Goal: Task Accomplishment & Management: Complete application form

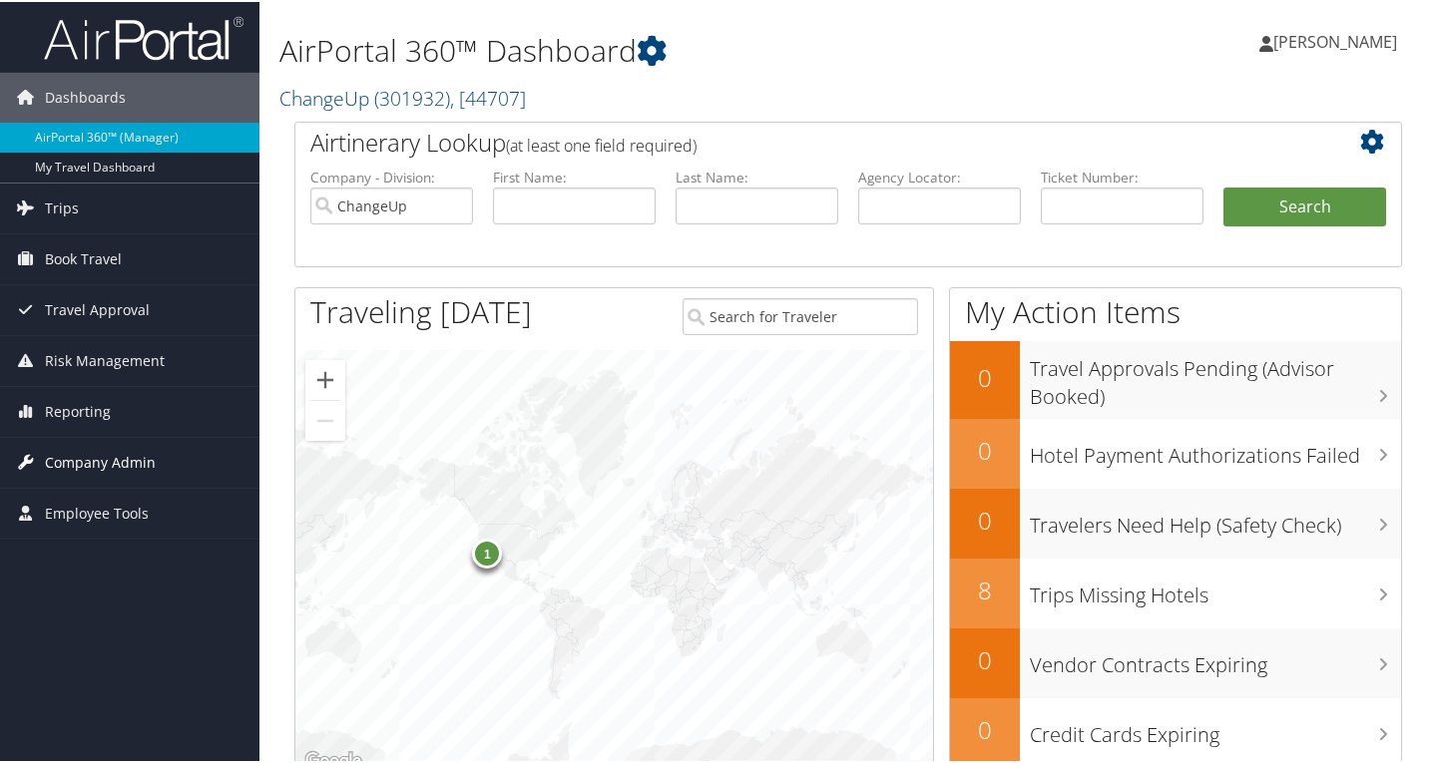
click at [81, 452] on span "Company Admin" at bounding box center [100, 461] width 111 height 50
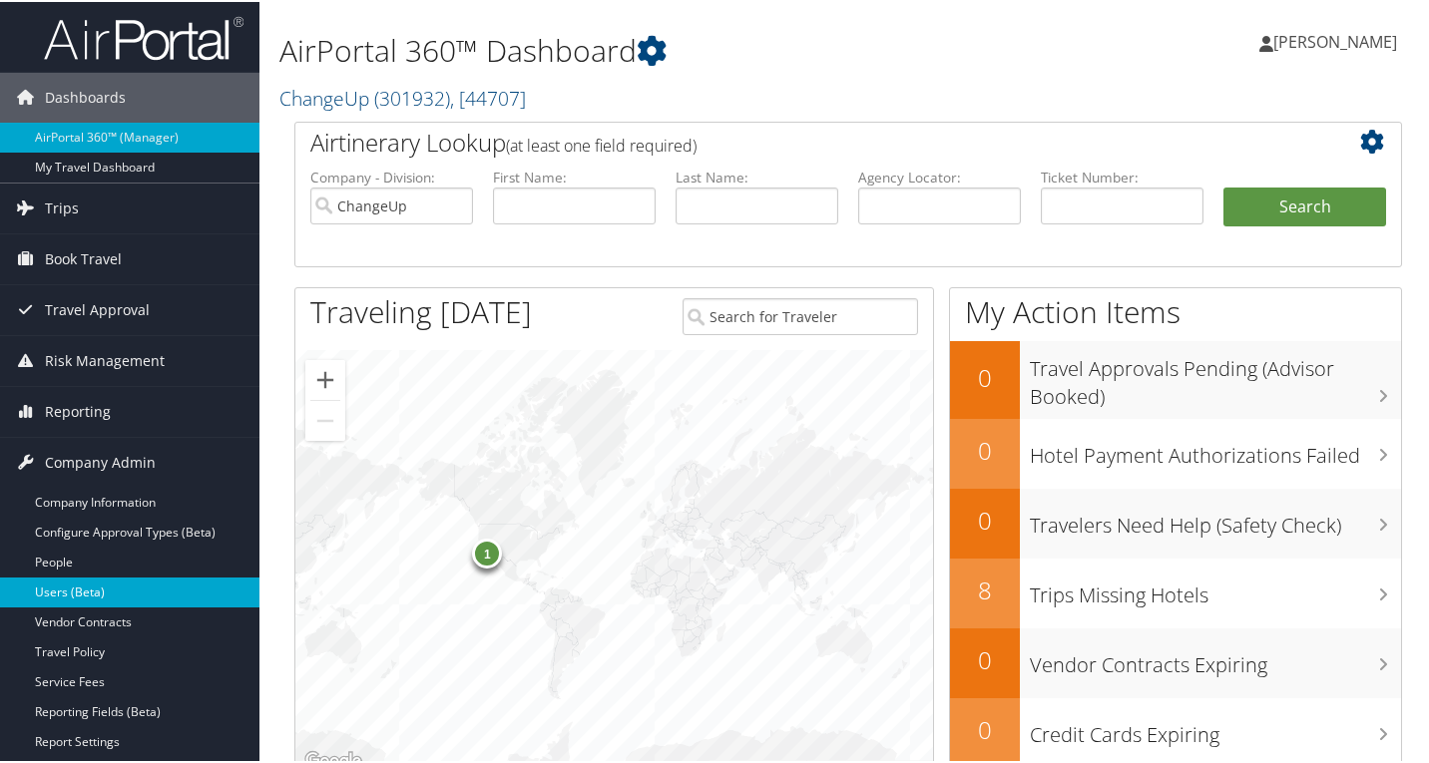
click at [92, 586] on link "Users (Beta)" at bounding box center [129, 591] width 259 height 30
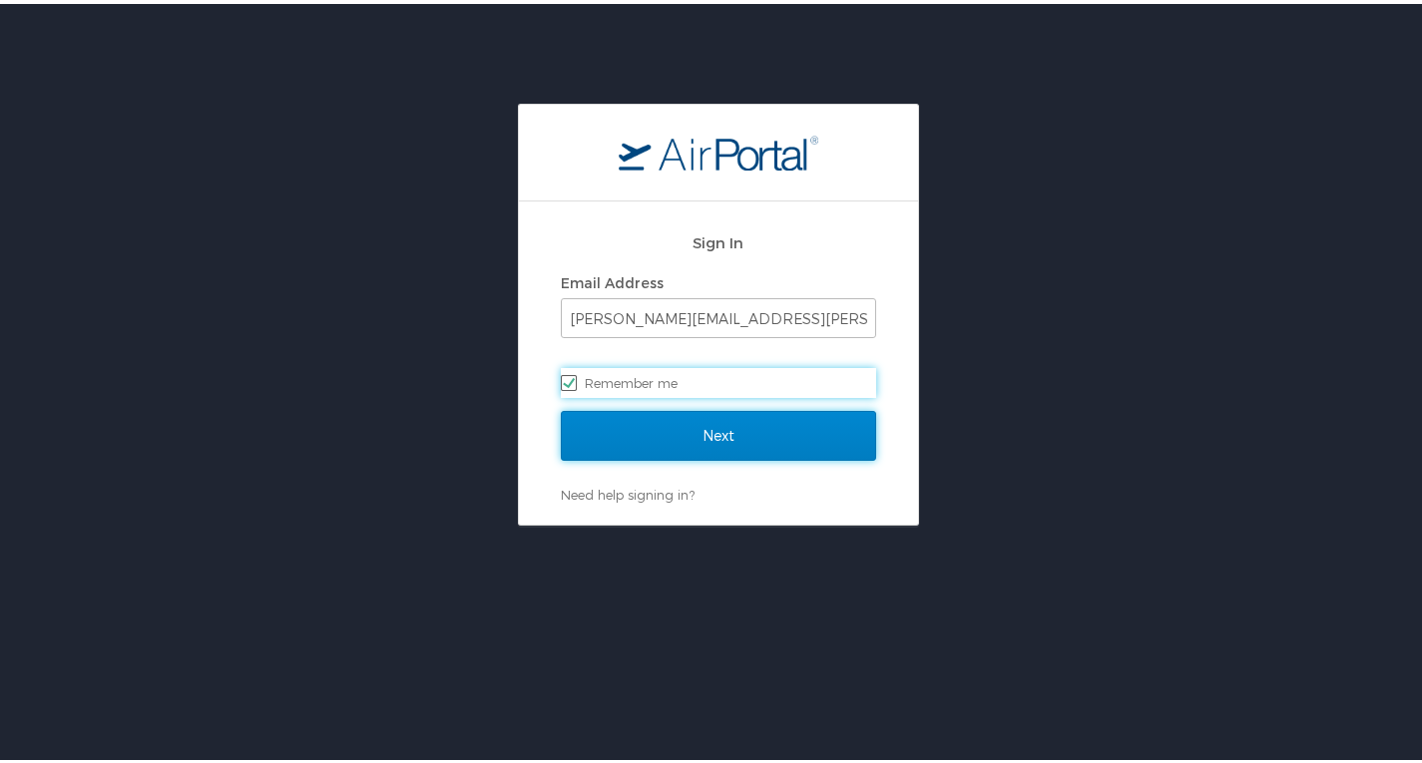
click at [670, 432] on input "Next" at bounding box center [718, 432] width 315 height 50
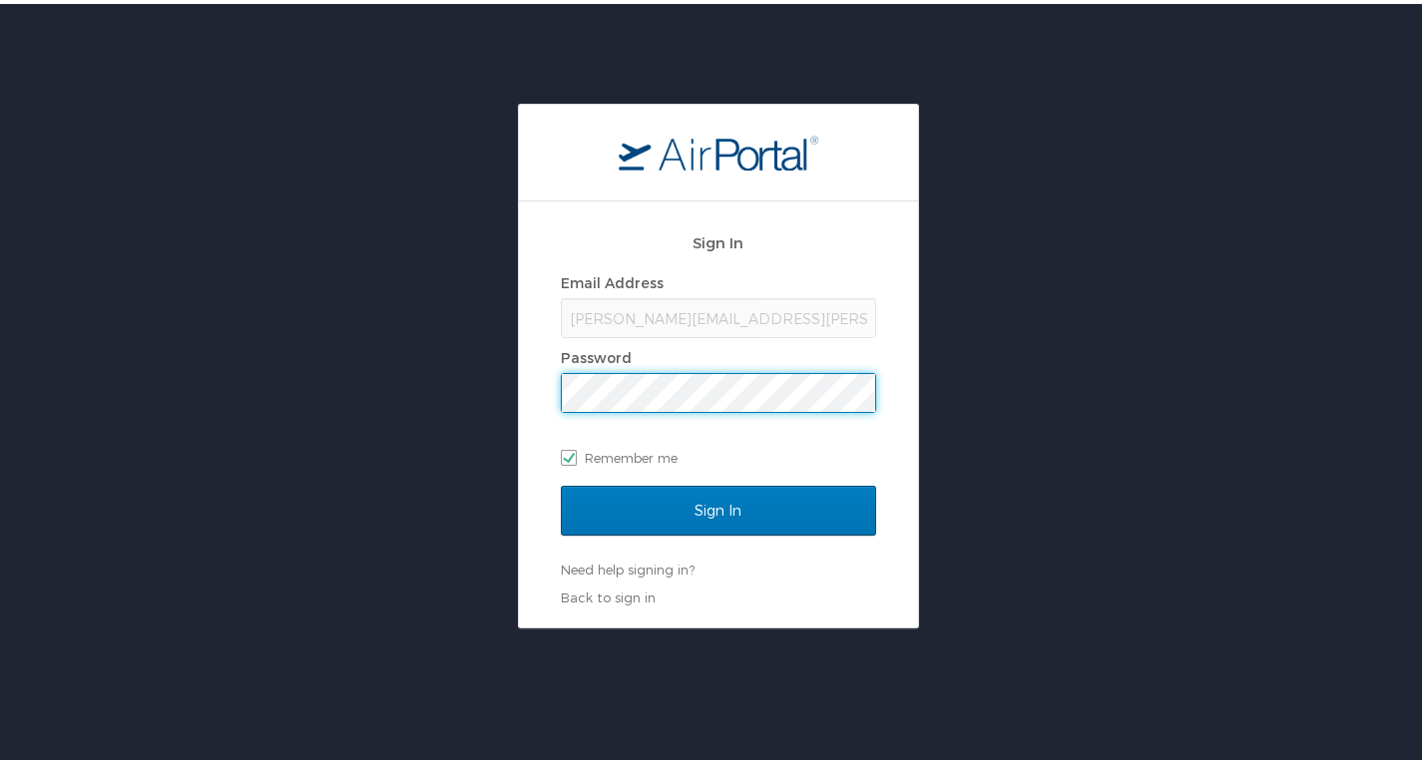
click at [561, 482] on input "Sign In" at bounding box center [718, 507] width 315 height 50
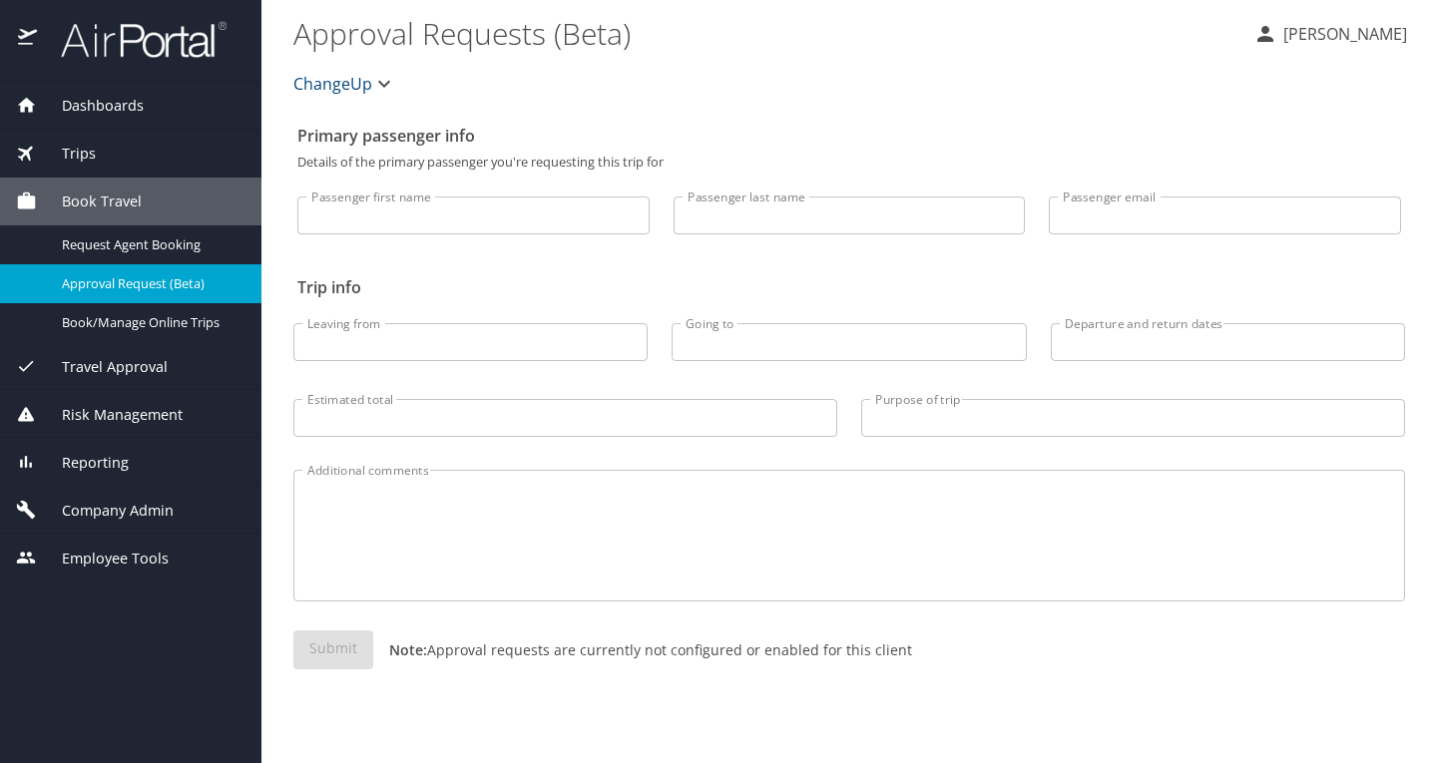
click at [96, 499] on div "Company Admin" at bounding box center [130, 510] width 261 height 48
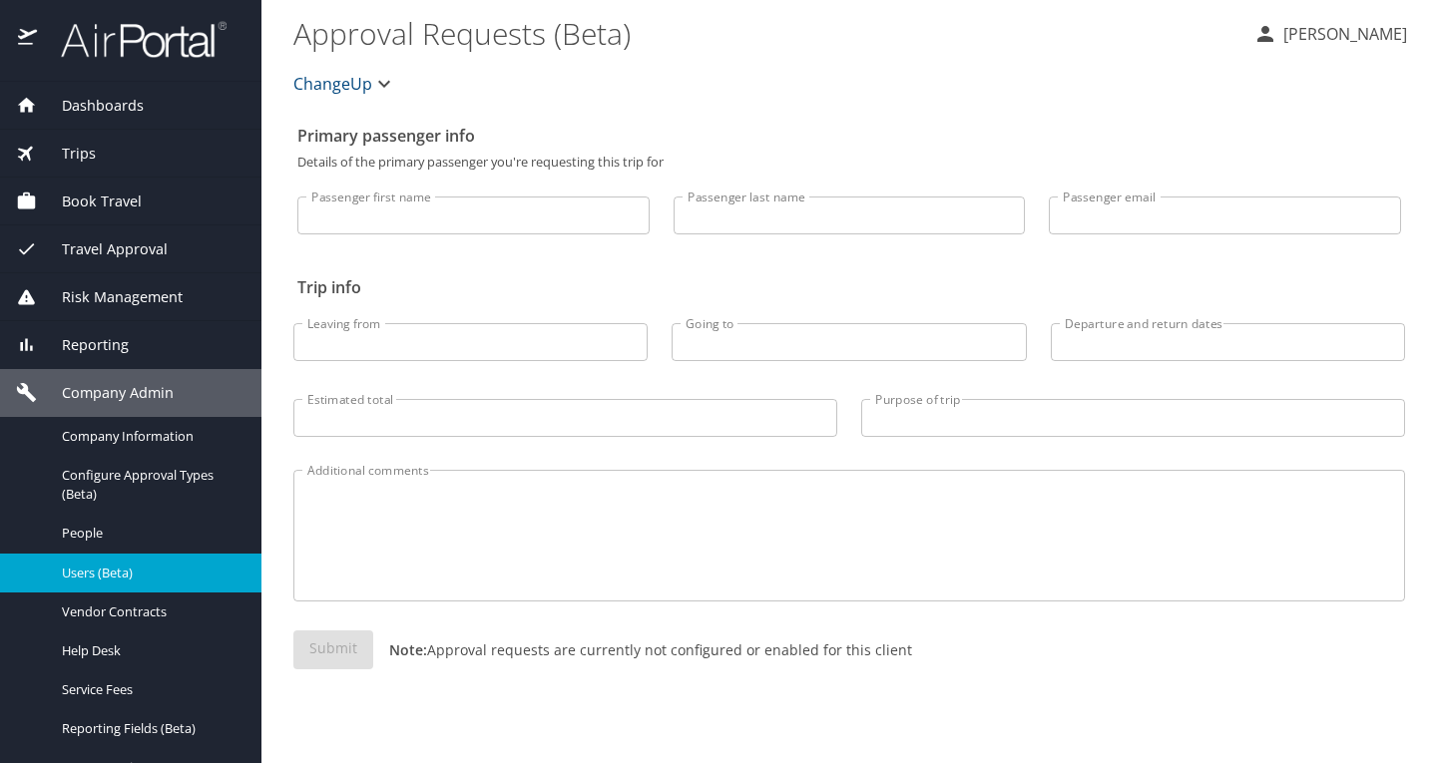
click at [116, 580] on span "Users (Beta)" at bounding box center [150, 573] width 176 height 19
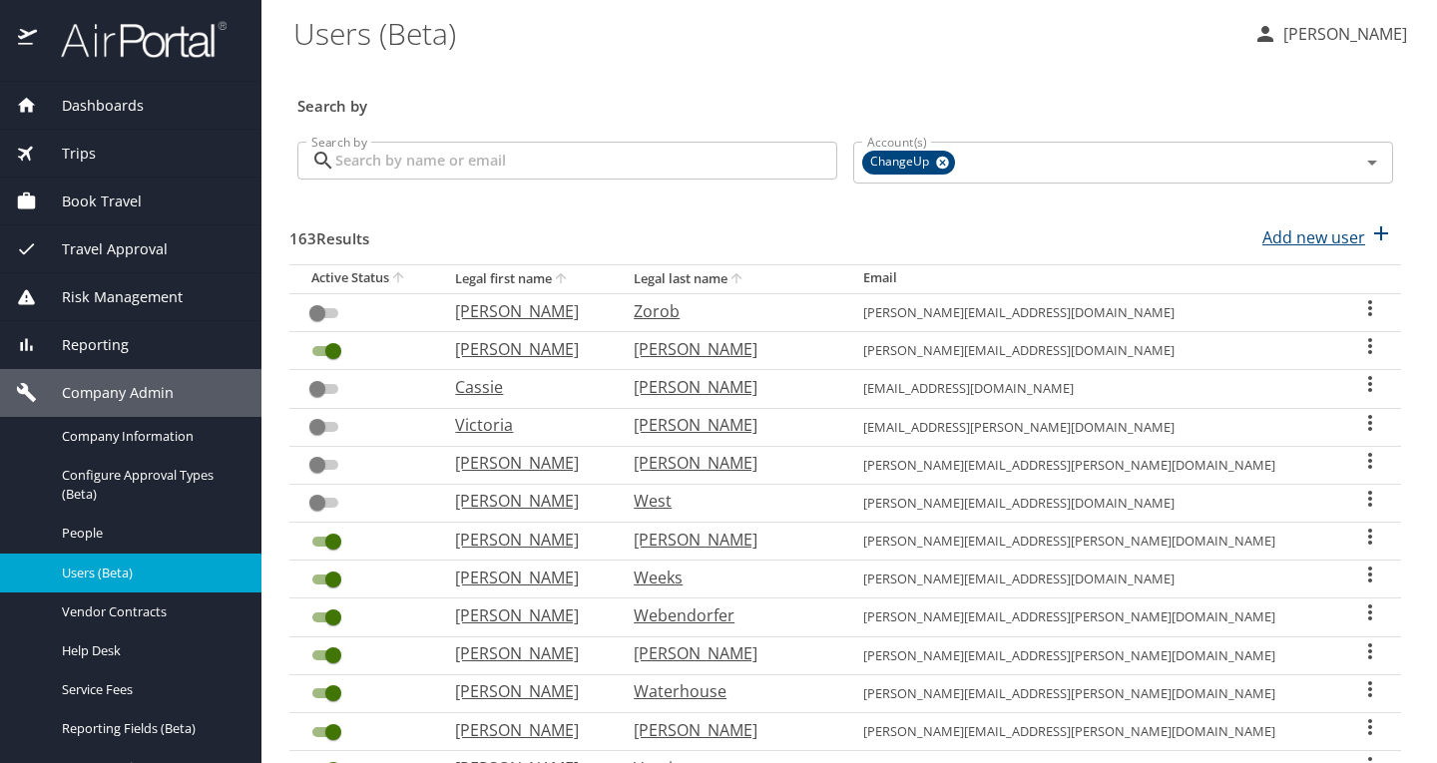
click at [1341, 239] on p "Add new user" at bounding box center [1313, 237] width 103 height 24
select select "US"
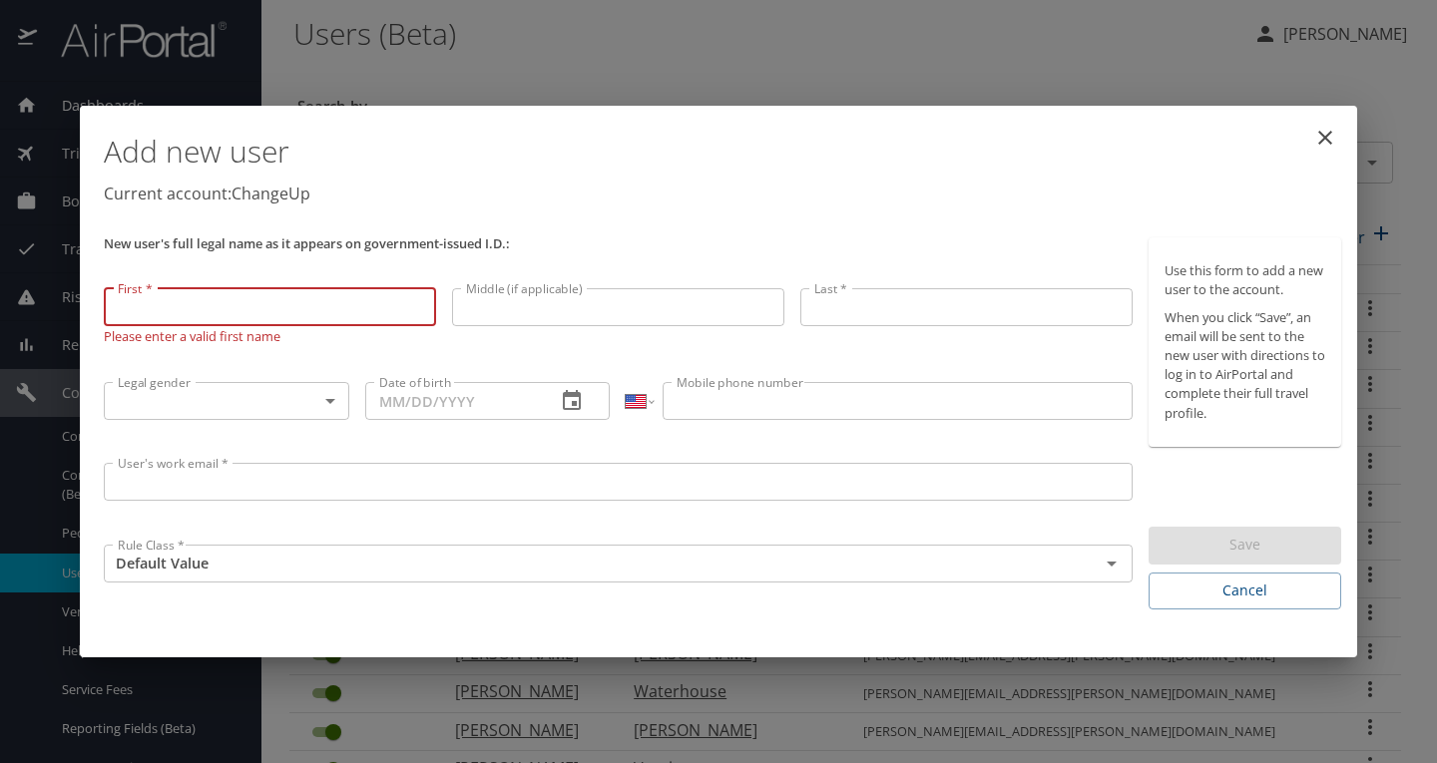
paste input "Christopher"
type input "Christopher"
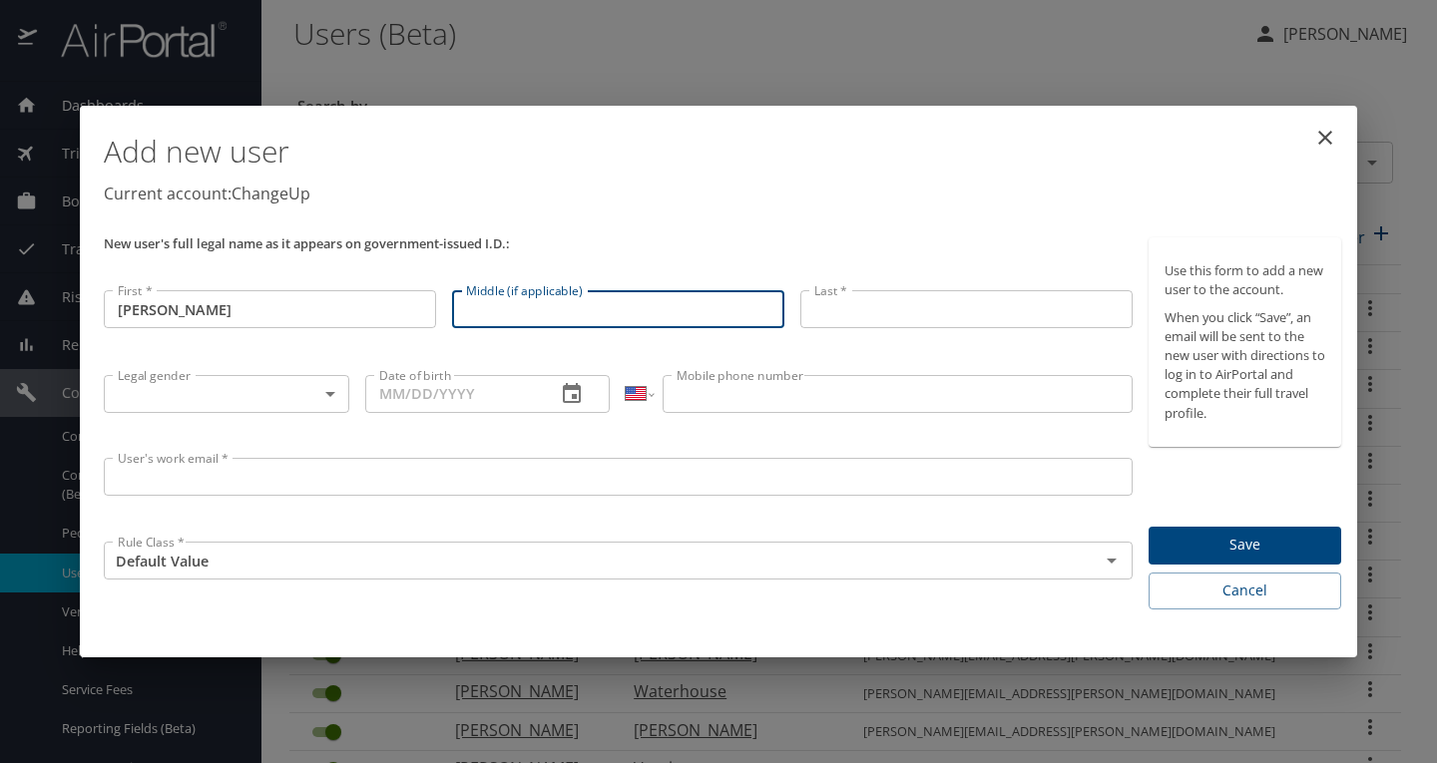
paste input "Keith"
type input "Keith"
click at [547, 218] on div "Add new user Current account: ChangeUp" at bounding box center [722, 172] width 1253 height 116
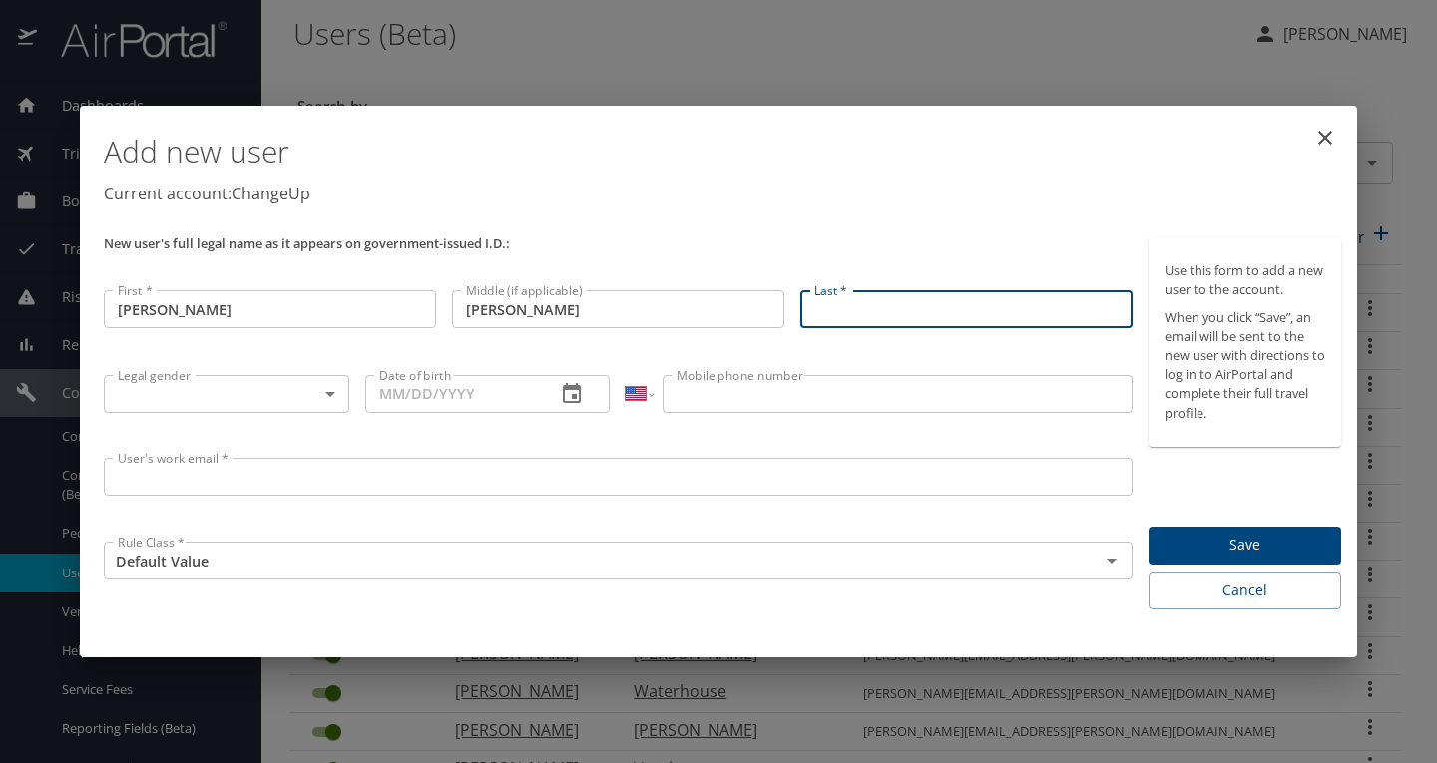
paste input "Landry"
type input "Landry"
click at [756, 211] on div "Add new user Current account: ChangeUp" at bounding box center [722, 172] width 1253 height 116
click at [266, 400] on body "Dashboards AirPortal 360™ Manager My Travel Dashboard Trips Airtinerary® Lookup…" at bounding box center [718, 381] width 1437 height 763
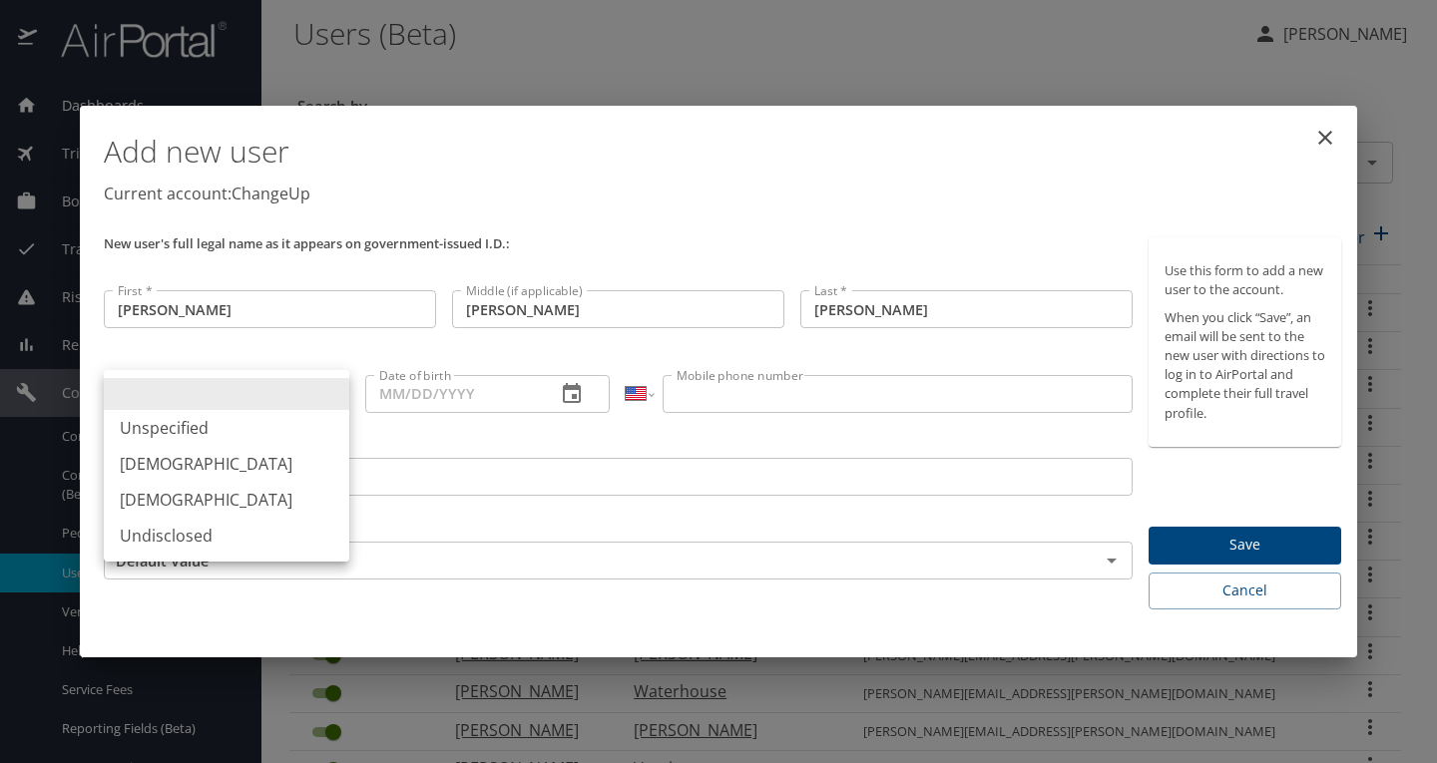
click at [223, 474] on li "Male" at bounding box center [226, 464] width 245 height 36
type input "Male"
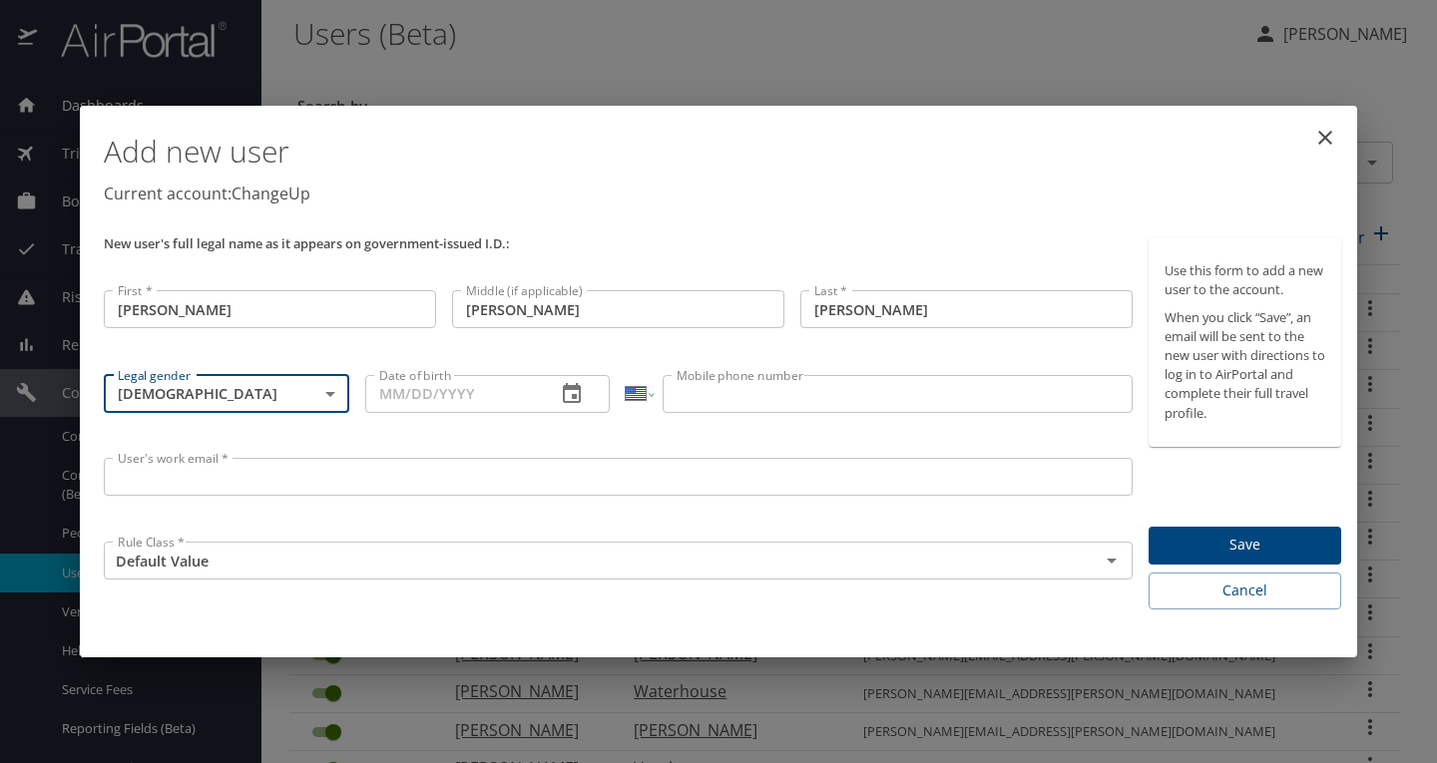
click at [468, 401] on input "Date of birth" at bounding box center [453, 394] width 176 height 38
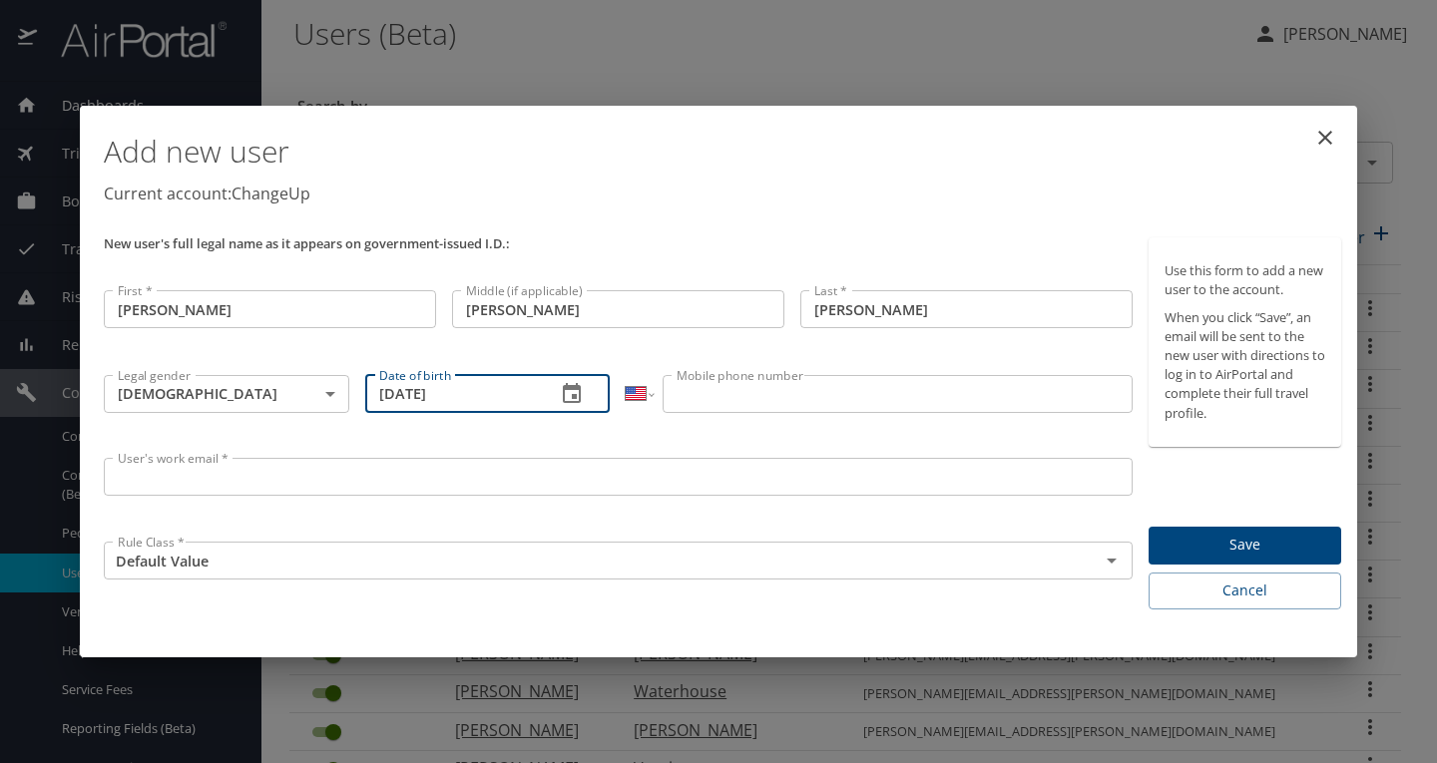
type input "01/12/1994"
click at [763, 402] on input "Mobile phone number" at bounding box center [896, 394] width 469 height 38
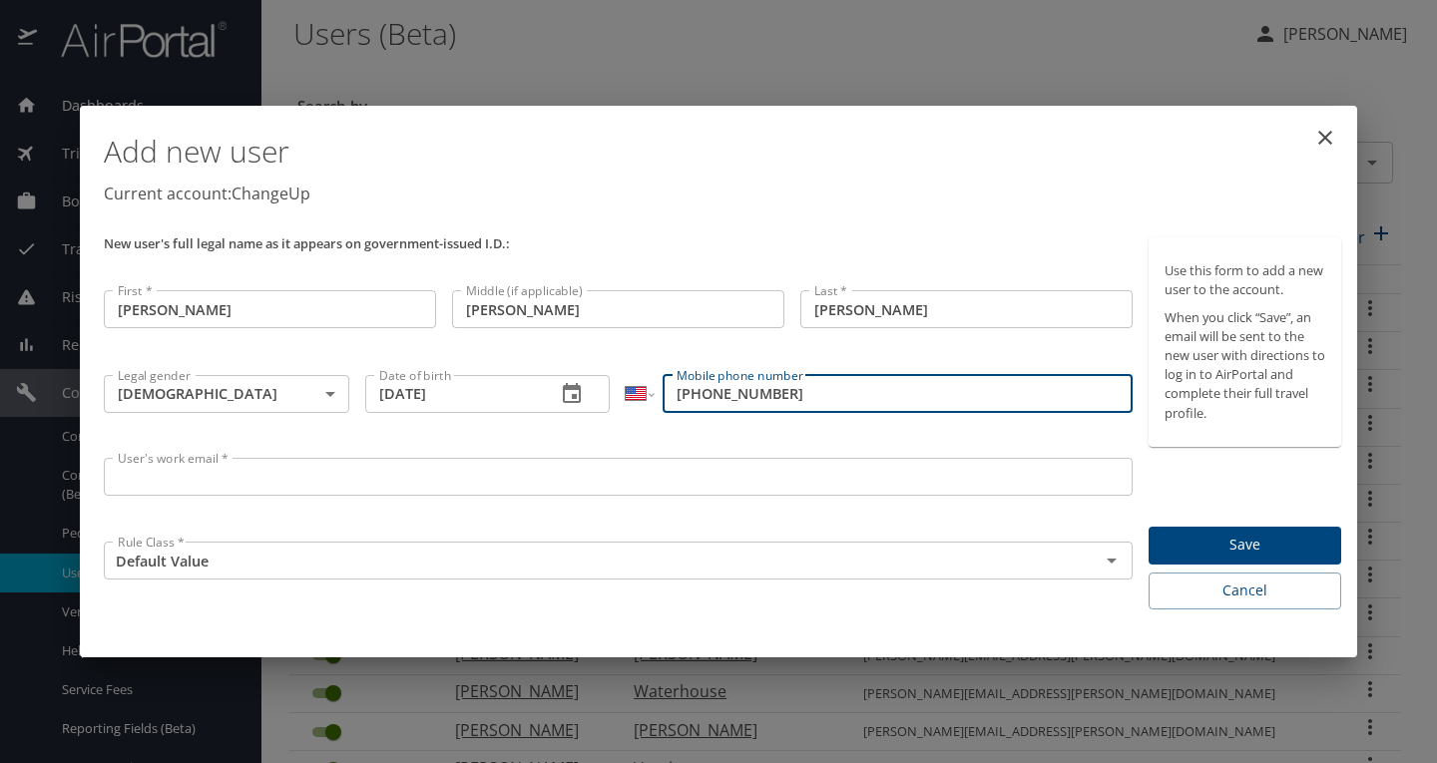
type input "(912) 341-3413"
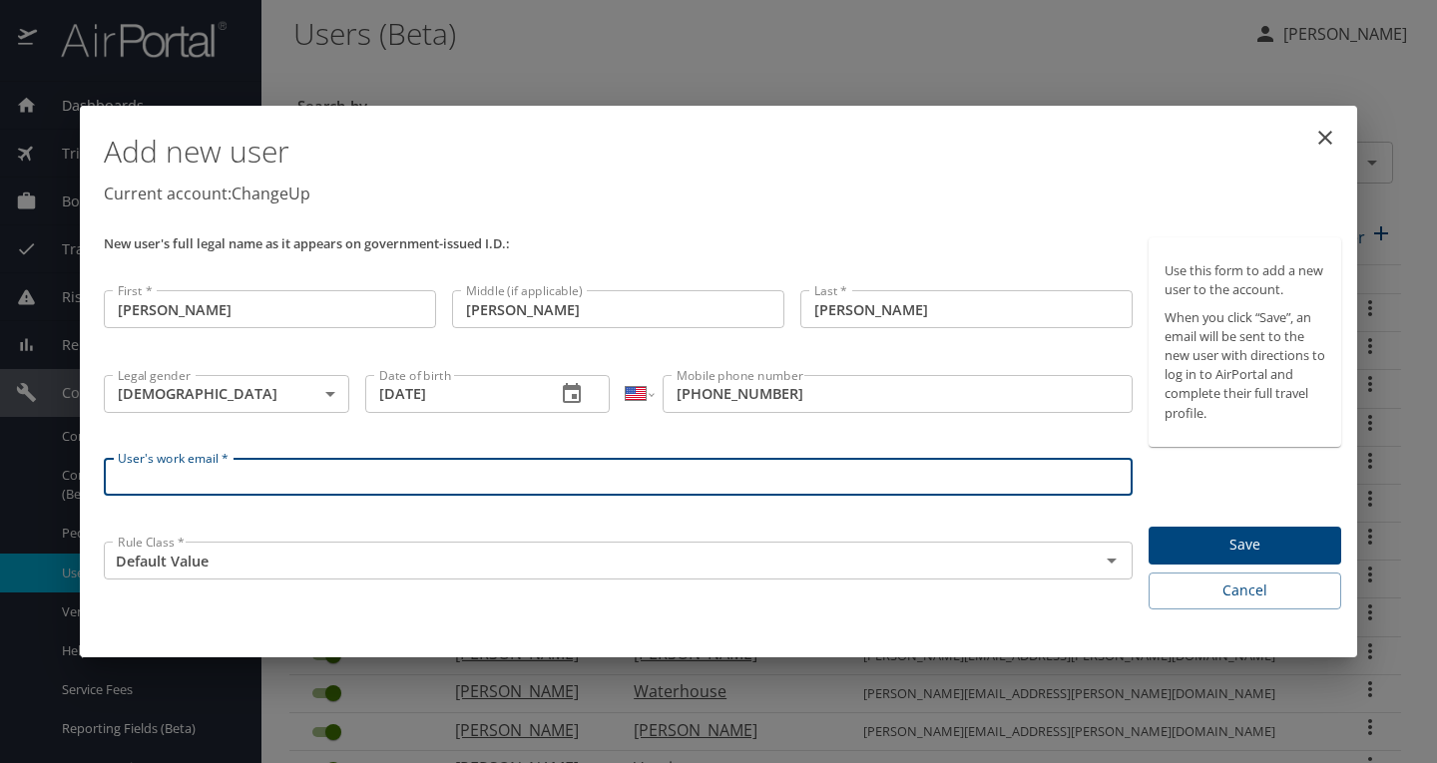
click at [280, 492] on input "User's work email *" at bounding box center [618, 477] width 1029 height 38
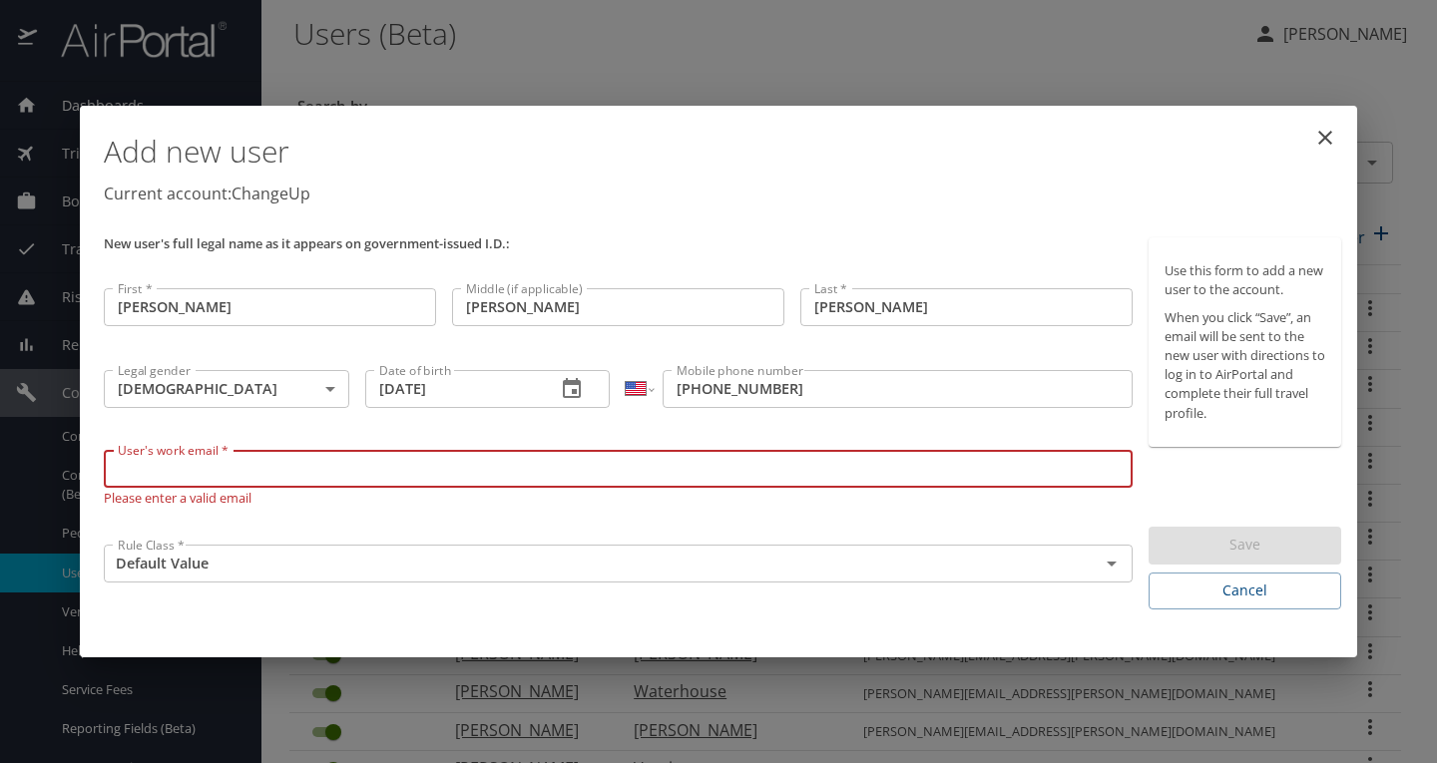
paste input "chris.landry@changeupinc.com"
type input "chris.landry@changeupinc.com"
click at [331, 515] on div "User's work email * chris.landry@changeupinc.com User's work email * Please ent…" at bounding box center [618, 489] width 1044 height 95
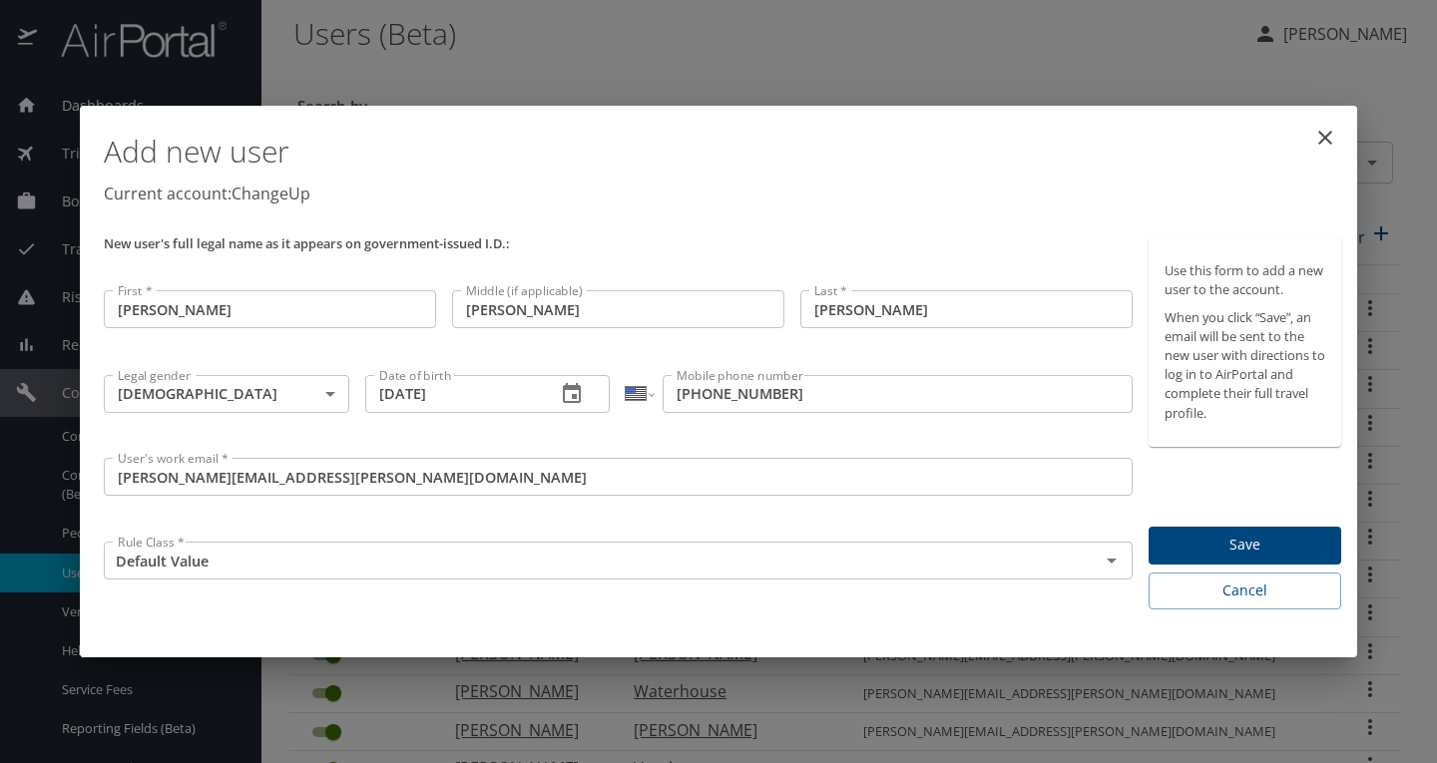
click at [1264, 541] on span "Save" at bounding box center [1244, 545] width 161 height 25
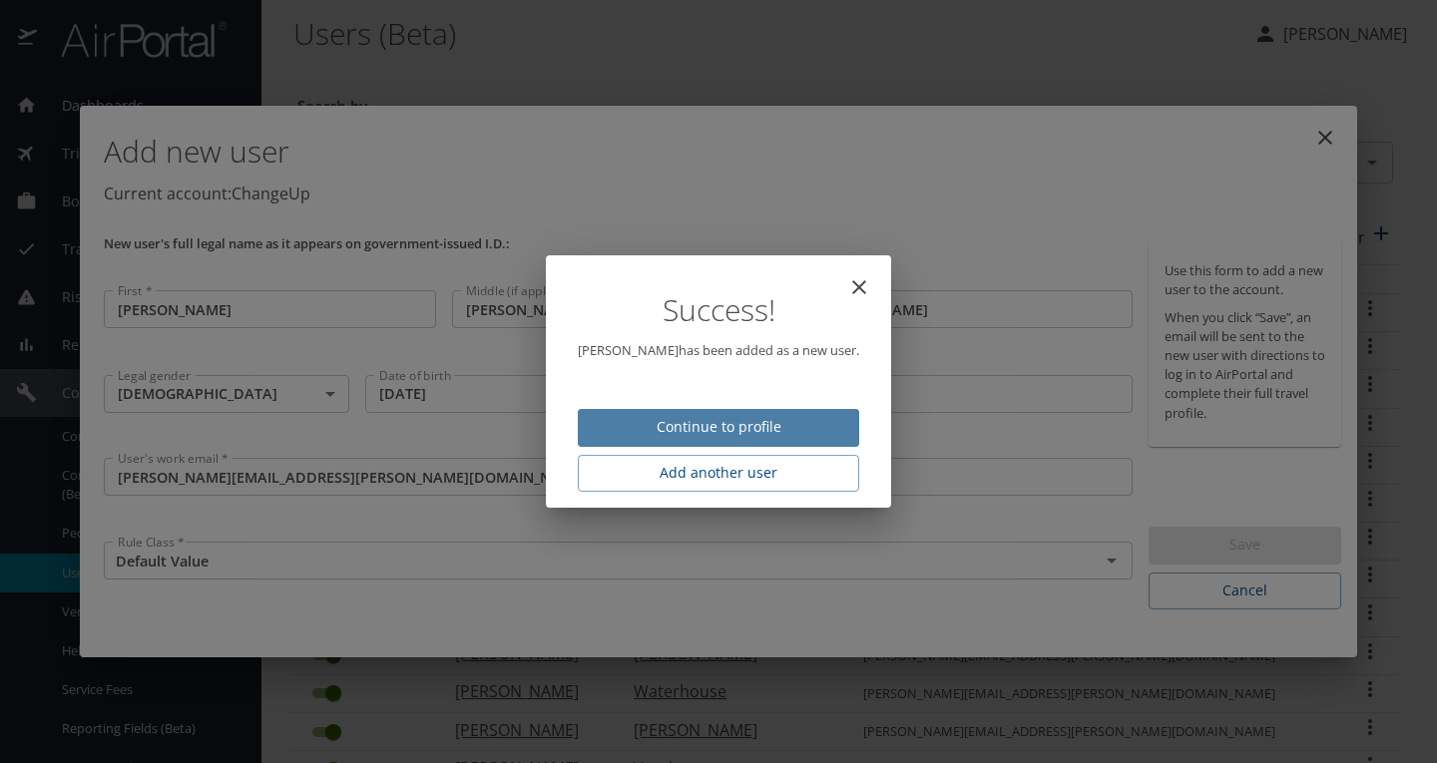
click at [726, 434] on span "Continue to profile" at bounding box center [718, 427] width 249 height 25
select select "US"
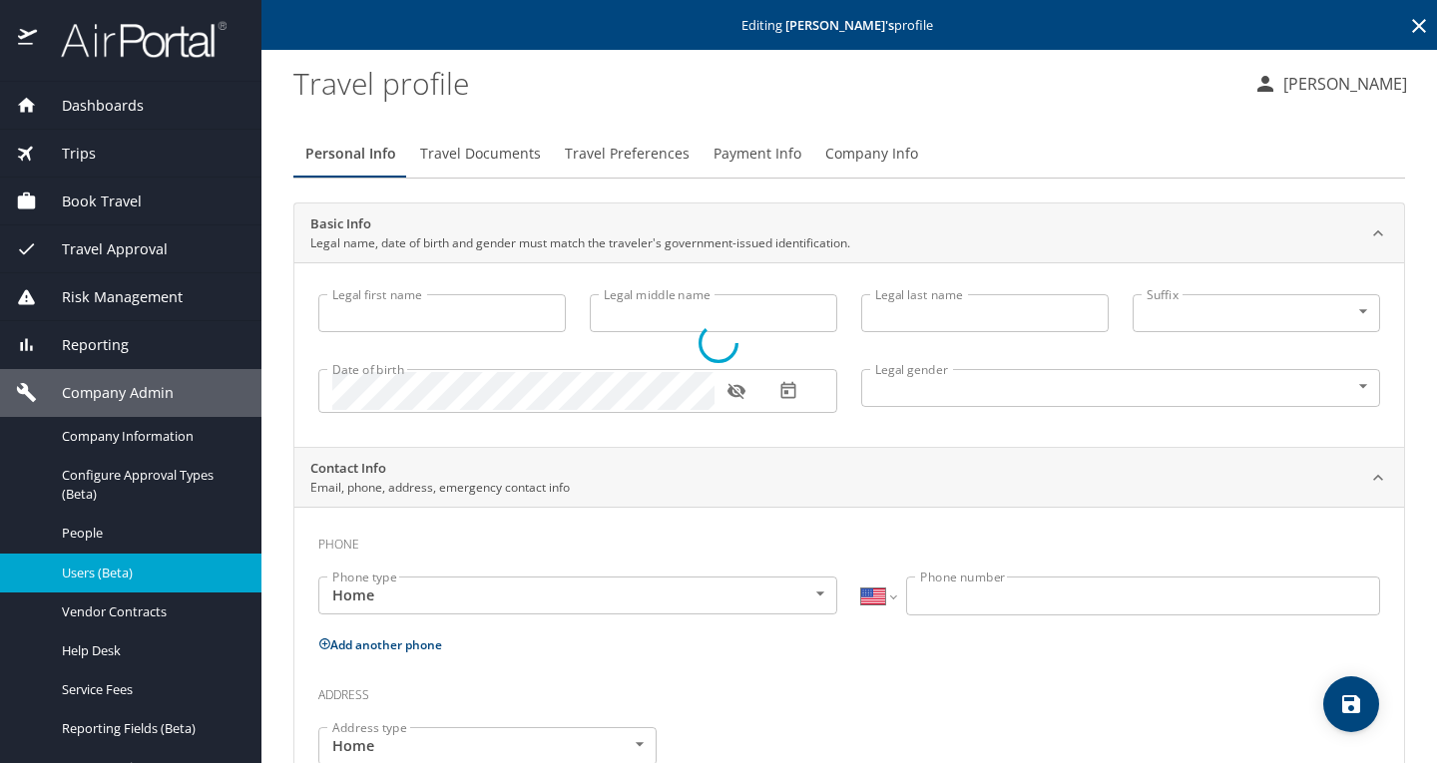
type input "Christopher"
type input "Keith"
type input "Landry"
type input "Male"
select select "US"
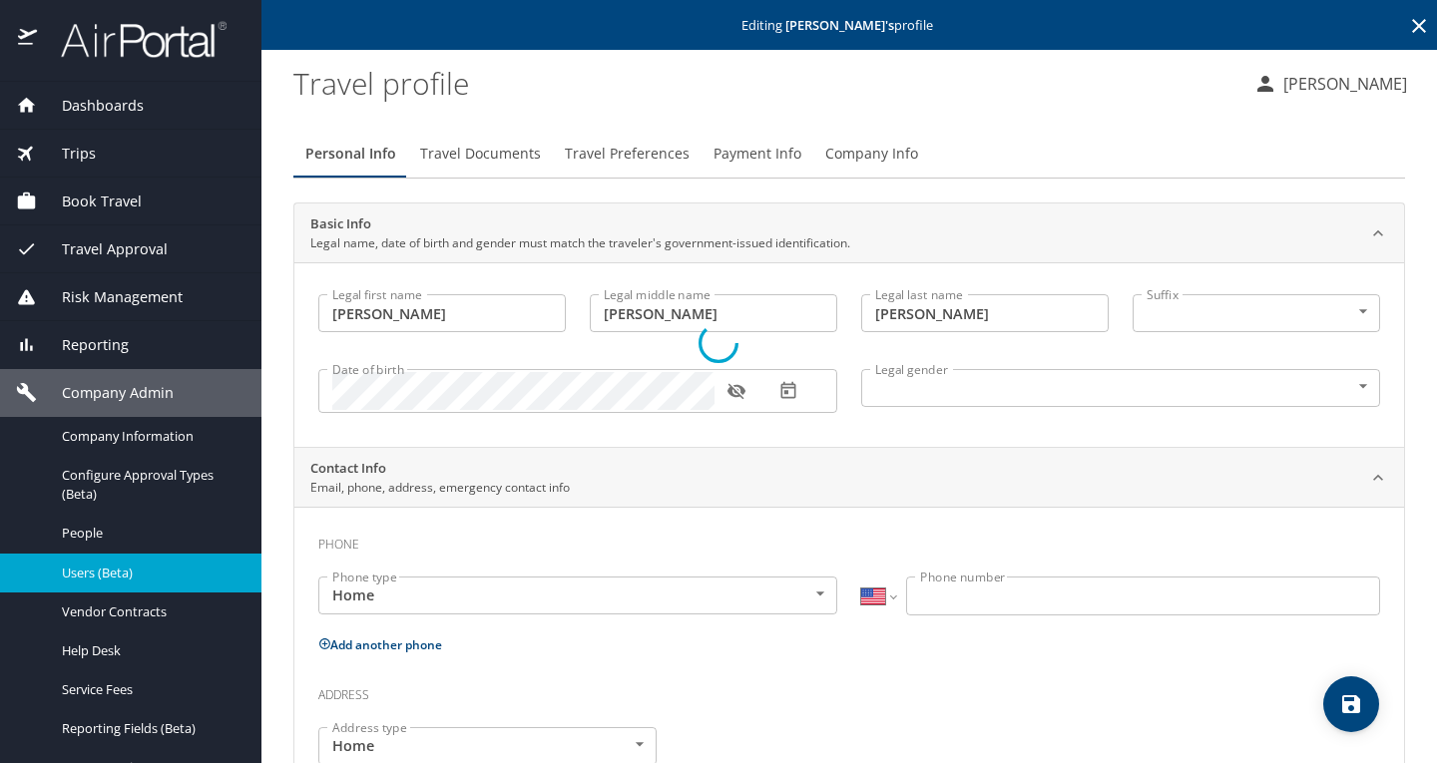
select select "US"
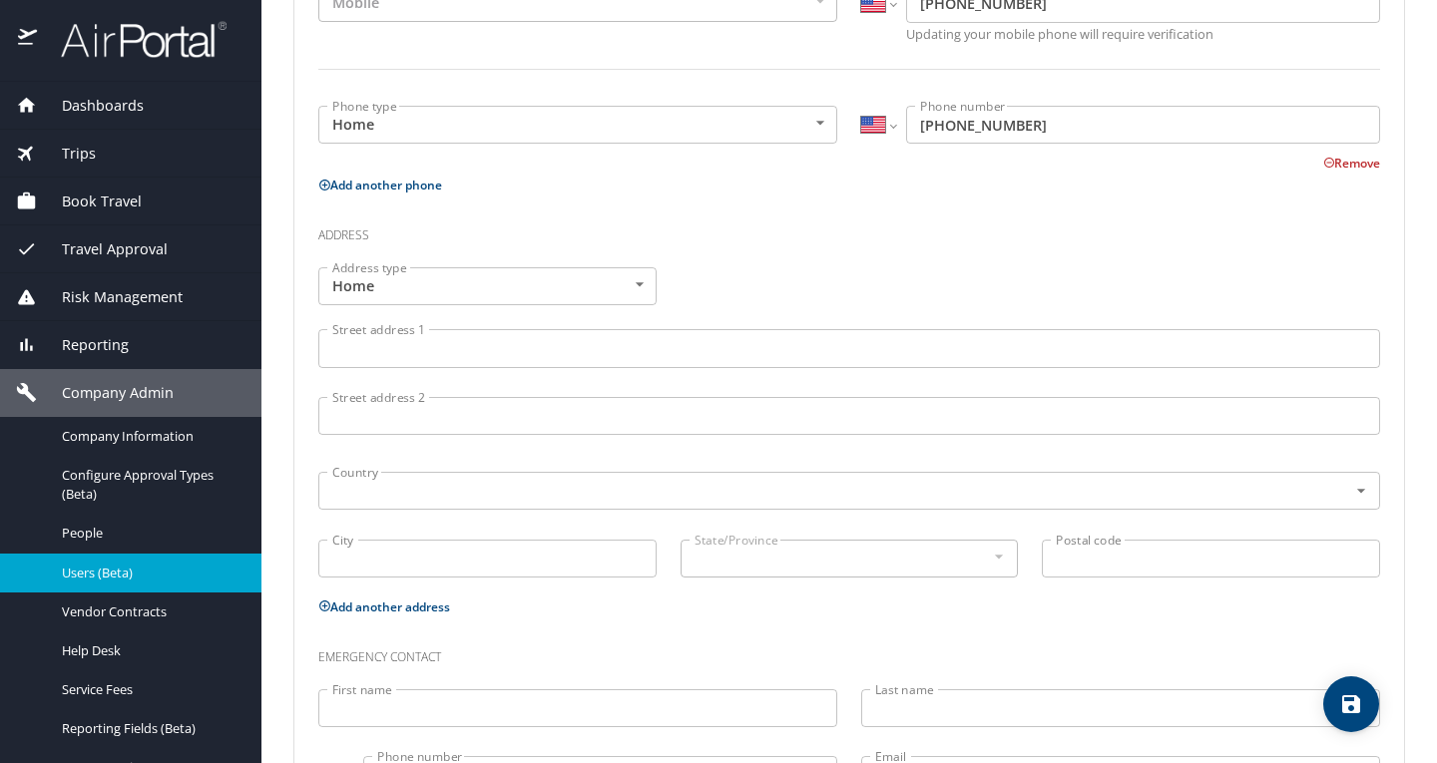
scroll to position [599, 0]
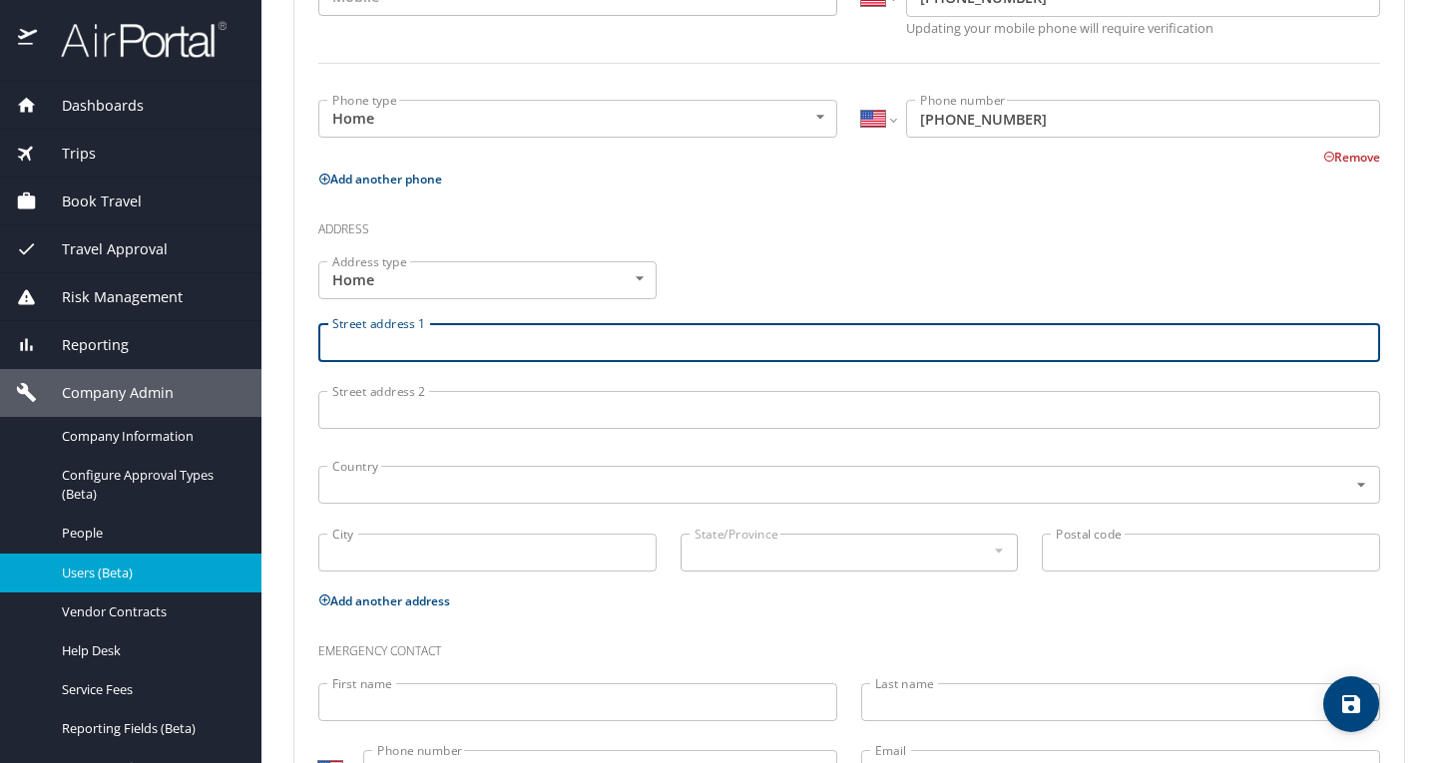
paste input "85 Stratford Dr NW"
type input "85 Stratford Dr NW"
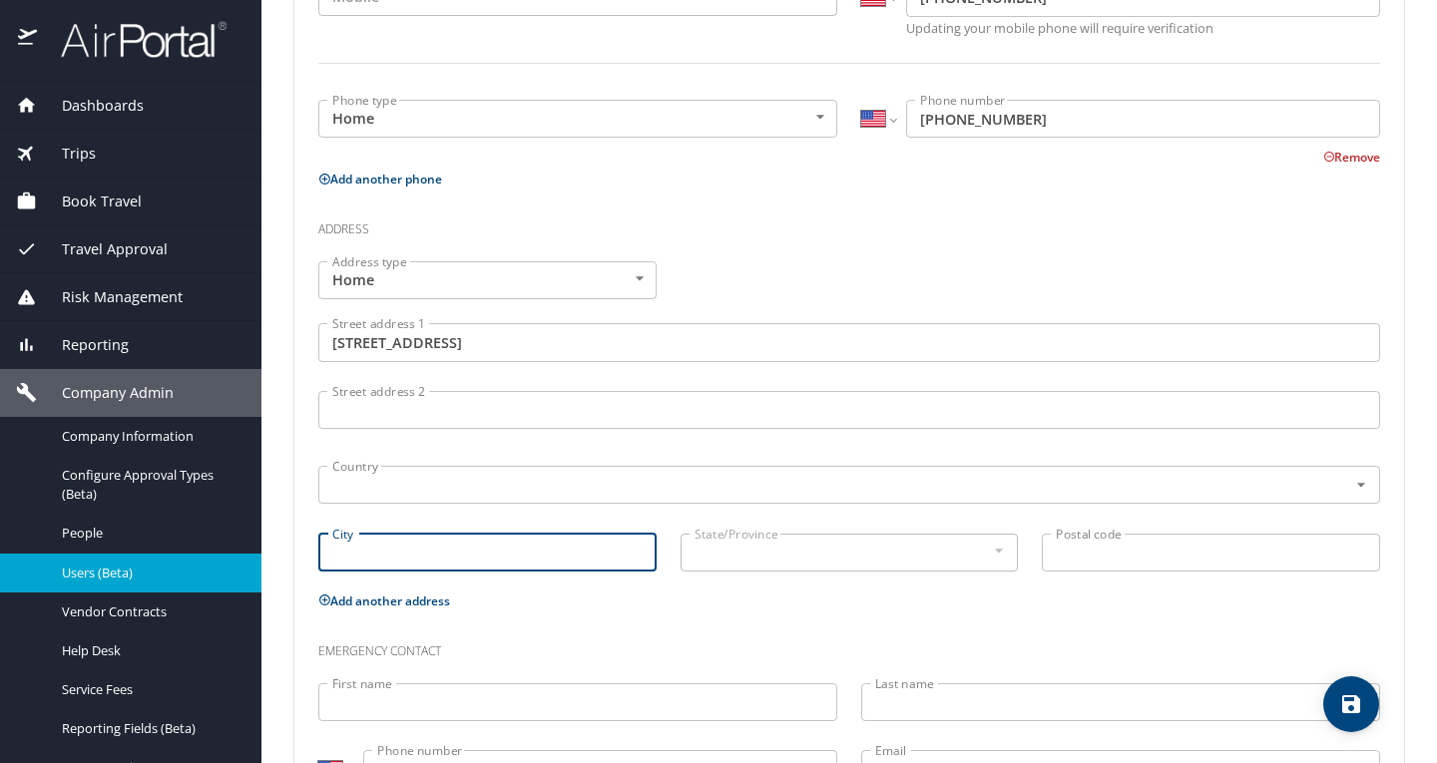
paste input "Atlanta"
type input "Atlanta"
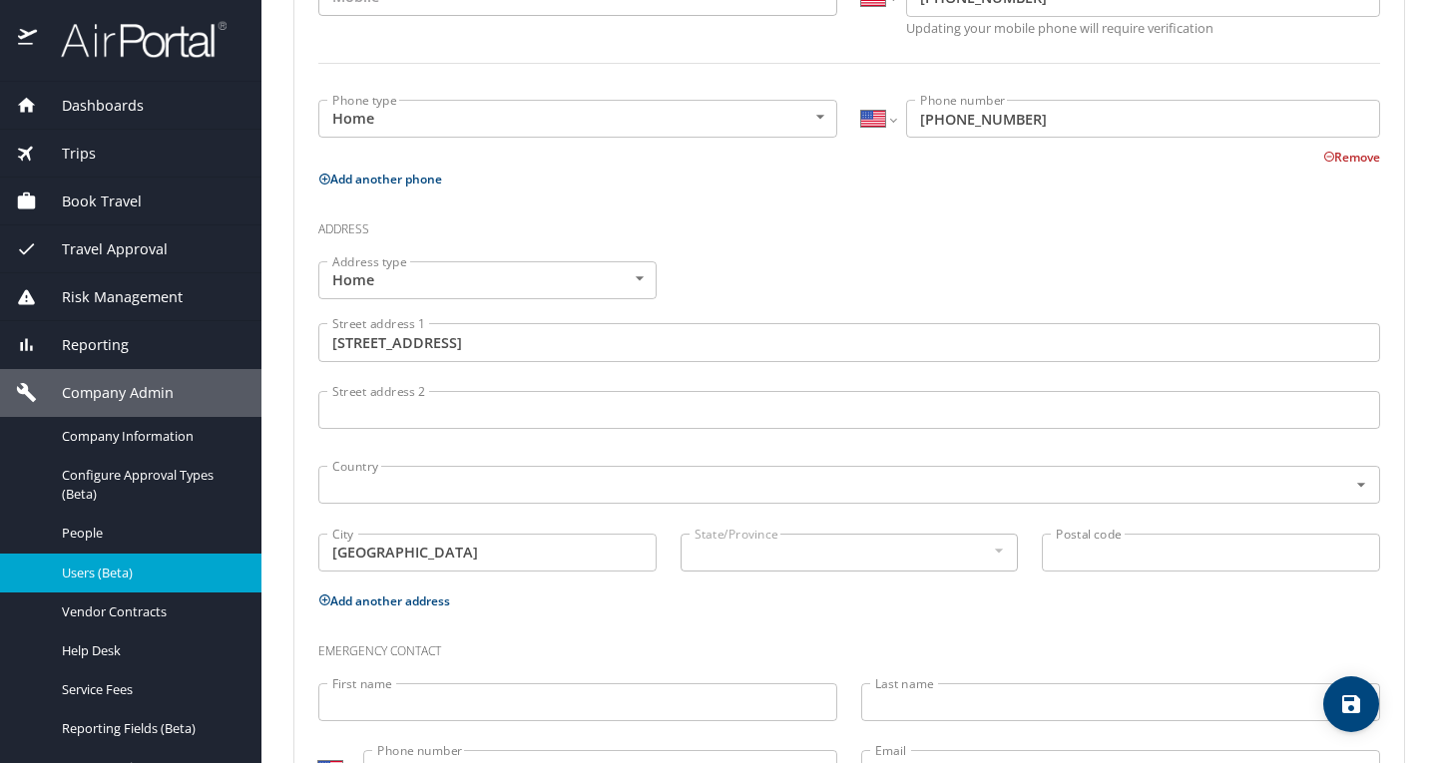
click at [987, 550] on div at bounding box center [998, 551] width 22 height 24
click at [668, 553] on div "State/Province State/Province" at bounding box center [849, 555] width 362 height 67
click at [597, 479] on input "text" at bounding box center [819, 485] width 991 height 26
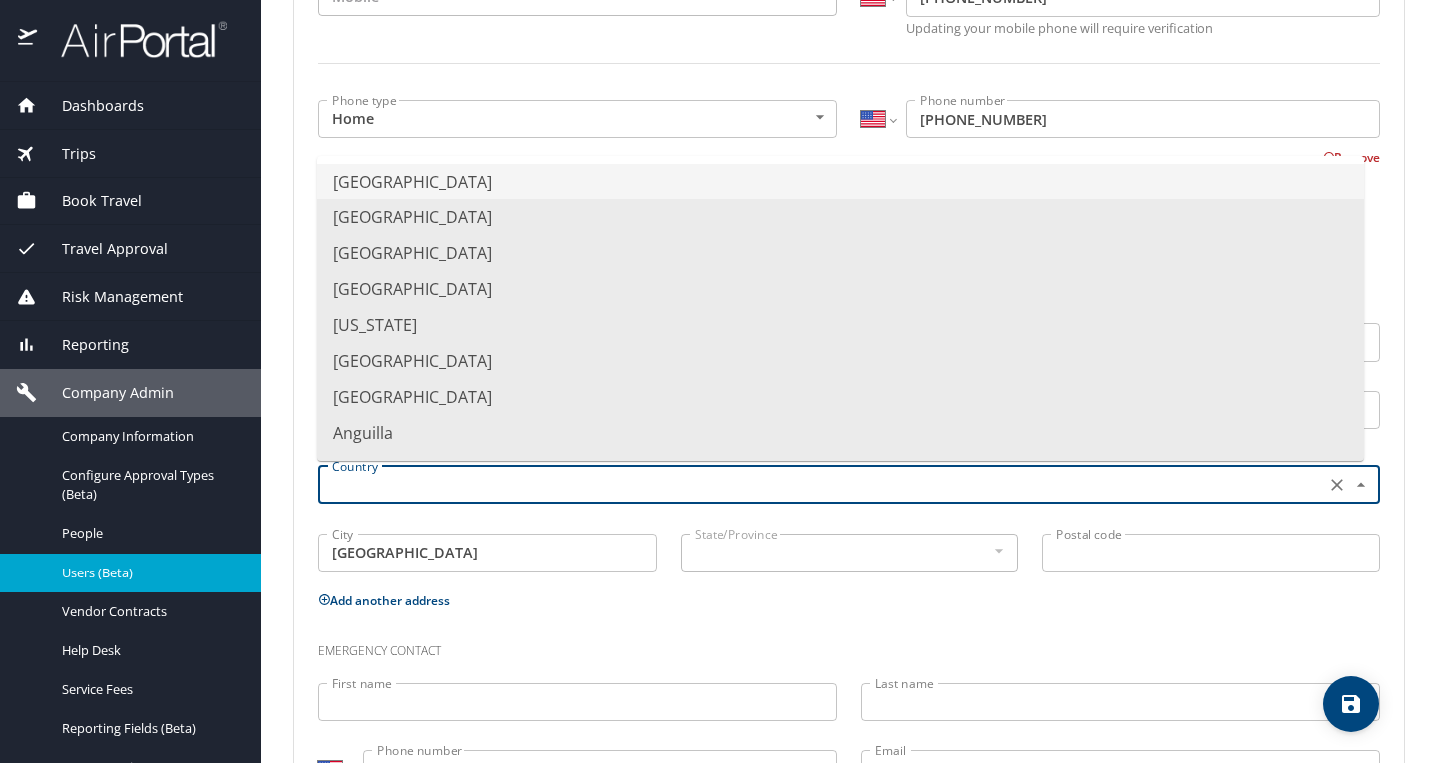
click at [528, 168] on li "United States of America" at bounding box center [840, 182] width 1046 height 36
type input "United States of America"
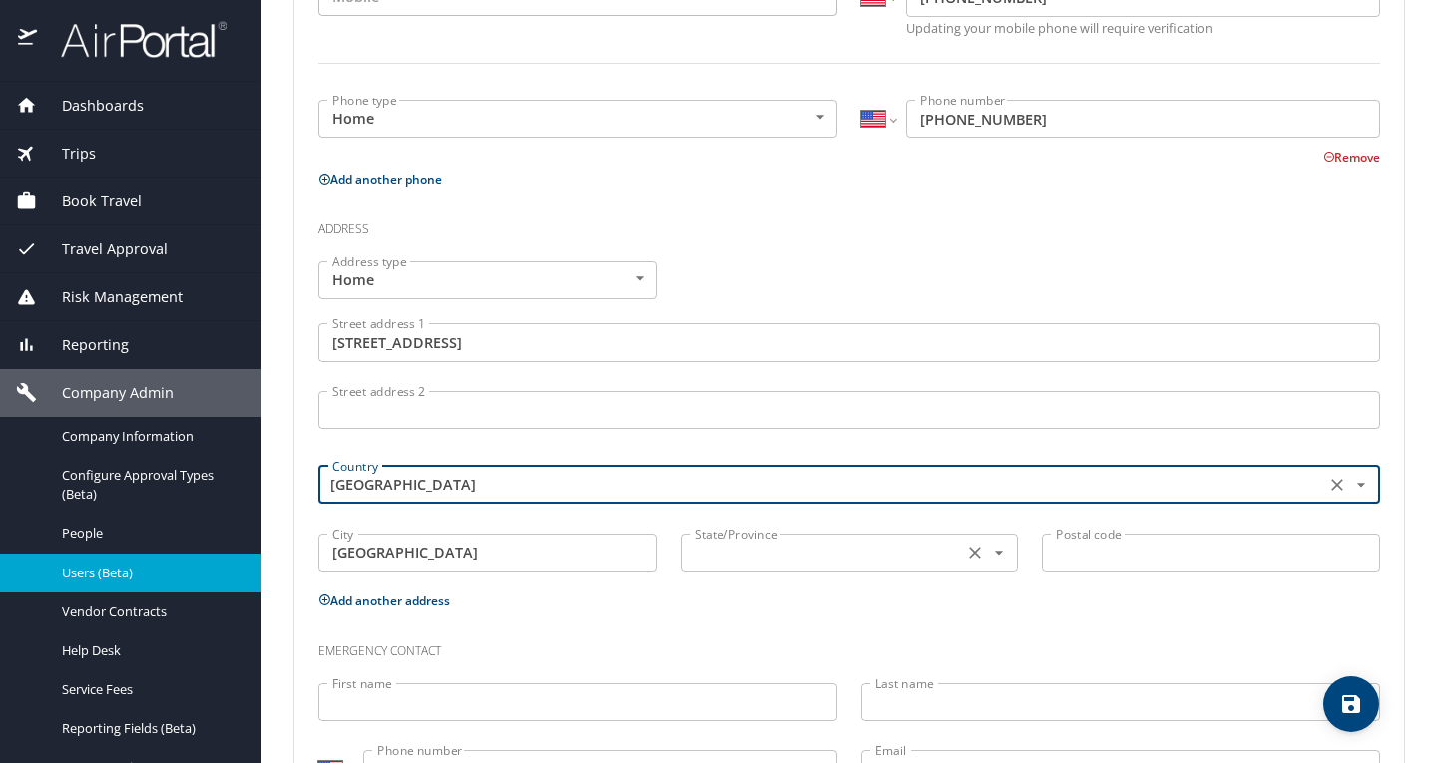
click at [879, 560] on input "text" at bounding box center [819, 553] width 267 height 26
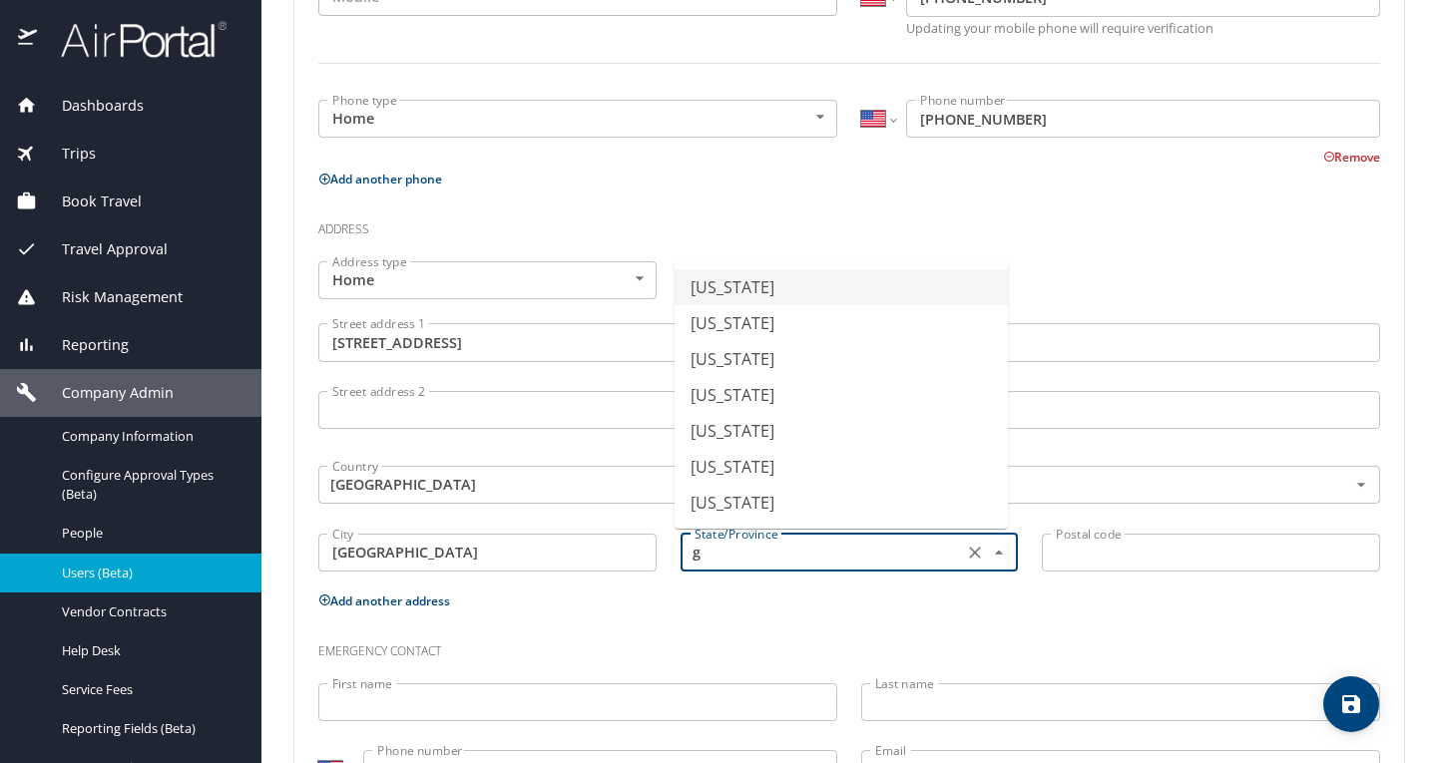
click at [890, 296] on li "Georgia" at bounding box center [840, 287] width 333 height 36
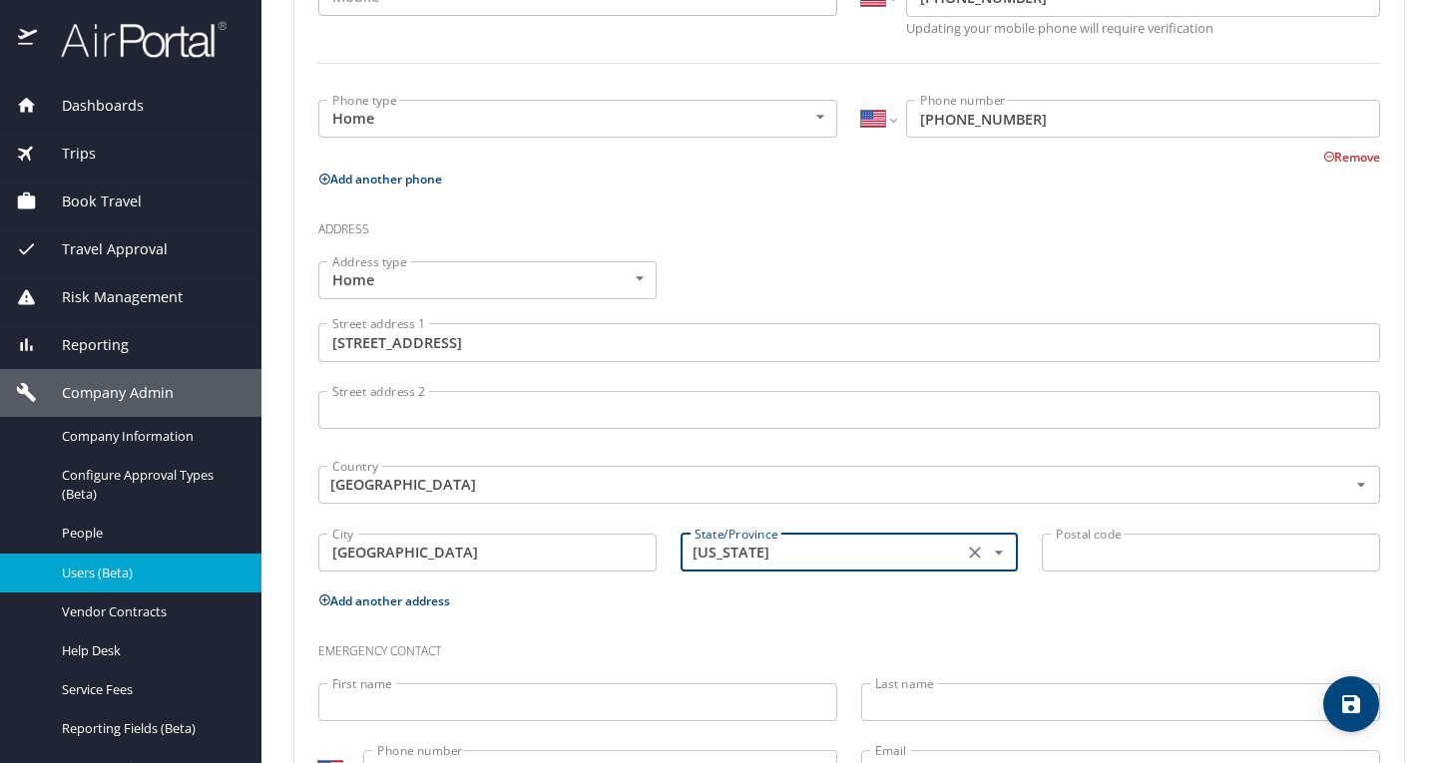
type input "Georgia"
click at [1191, 564] on input "Postal code" at bounding box center [1210, 553] width 338 height 38
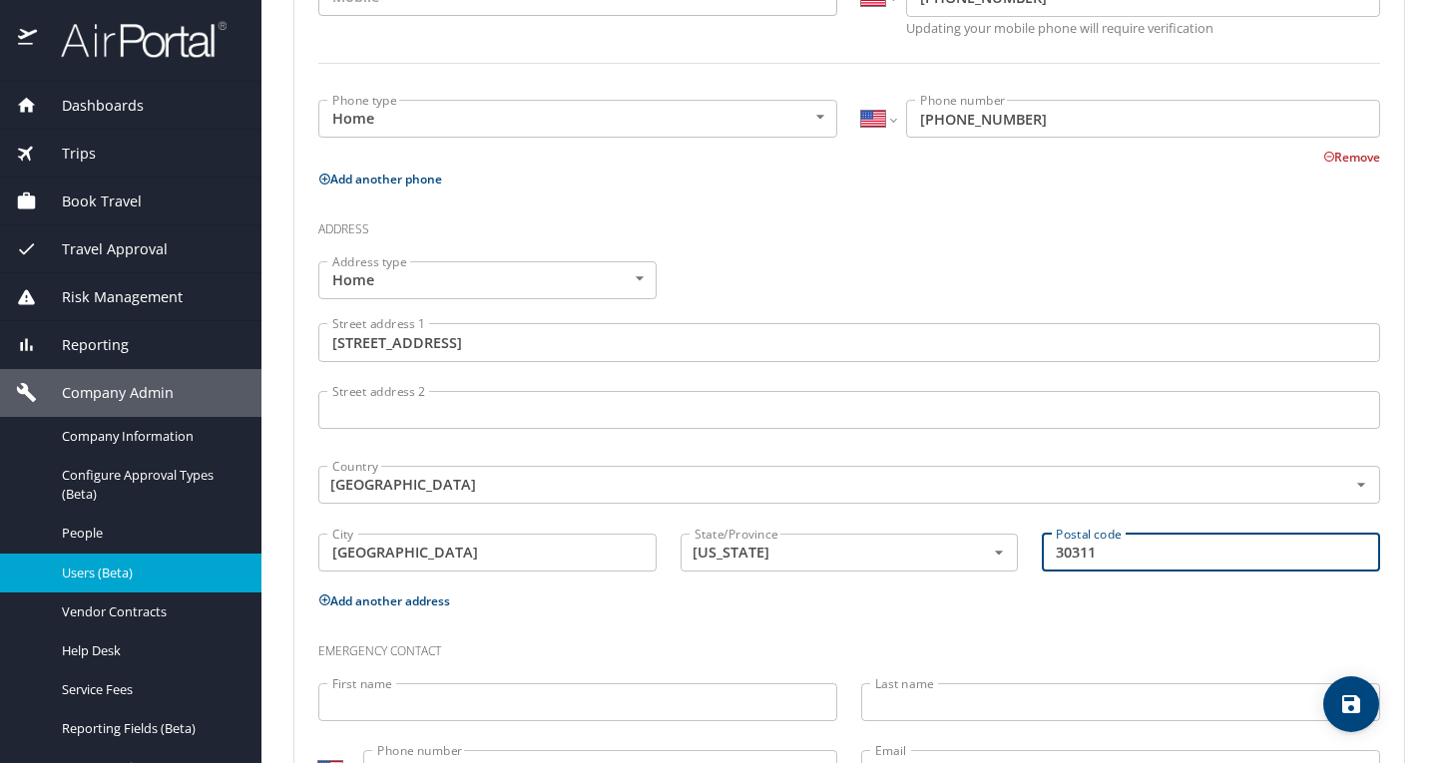
type input "30311"
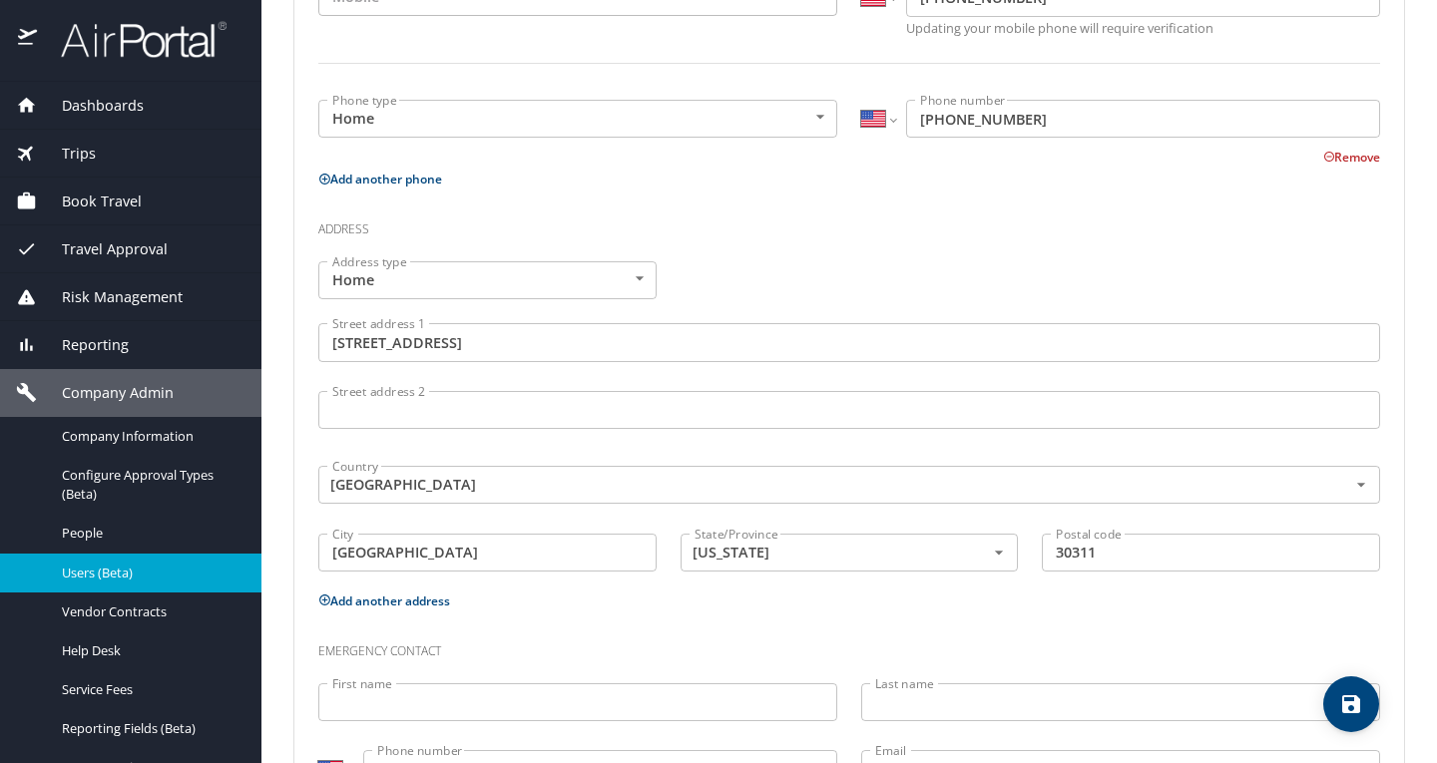
click at [962, 604] on p "Add another address" at bounding box center [848, 601] width 1061 height 25
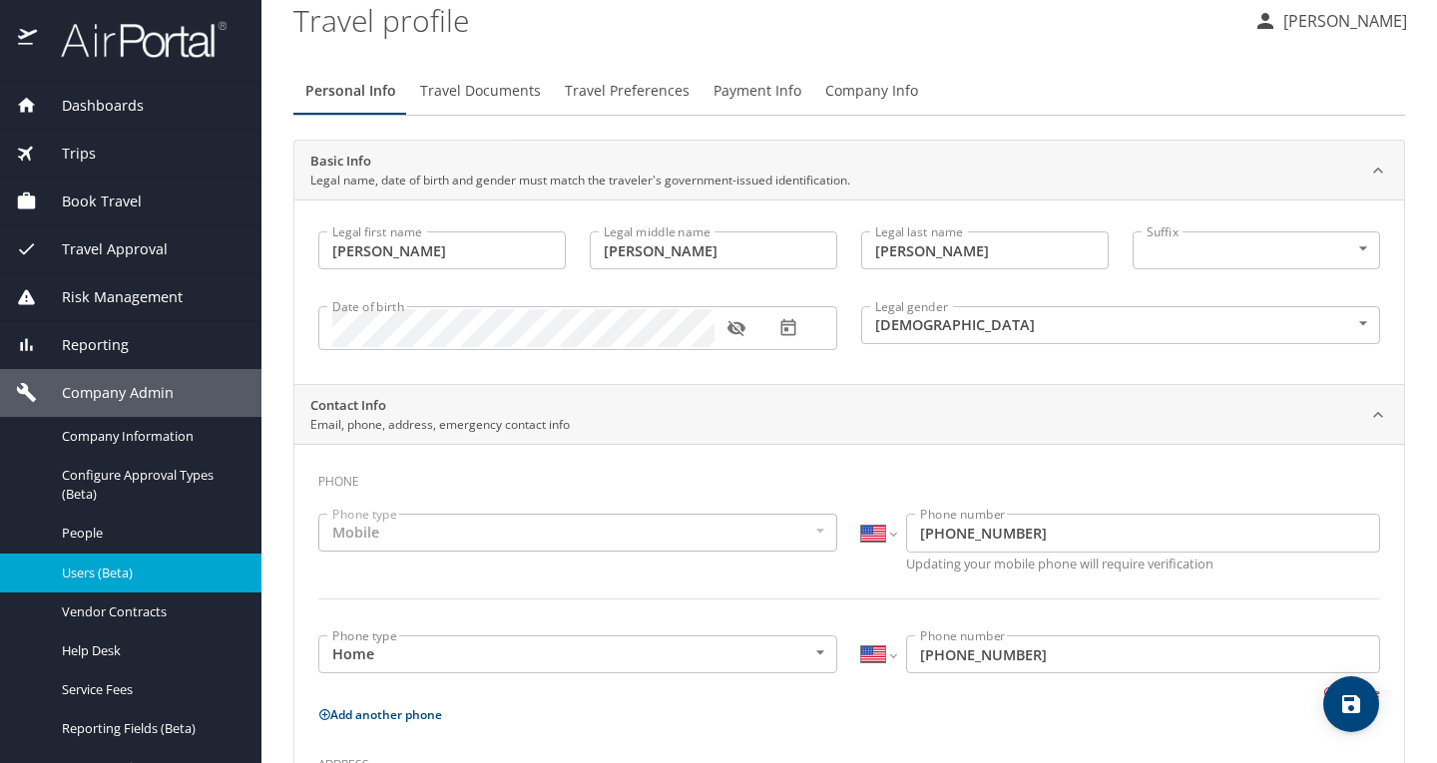
scroll to position [0, 0]
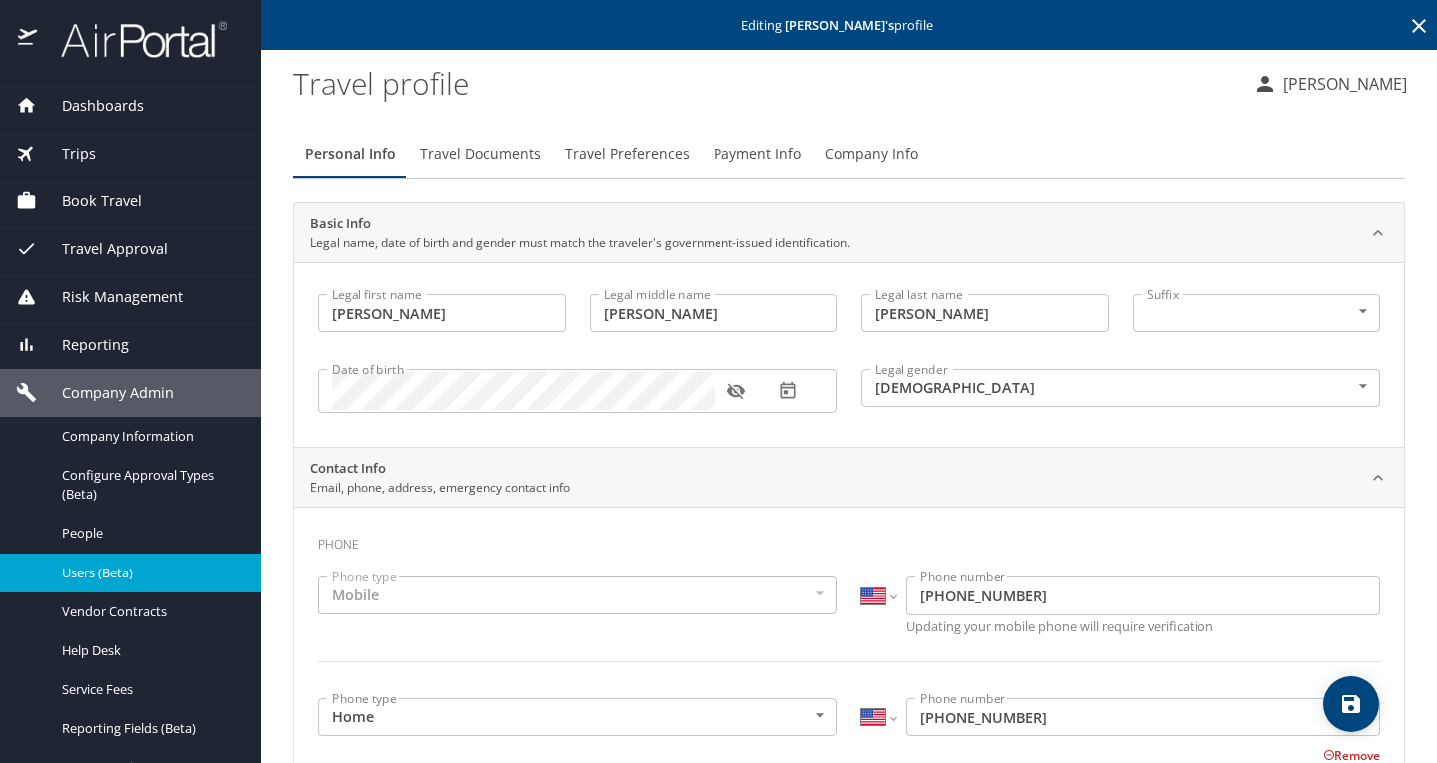
click at [488, 156] on span "Travel Documents" at bounding box center [480, 154] width 121 height 25
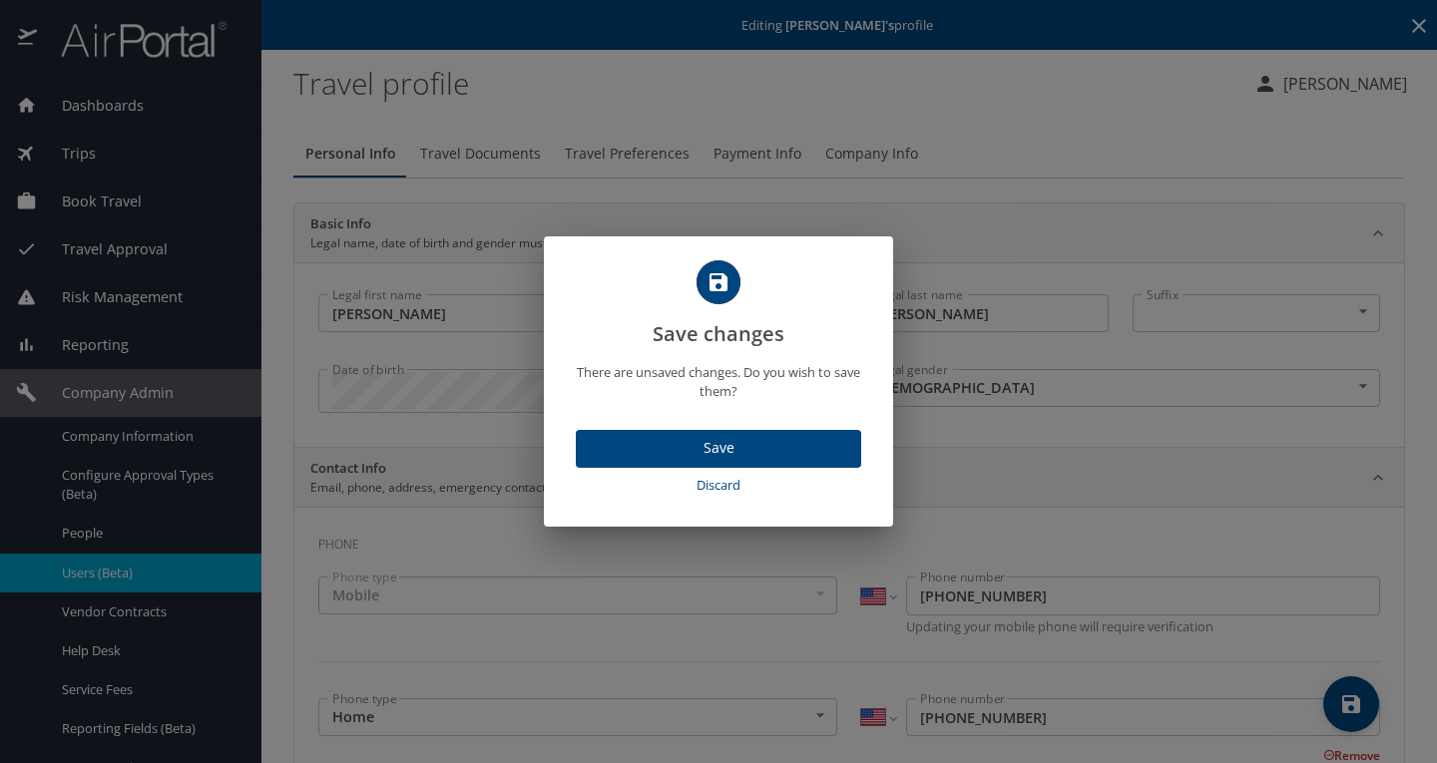
click at [778, 455] on span "Save" at bounding box center [718, 448] width 253 height 25
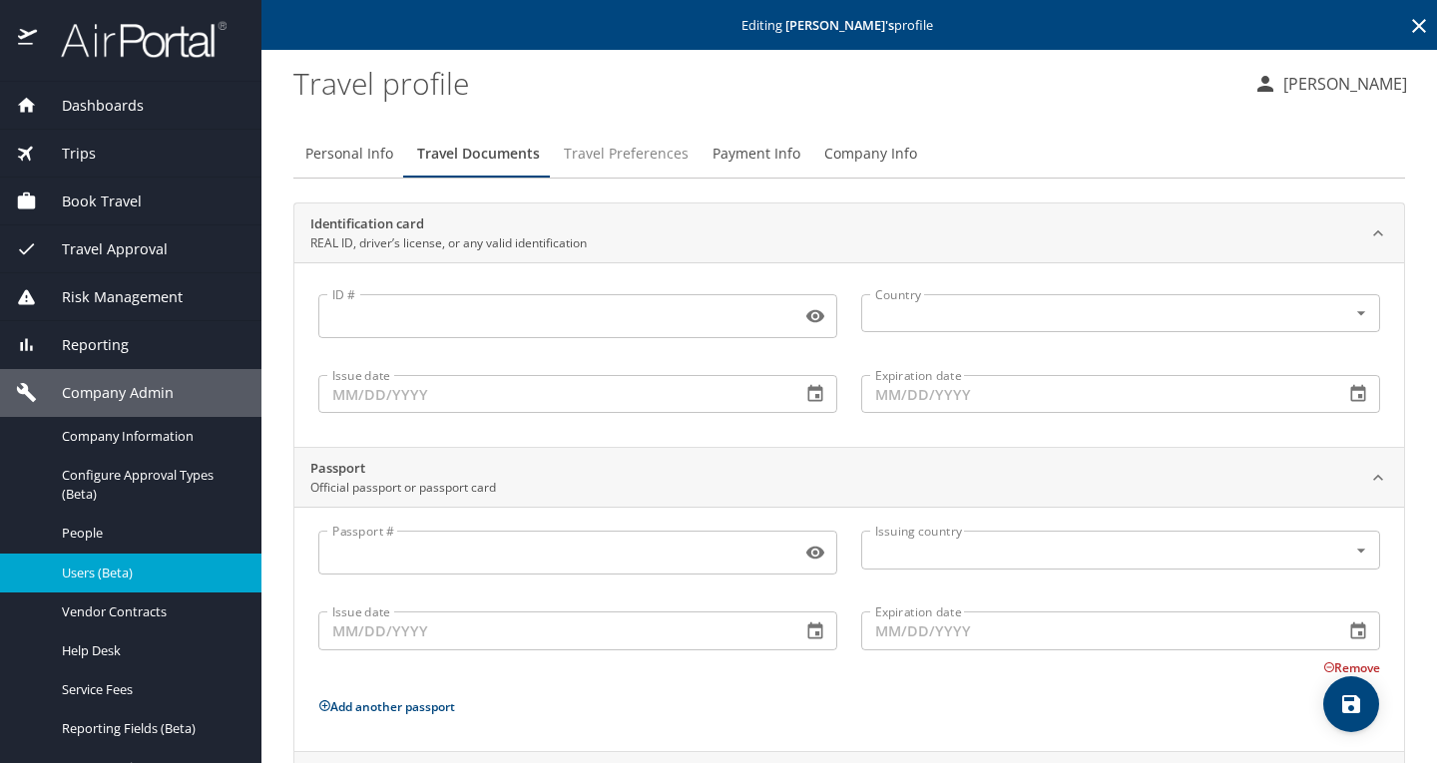
click at [611, 158] on span "Travel Preferences" at bounding box center [626, 154] width 125 height 25
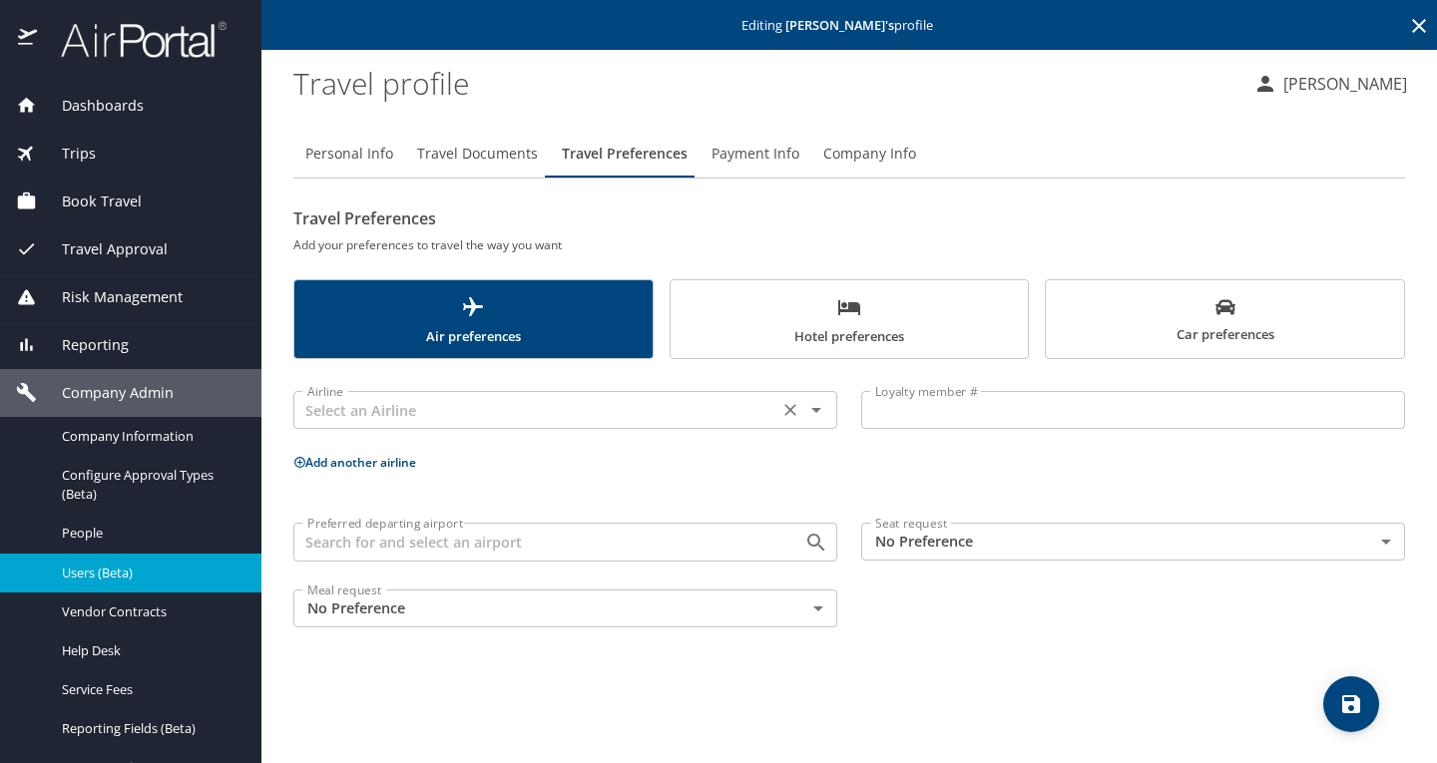
click at [655, 412] on input "text" at bounding box center [535, 410] width 473 height 26
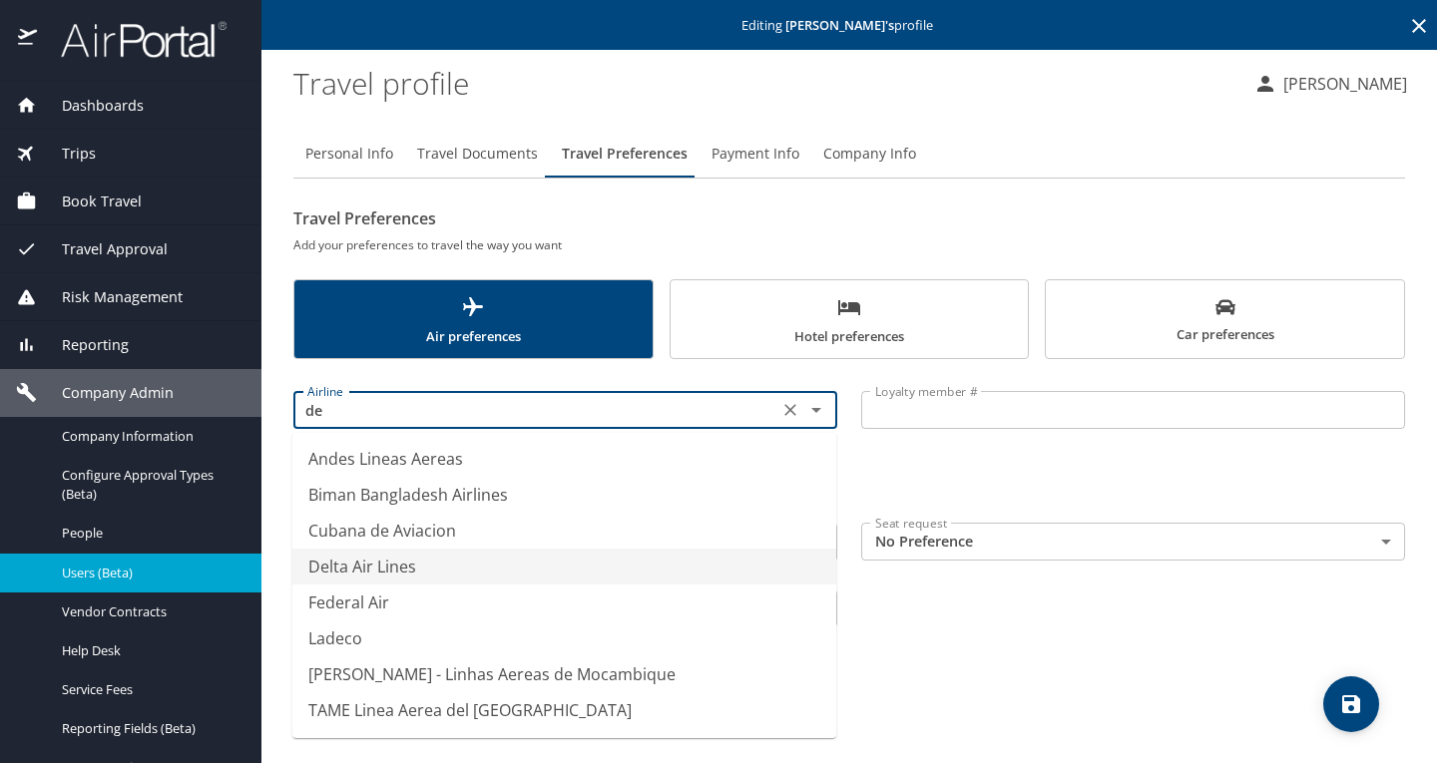
click at [579, 565] on li "Delta Air Lines" at bounding box center [564, 567] width 544 height 36
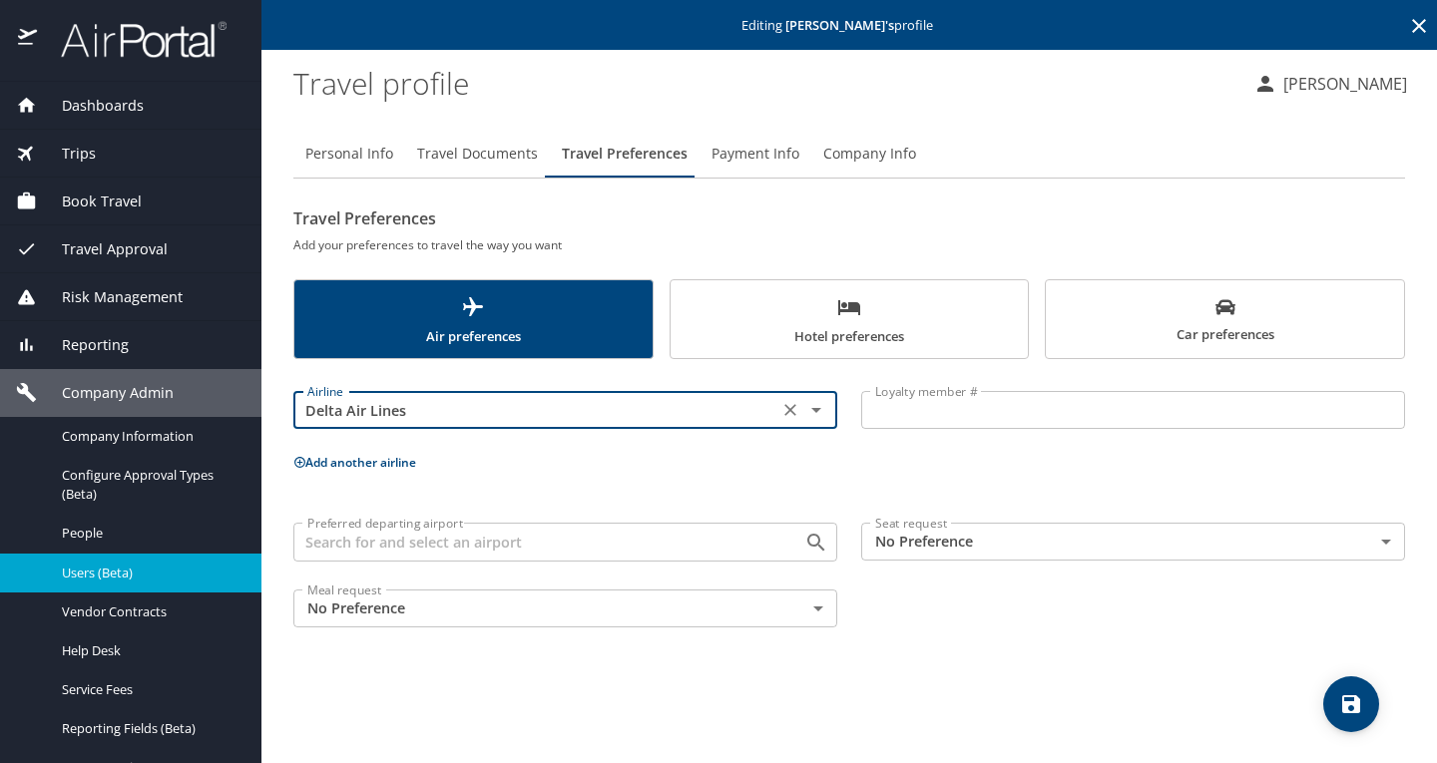
type input "Delta Air Lines"
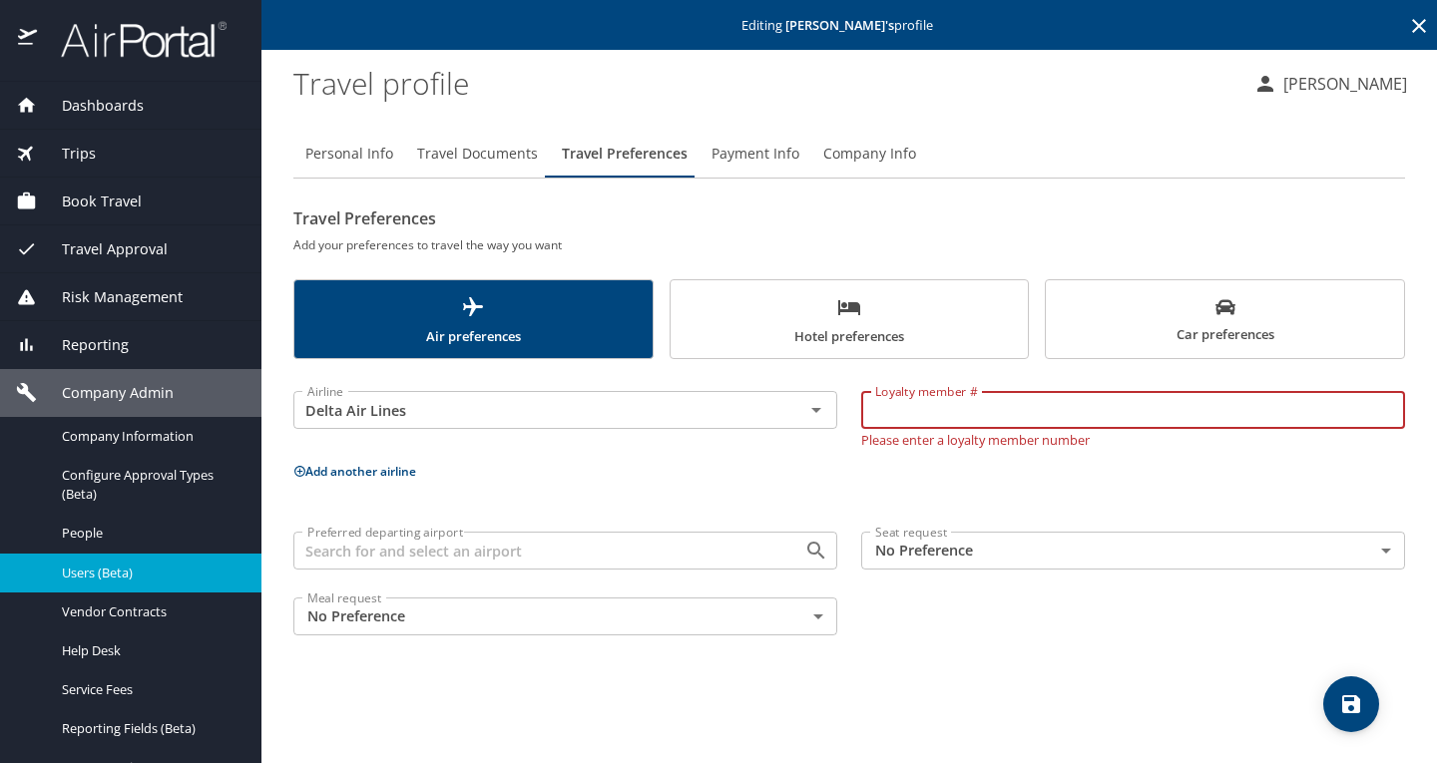
paste input "9475891934"
type input "9475891934"
click at [798, 474] on p "Add another airline" at bounding box center [848, 471] width 1111 height 25
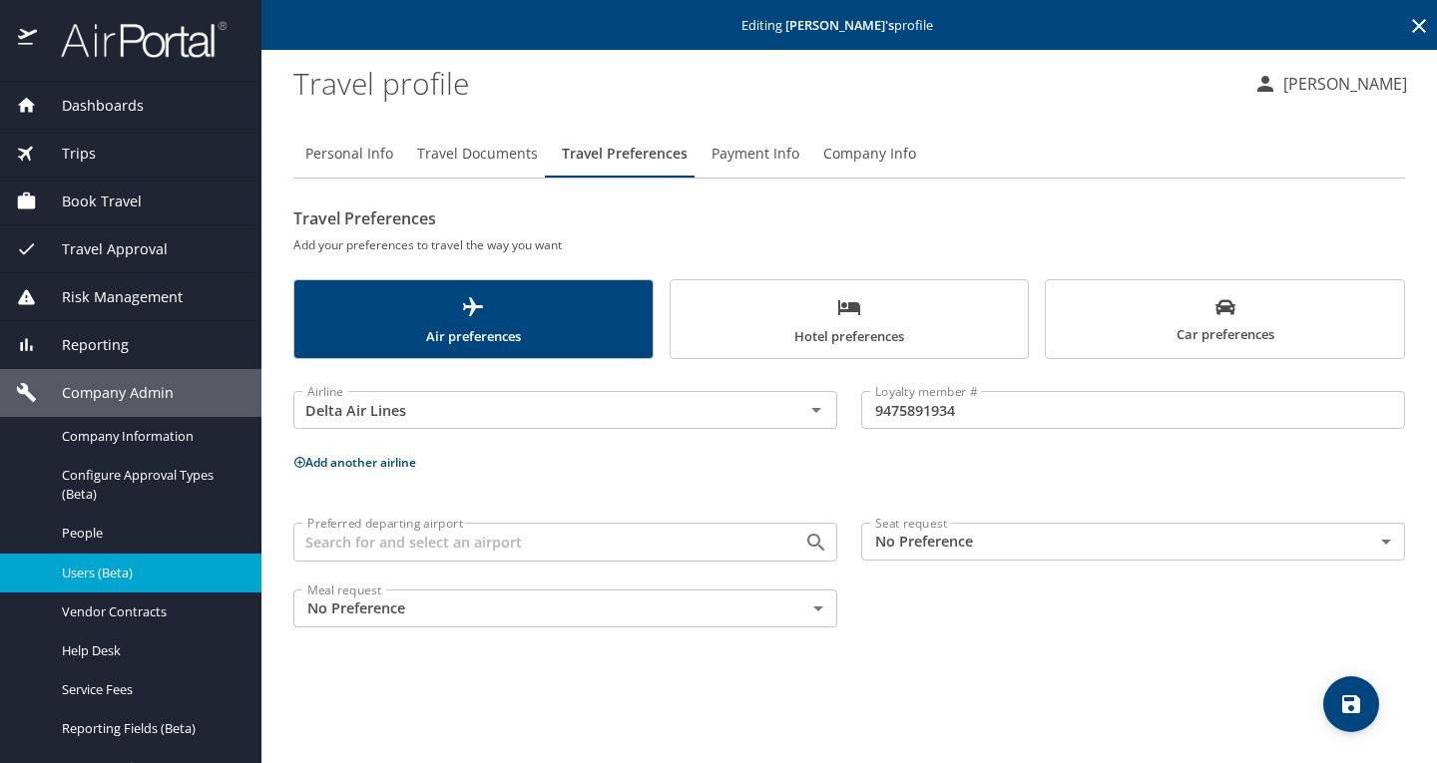
click at [365, 462] on button "Add another airline" at bounding box center [354, 462] width 123 height 17
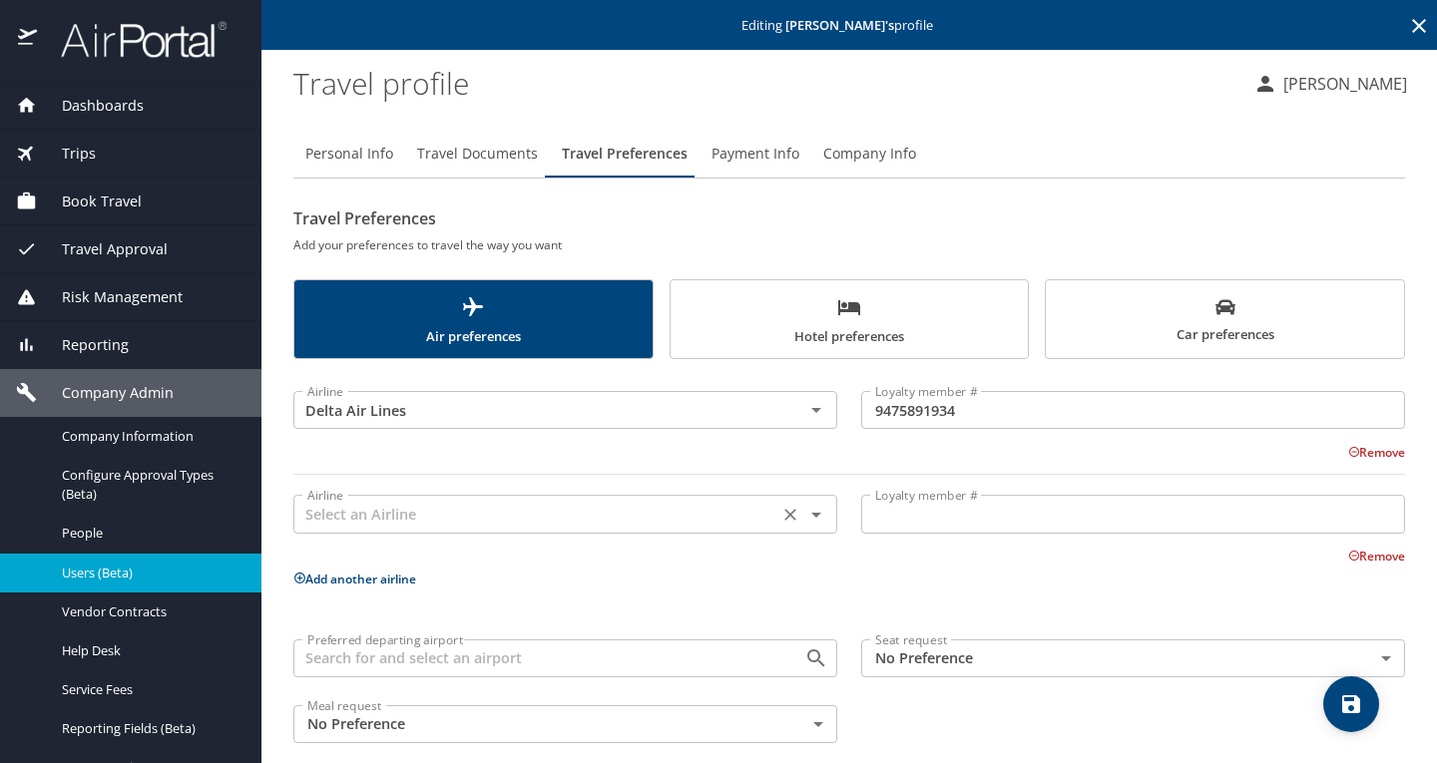
click at [557, 512] on input "text" at bounding box center [535, 514] width 473 height 26
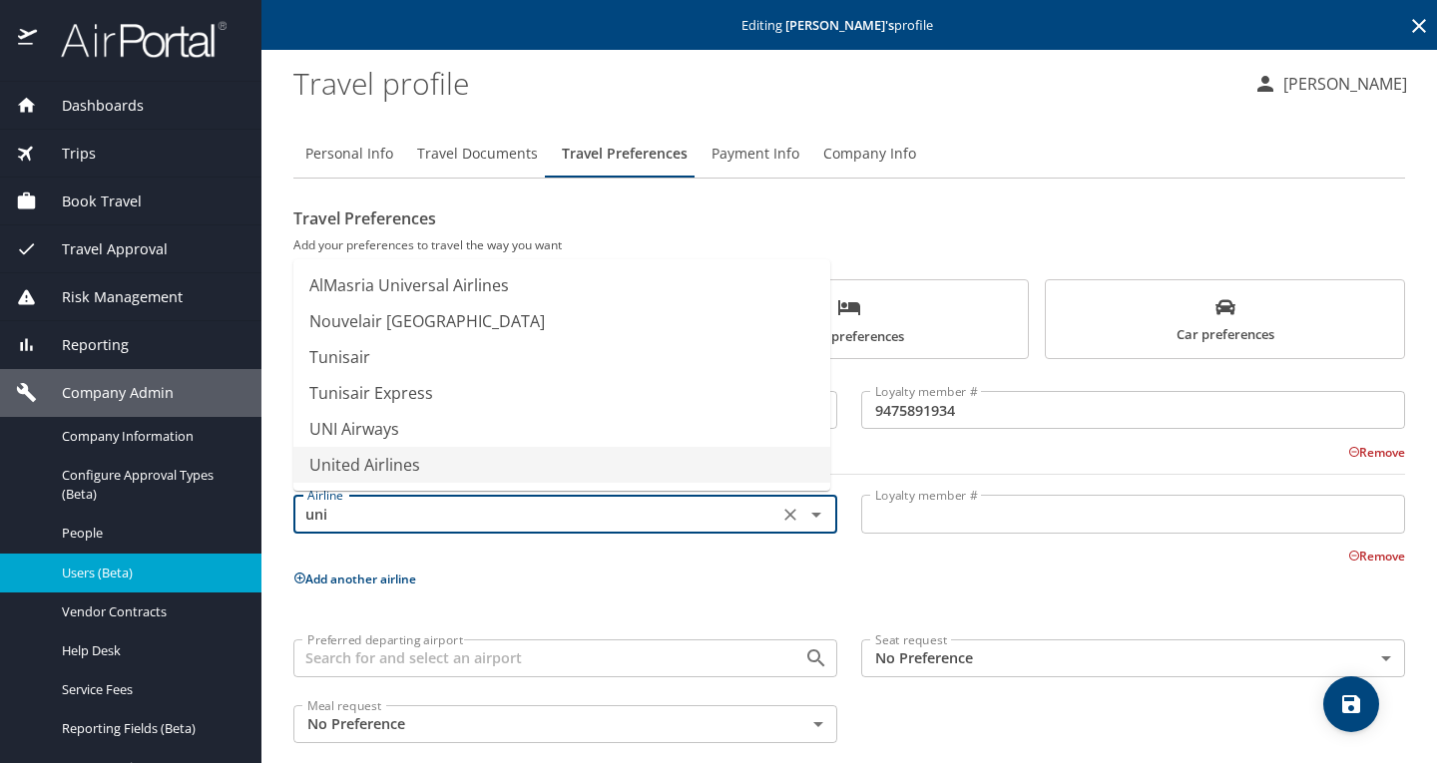
click at [553, 474] on li "United Airlines" at bounding box center [561, 465] width 537 height 36
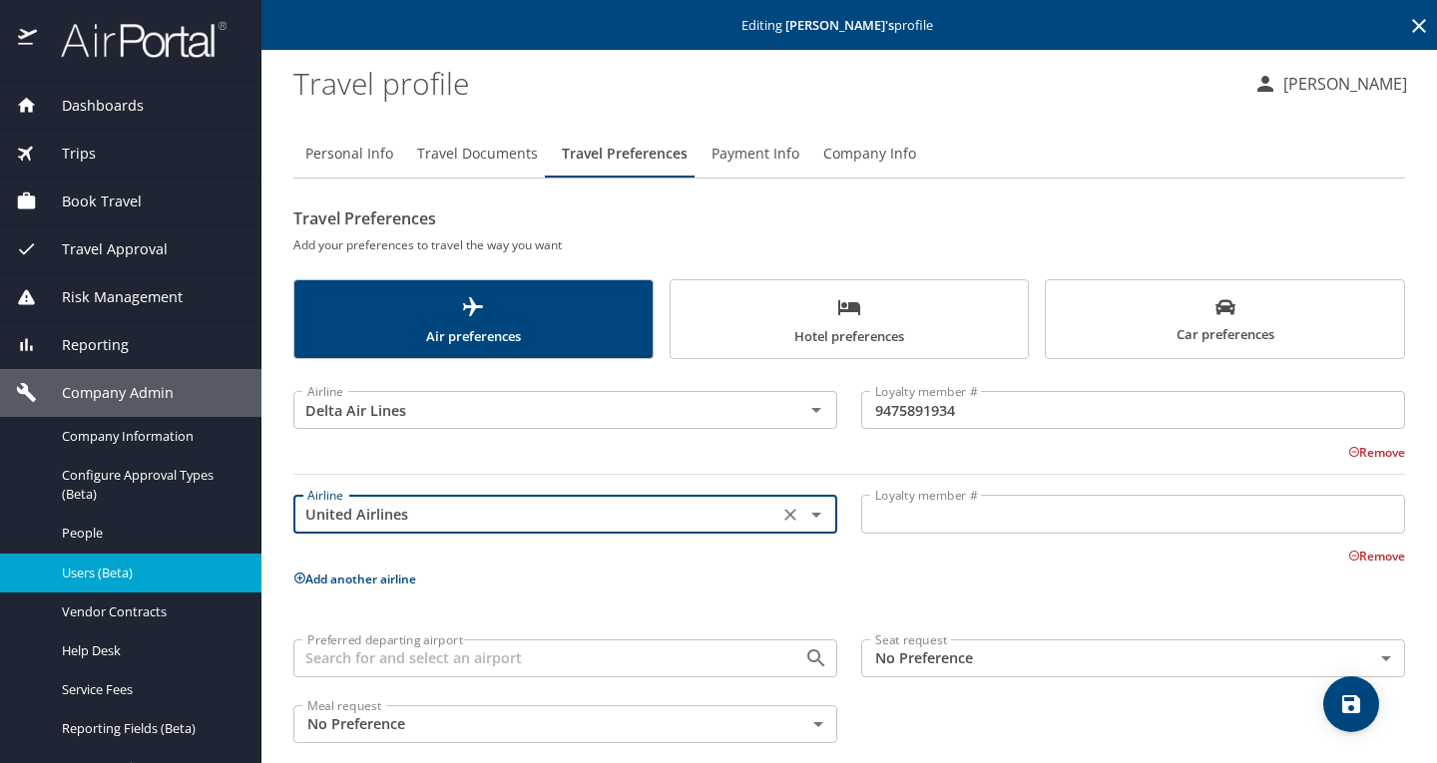
type input "United Airlines"
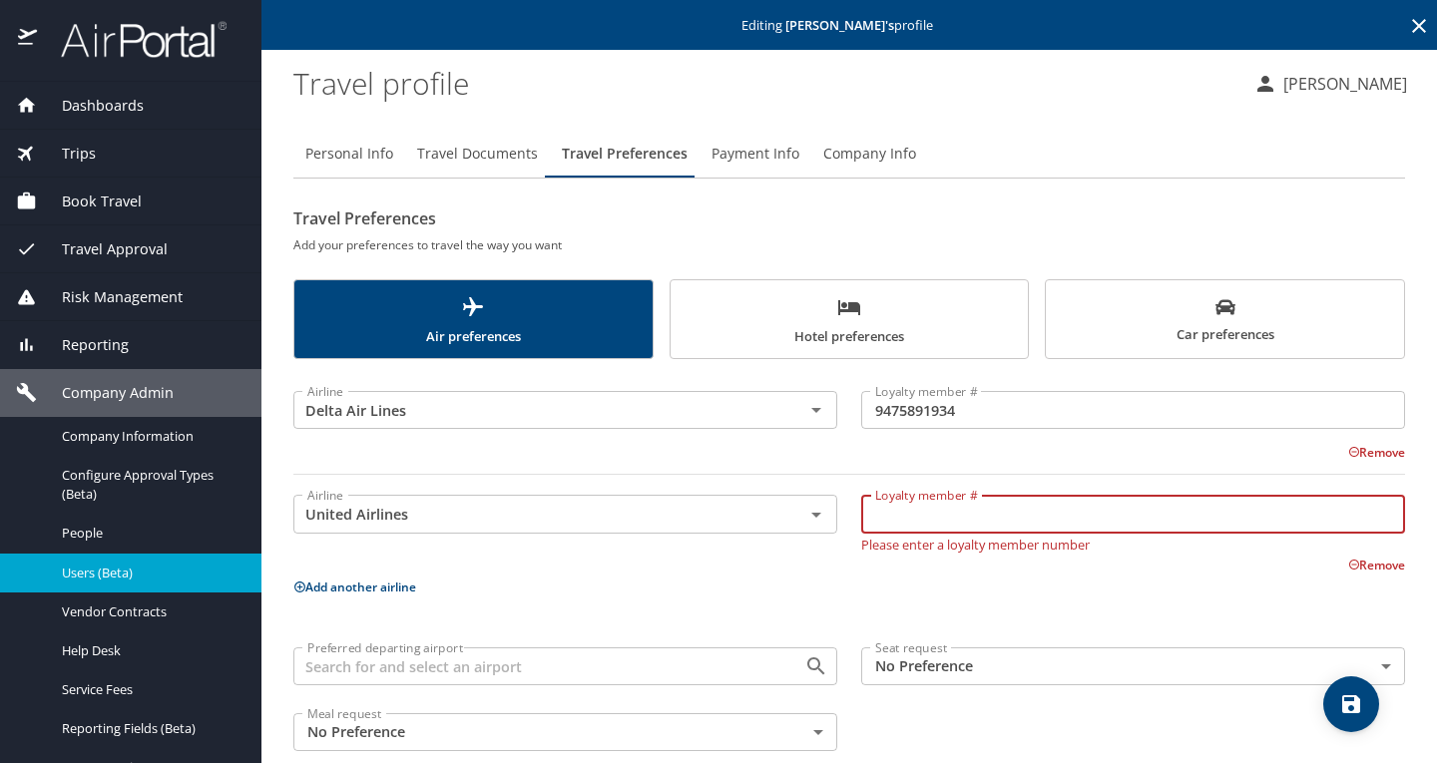
paste input "MTB48541"
type input "MTB48541"
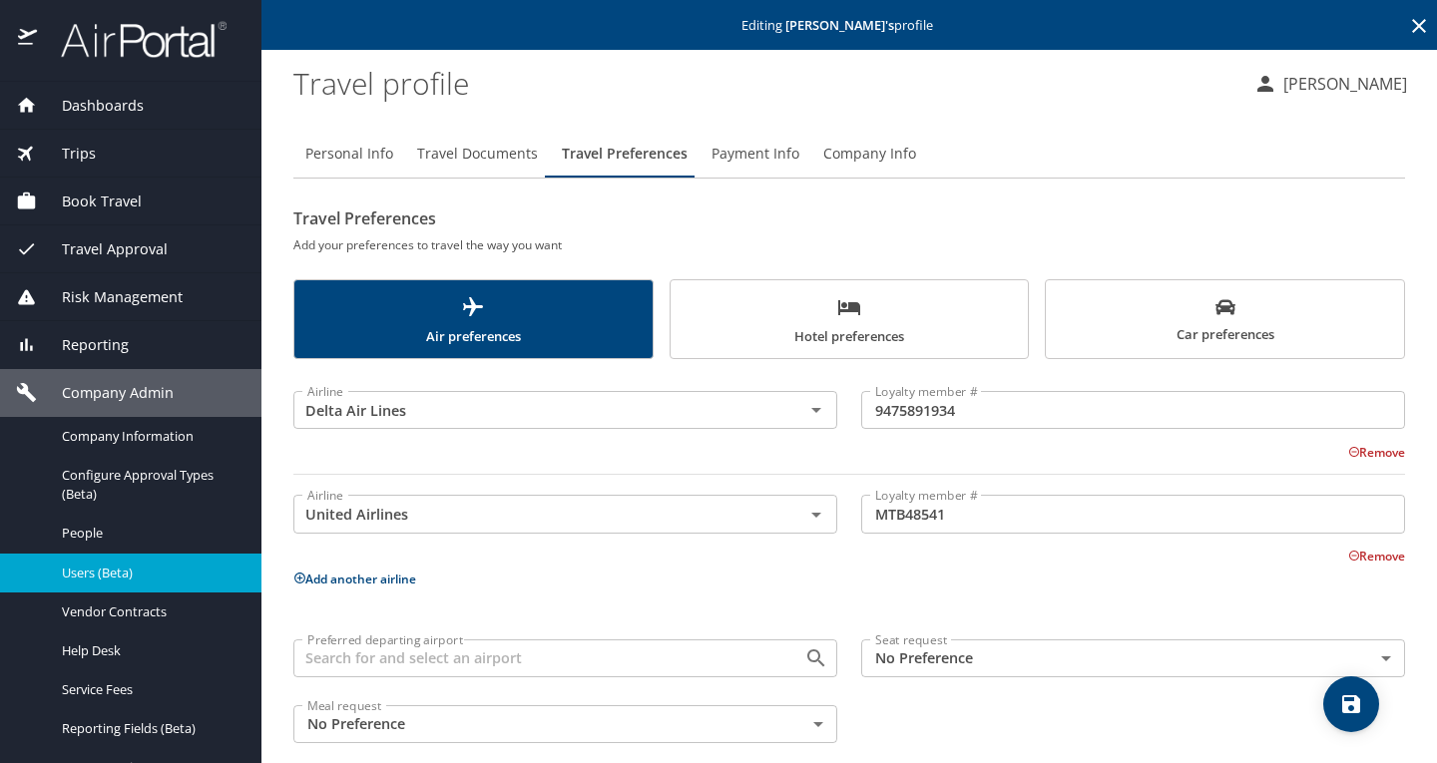
click at [937, 580] on p "Add another airline" at bounding box center [848, 579] width 1111 height 25
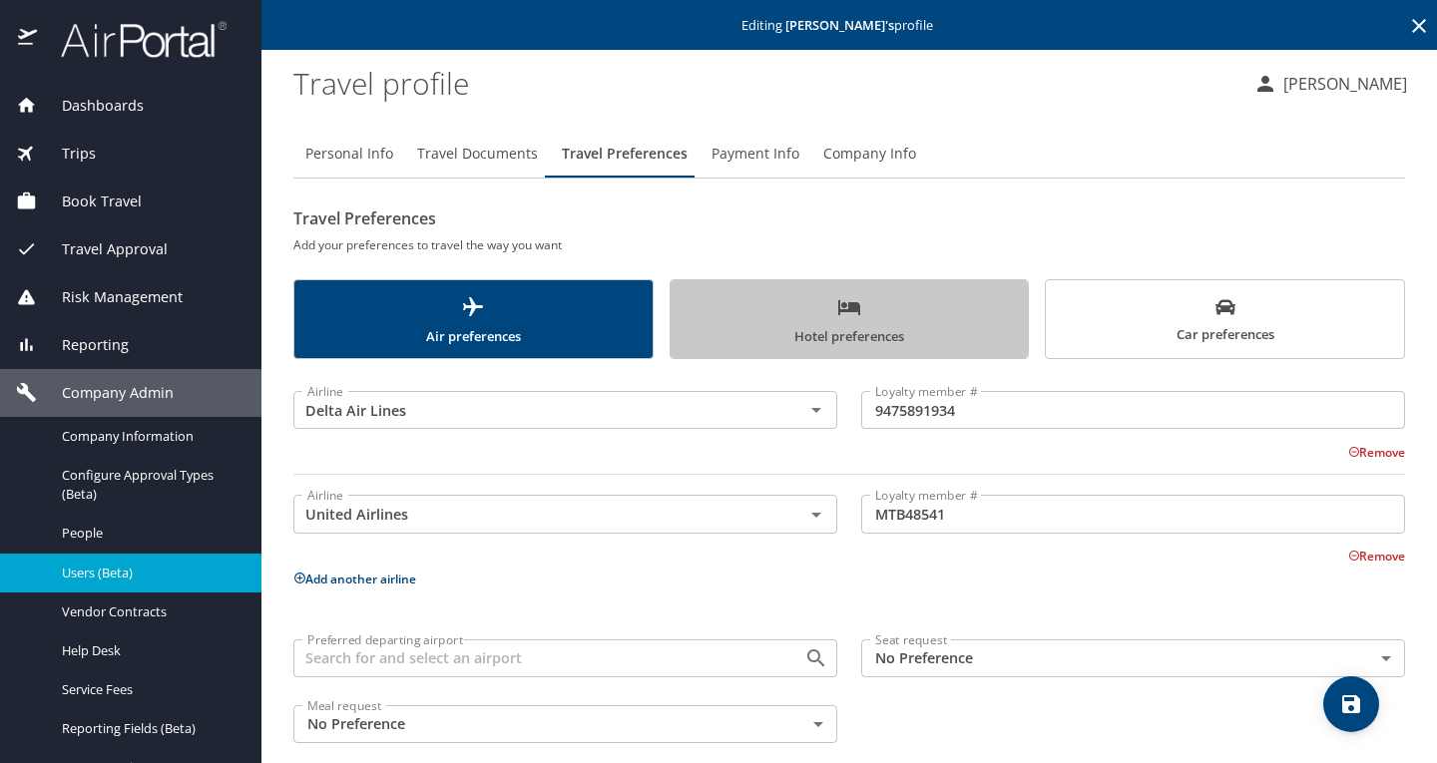
click at [864, 325] on span "Hotel preferences" at bounding box center [849, 321] width 334 height 53
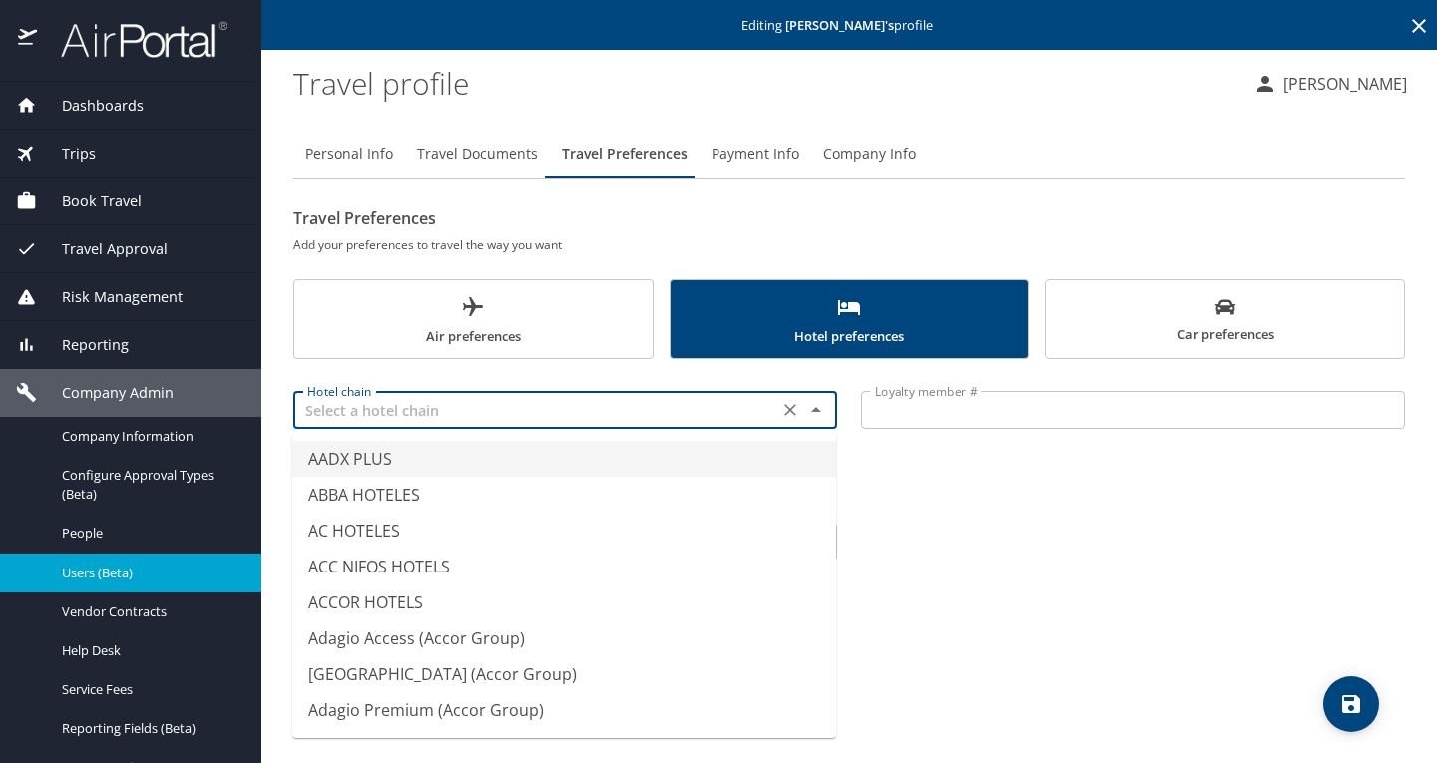
click at [534, 414] on input "text" at bounding box center [535, 410] width 473 height 26
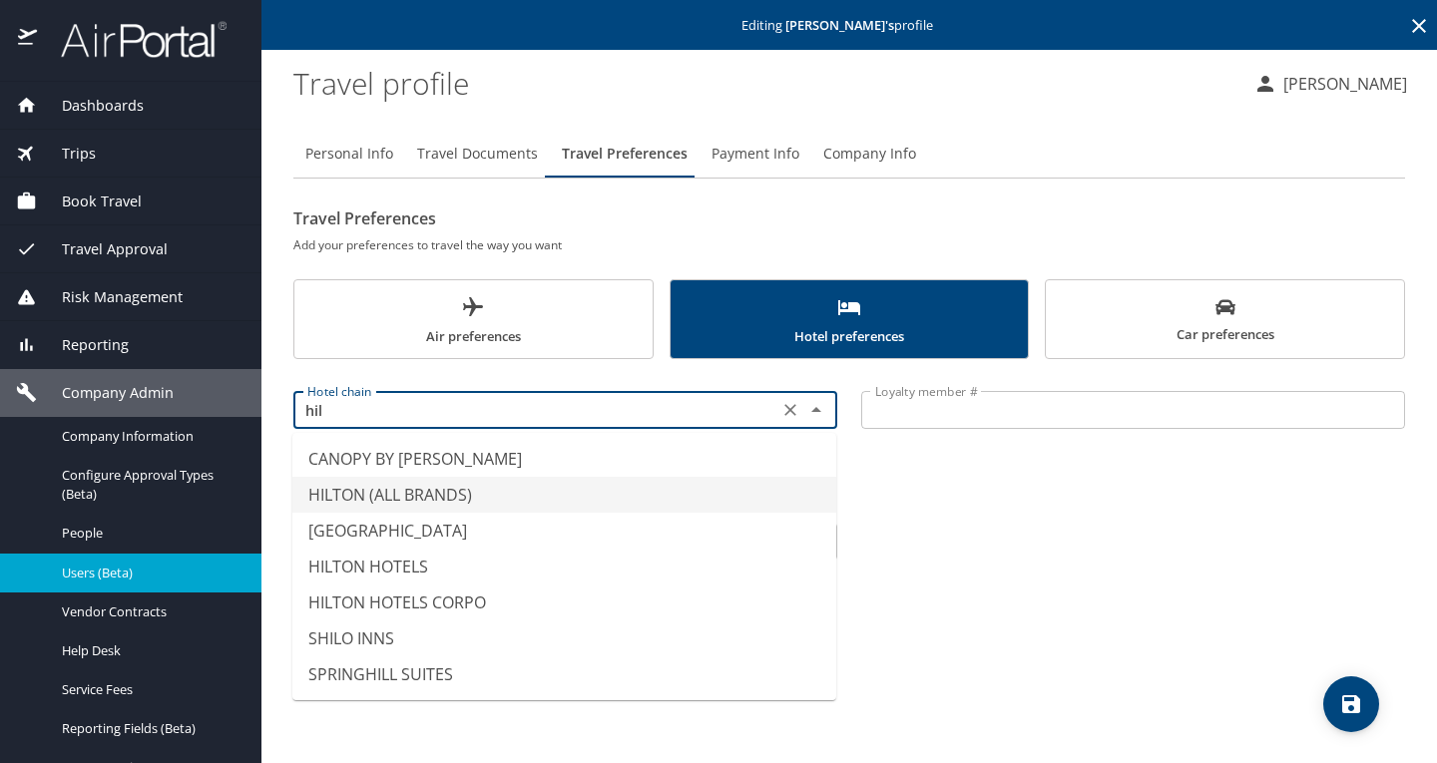
click at [466, 494] on li "HILTON (ALL BRANDS)" at bounding box center [564, 495] width 544 height 36
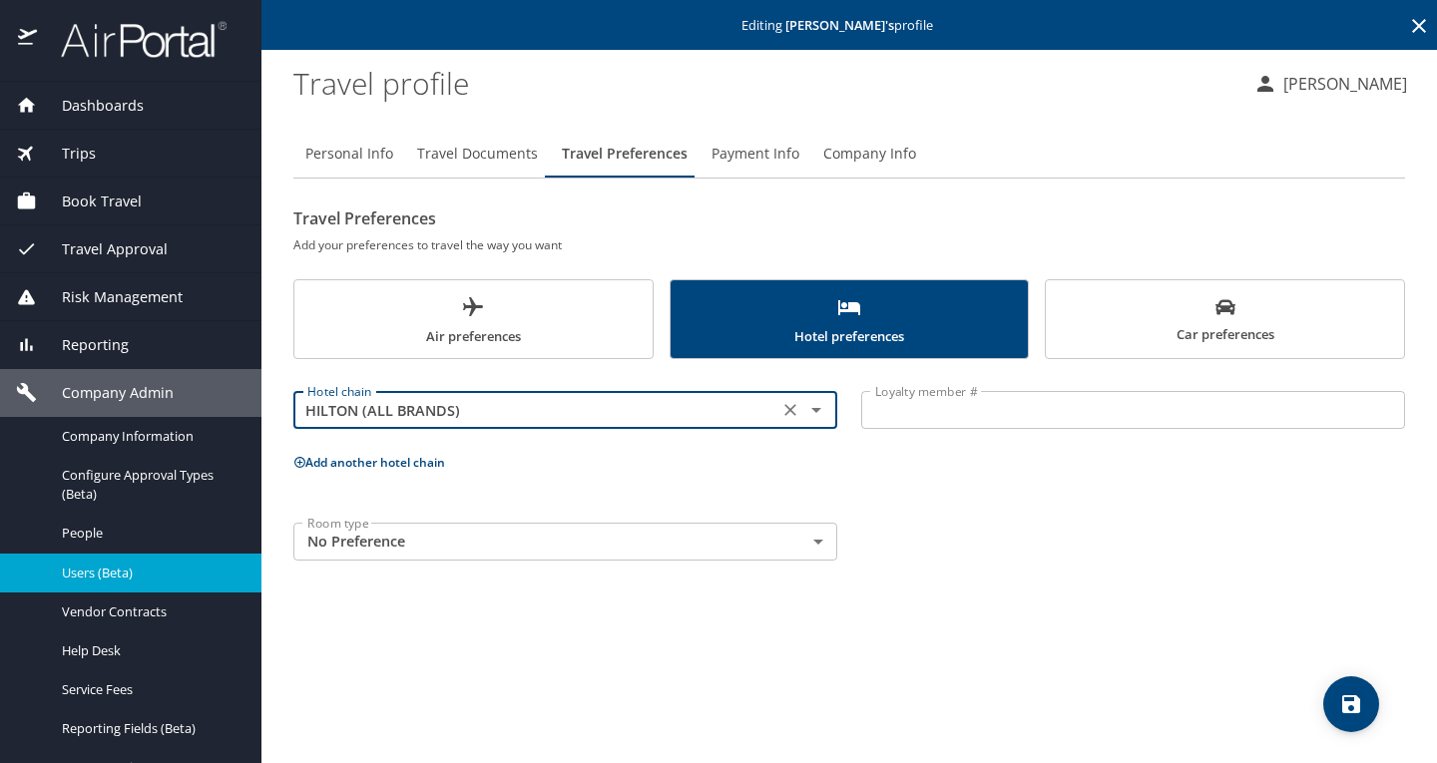
type input "HILTON (ALL BRANDS)"
click at [371, 469] on button "Add another hotel chain" at bounding box center [369, 462] width 152 height 17
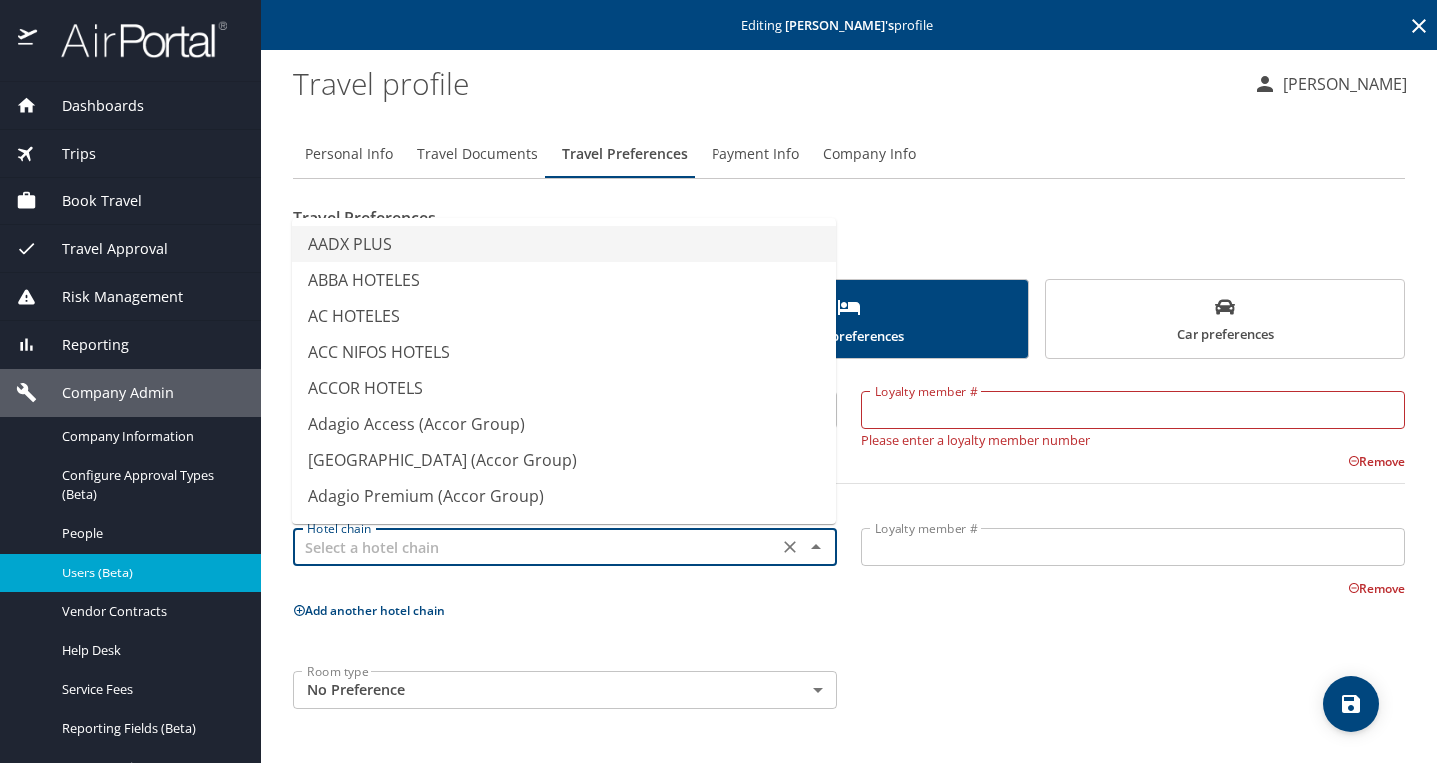
click at [539, 542] on input "text" at bounding box center [535, 547] width 473 height 26
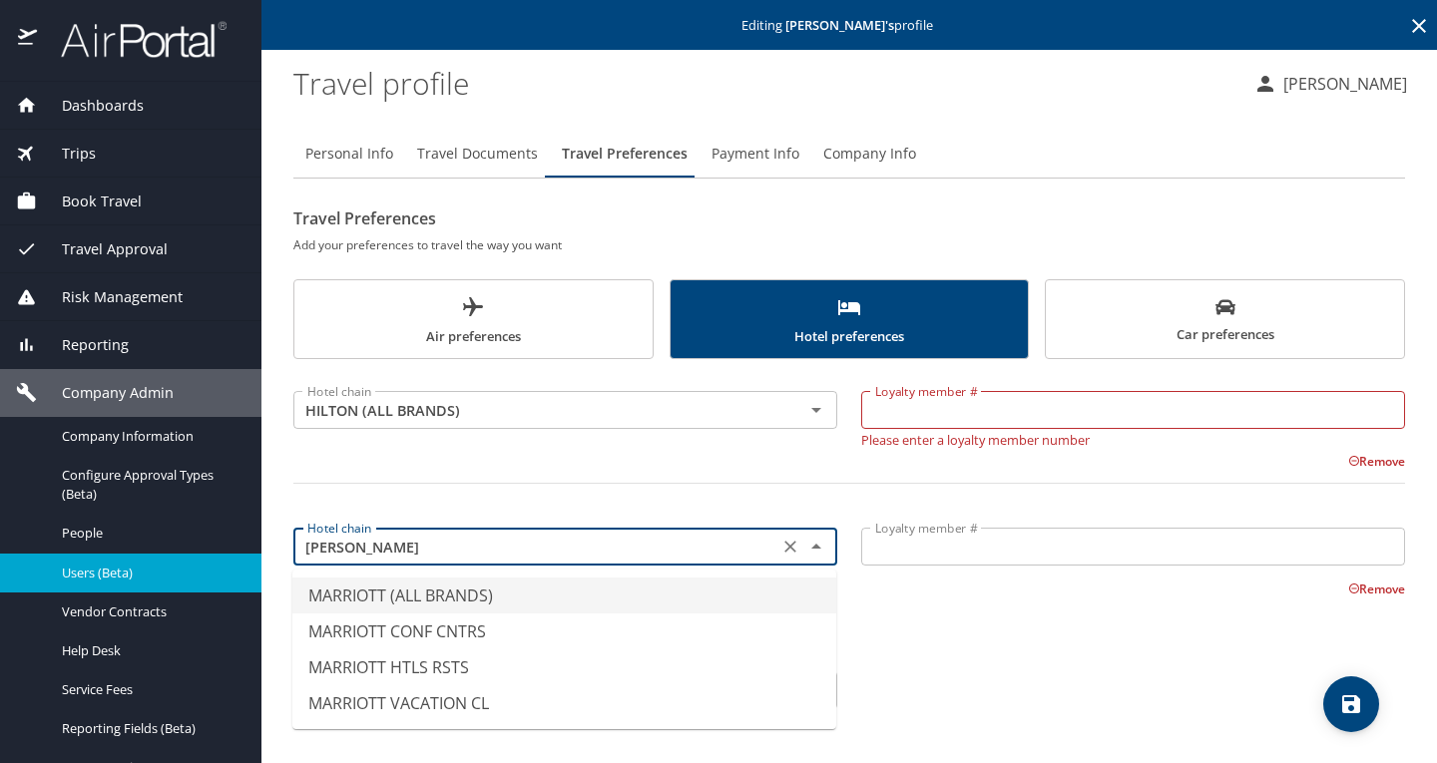
click at [651, 592] on li "MARRIOTT (ALL BRANDS)" at bounding box center [564, 596] width 544 height 36
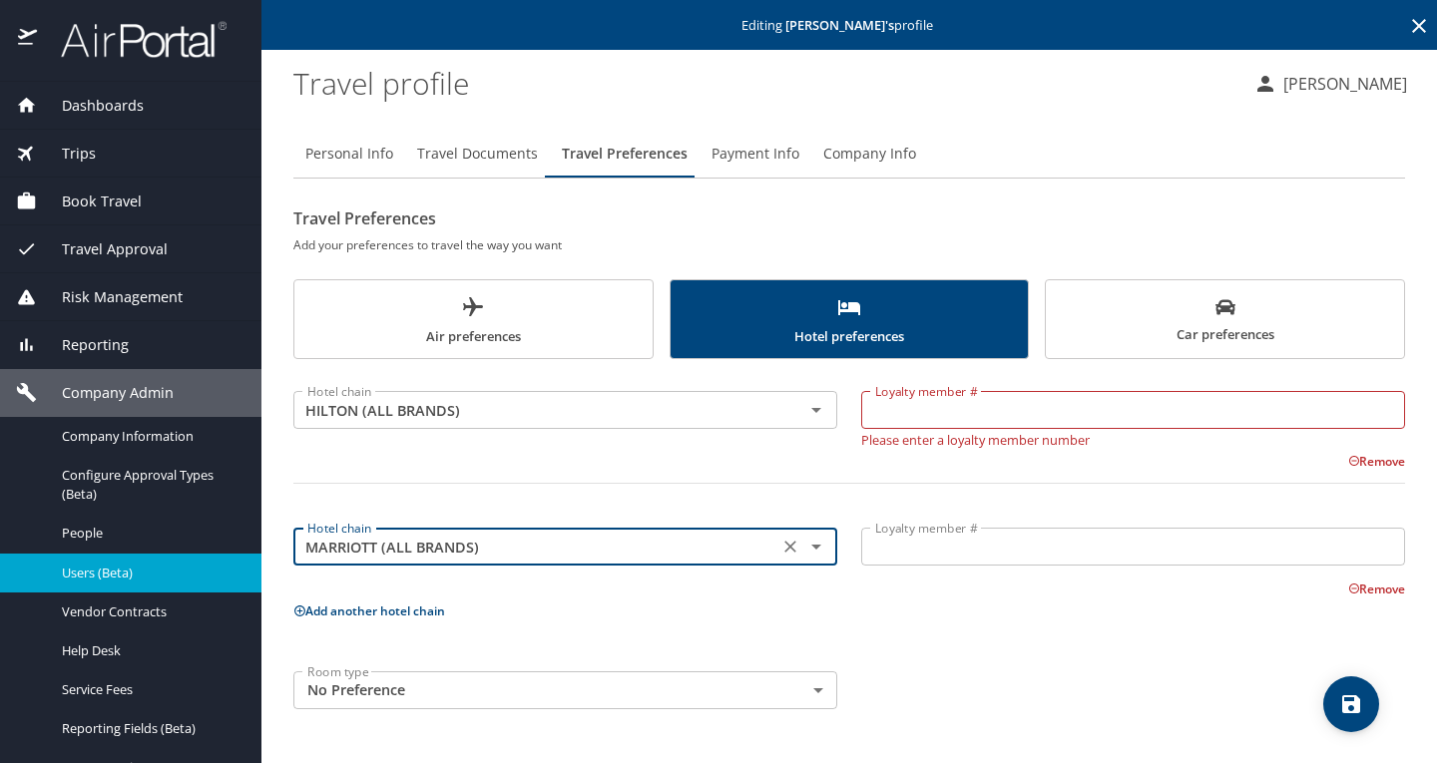
type input "MARRIOTT (ALL BRANDS)"
click at [917, 607] on div "Hotel chain HILTON (ALL BRANDS) Hotel chain Loyalty member # Loyalty member # P…" at bounding box center [848, 546] width 1111 height 350
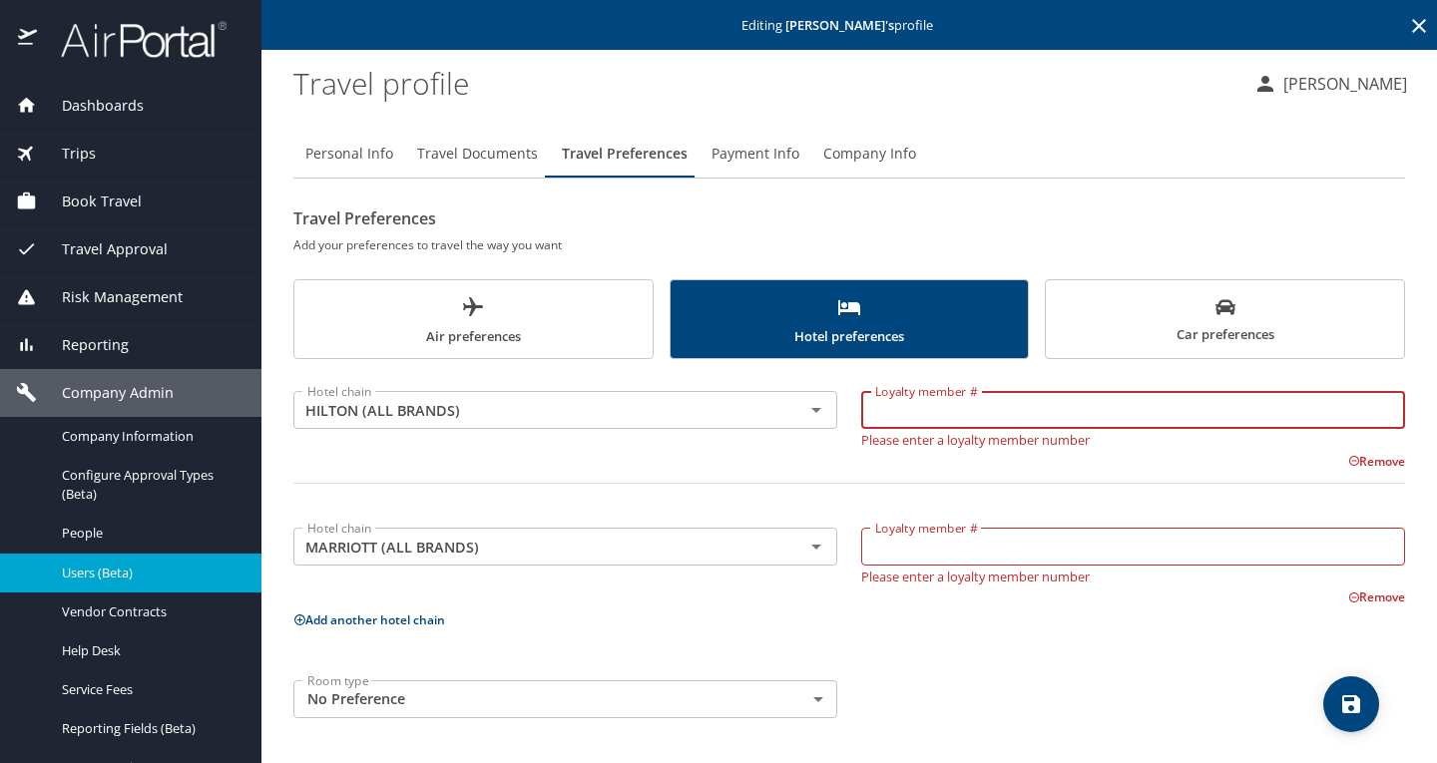
paste input "1395079831"
type input "1395079831"
click at [1062, 627] on div "Hotel chain HILTON (ALL BRANDS) Hotel chain Loyalty member # 1395079831 Loyalty…" at bounding box center [848, 550] width 1111 height 359
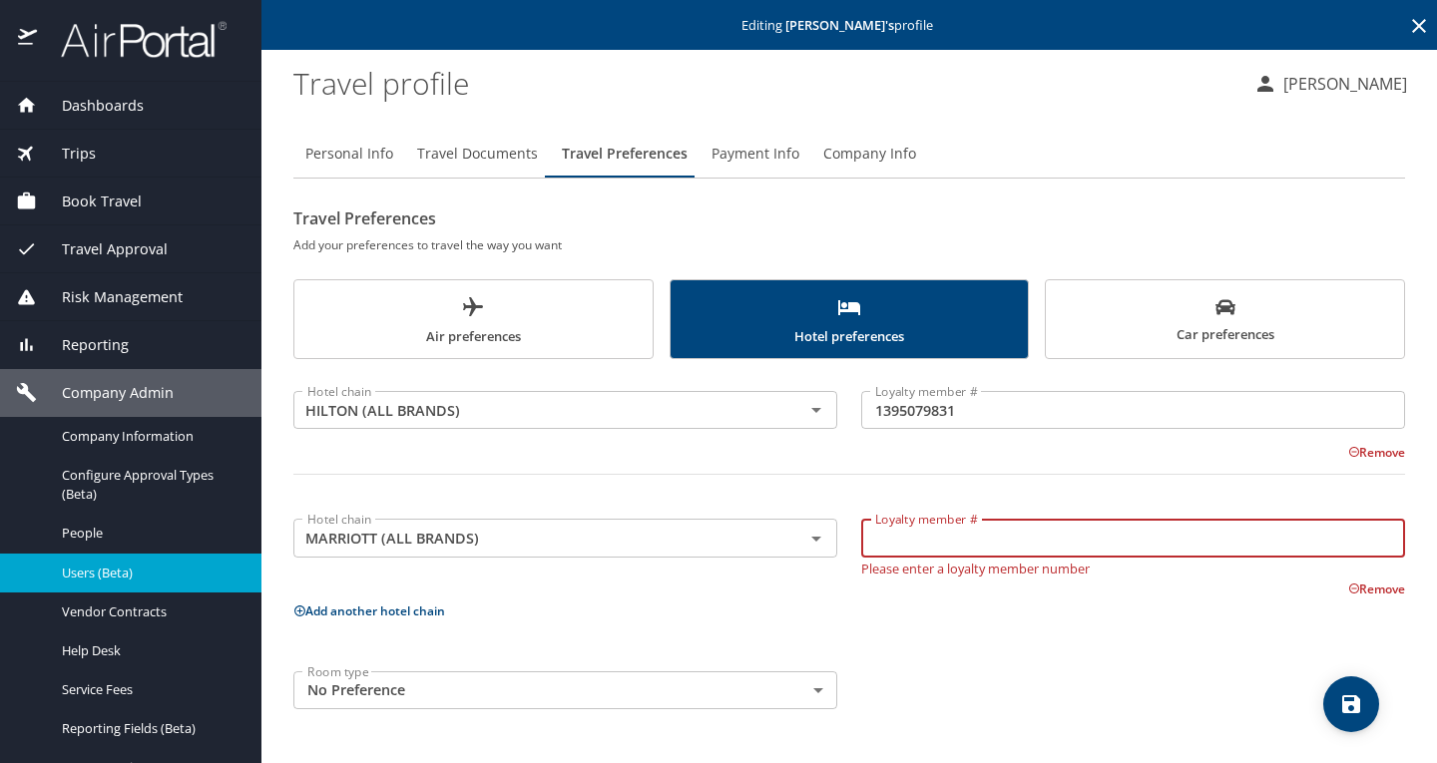
paste input "1727561783"
type input "1727561783"
click at [1029, 675] on div "Room type No Preference NotApplicable Room type" at bounding box center [848, 690] width 1135 height 62
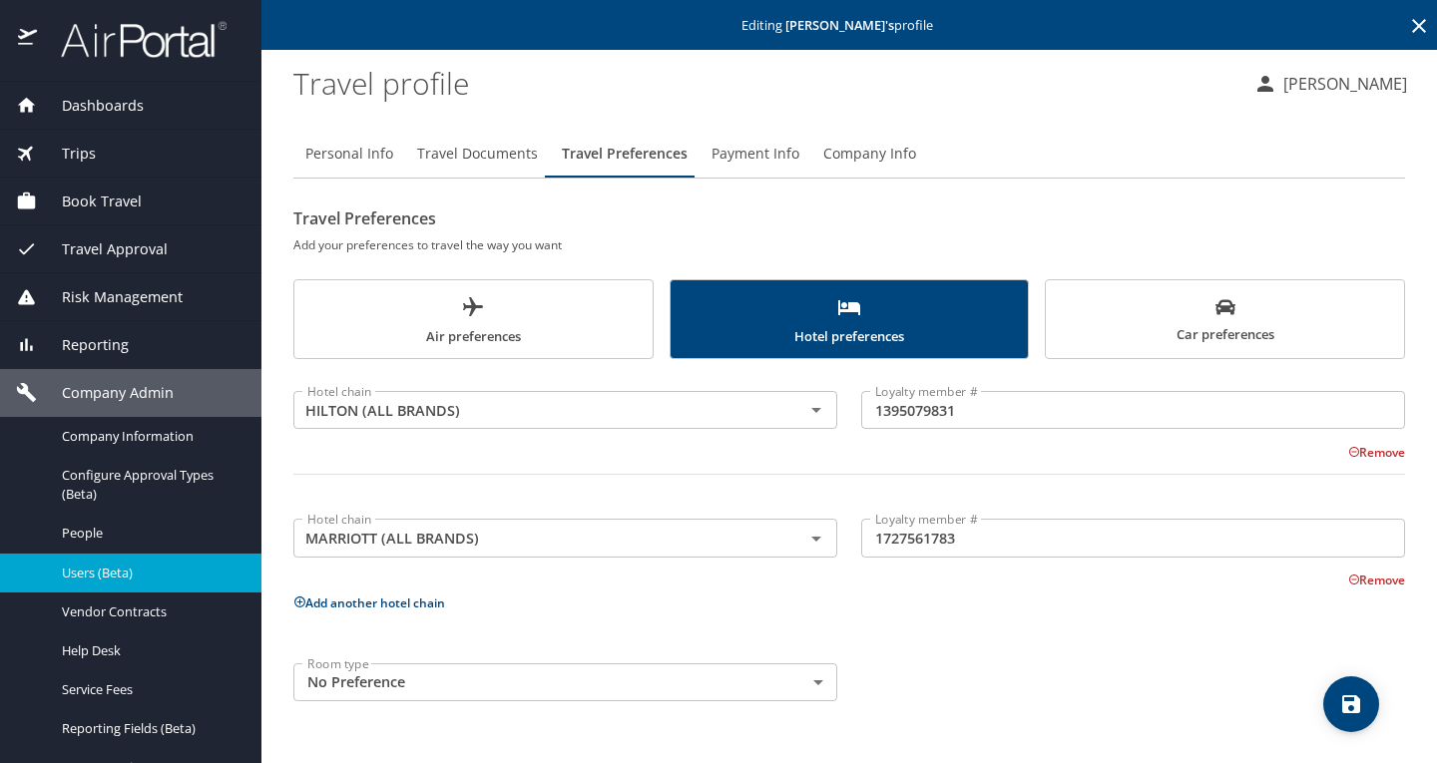
click at [1142, 314] on span "Car preferences" at bounding box center [1224, 321] width 334 height 49
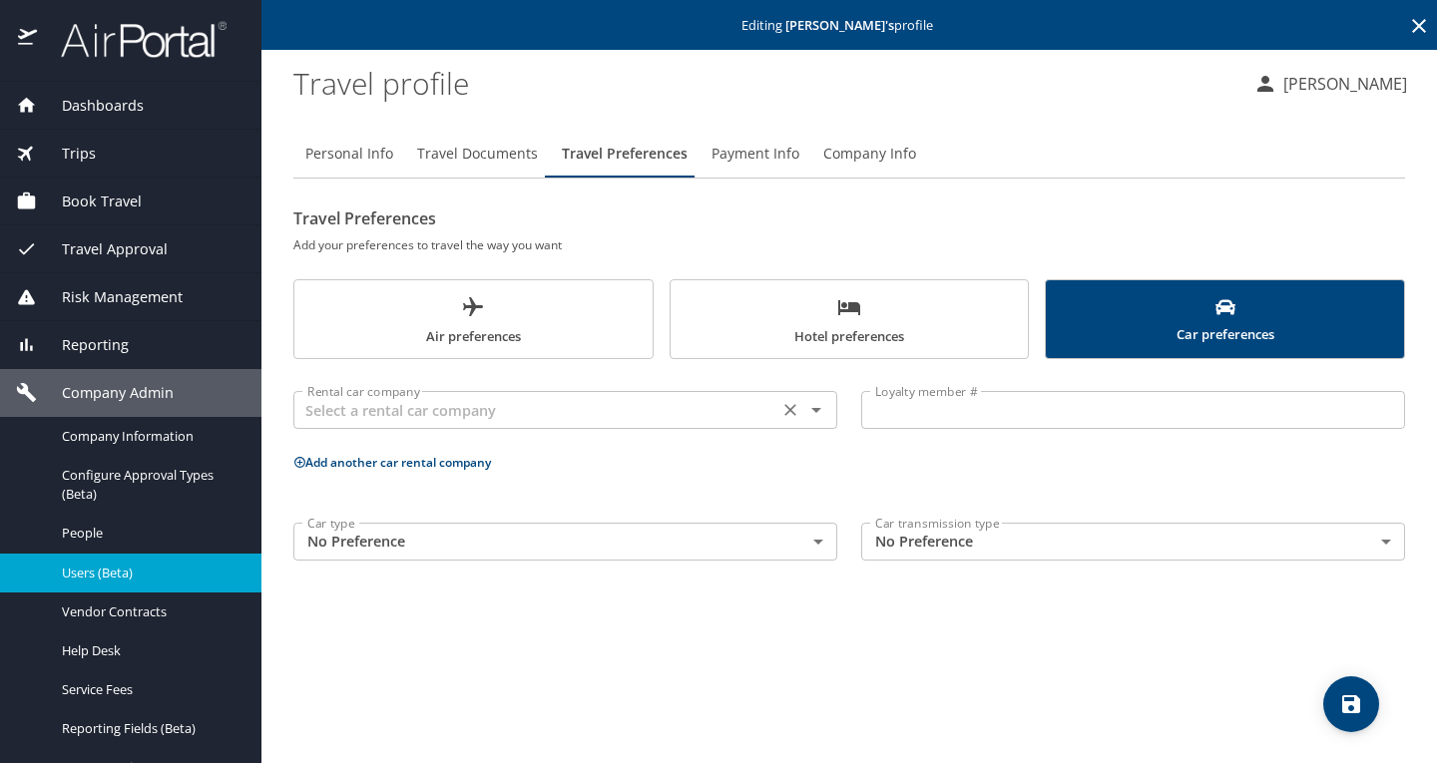
click at [573, 414] on input "text" at bounding box center [535, 410] width 473 height 26
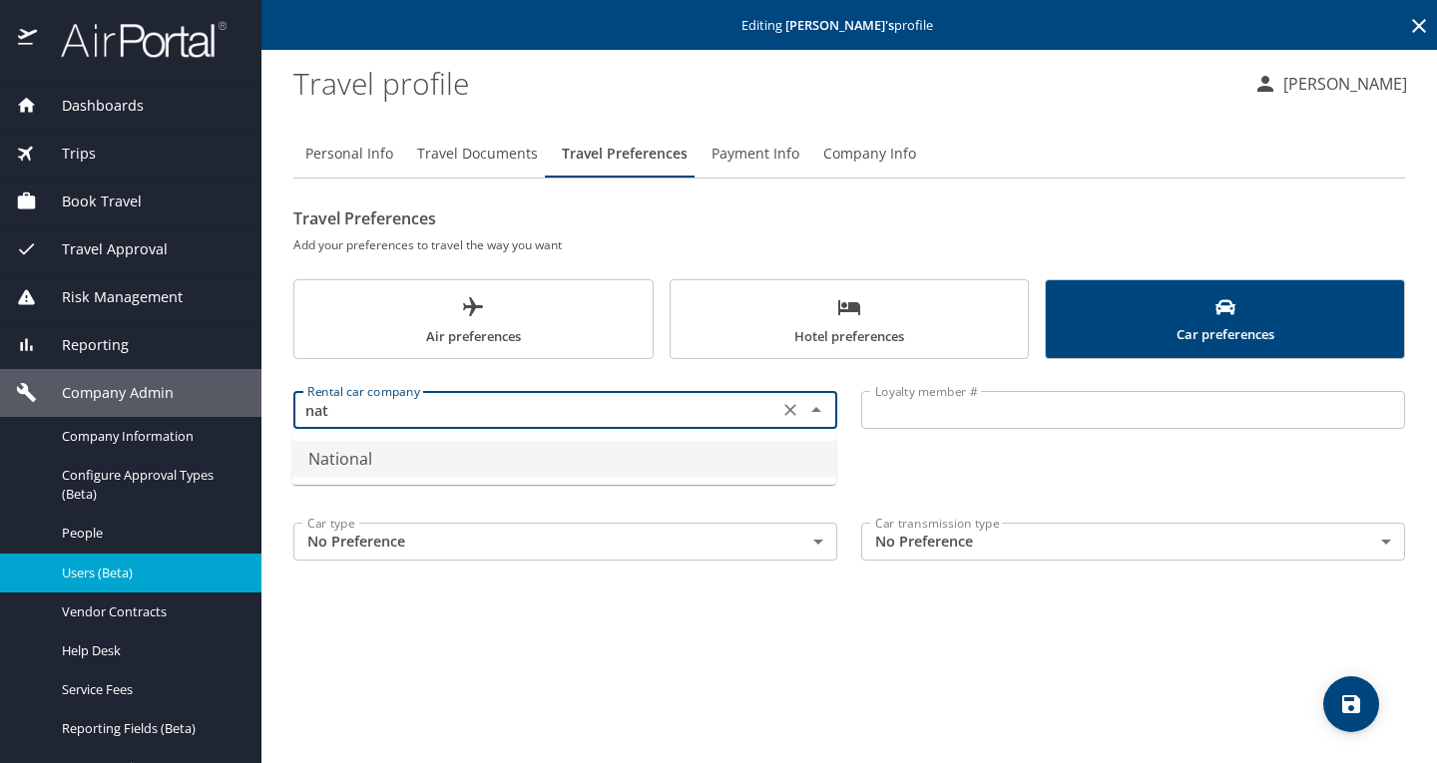
click at [532, 458] on li "National" at bounding box center [564, 459] width 544 height 36
type input "National"
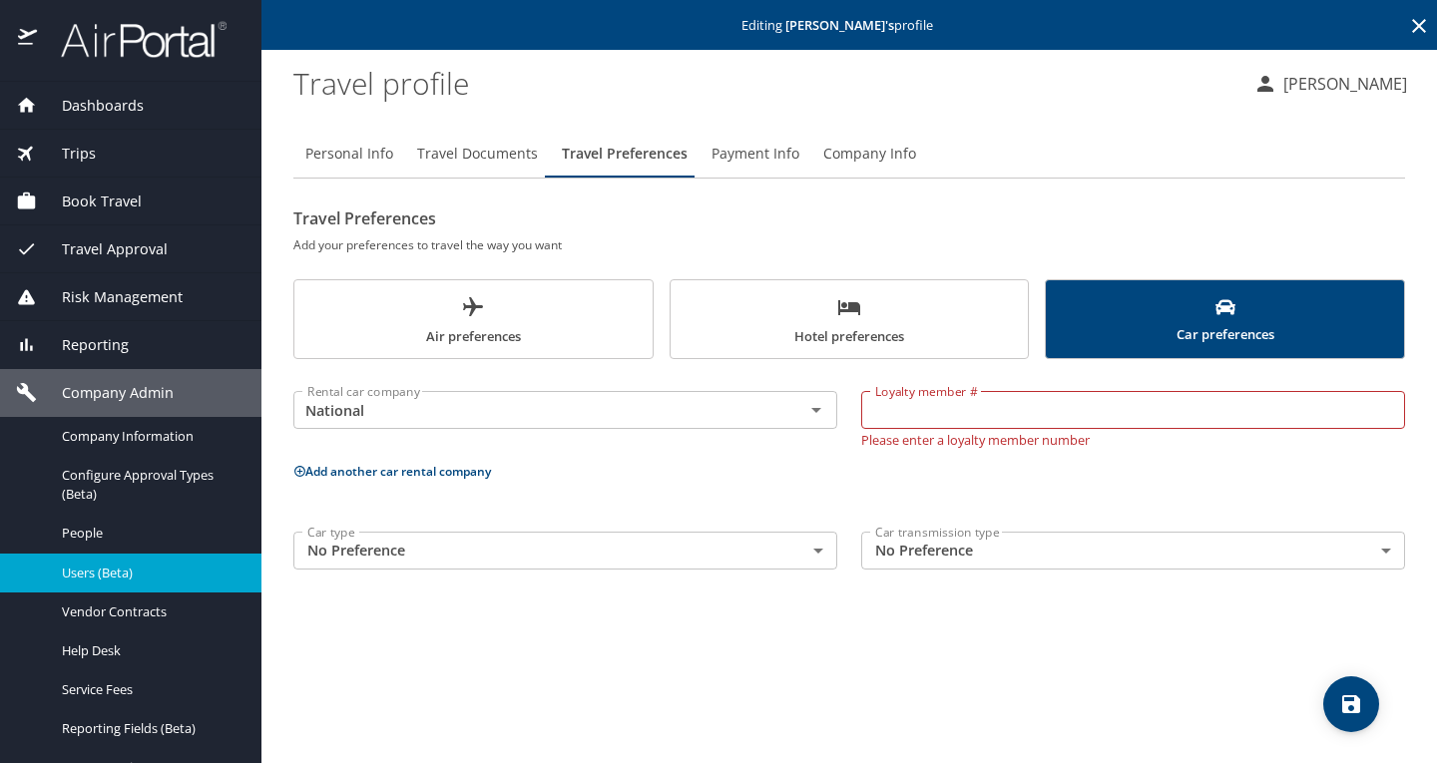
click at [591, 626] on div "Personal Info Travel Documents Travel Preferences Payment Info Company Info Tra…" at bounding box center [848, 438] width 1111 height 649
paste input "496054122"
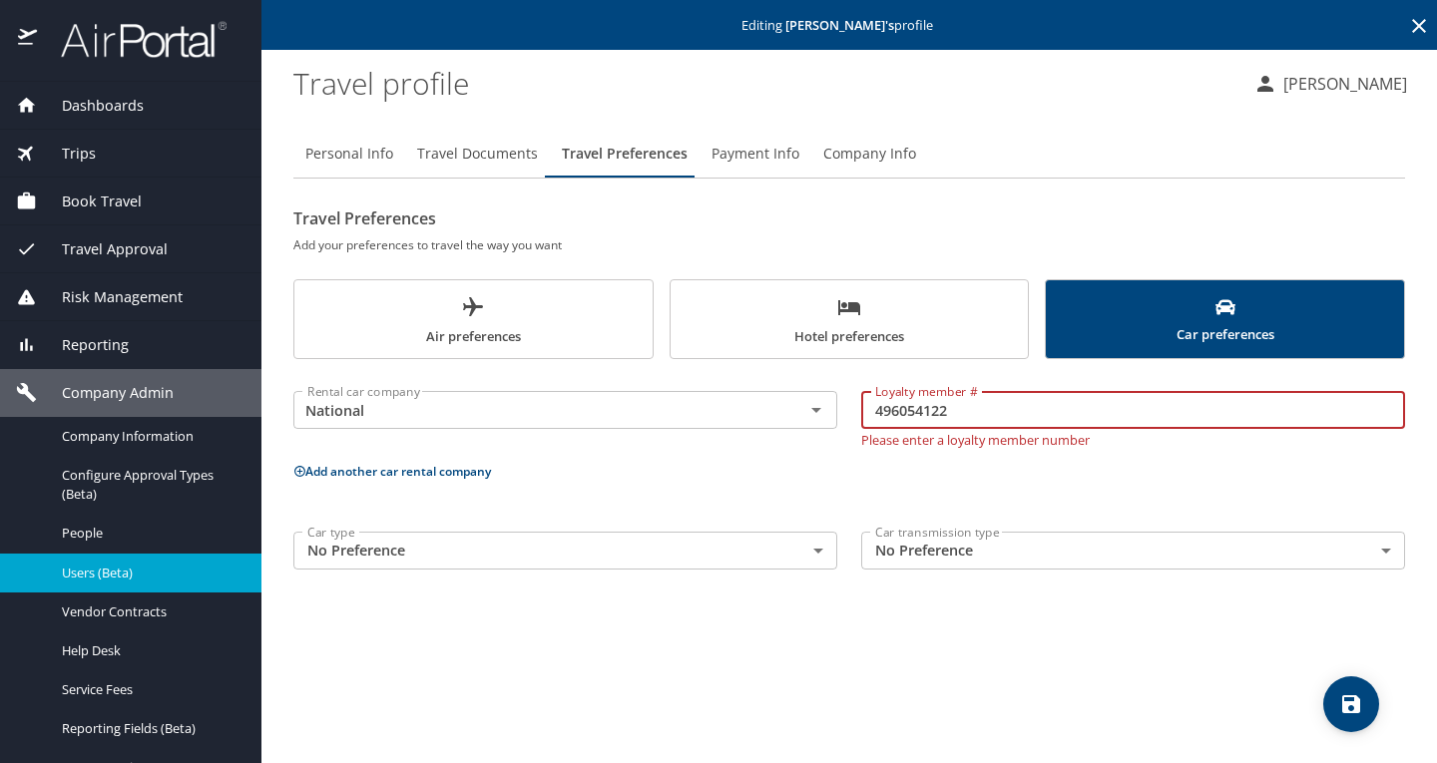
type input "496054122"
click at [1009, 657] on div "Personal Info Travel Documents Travel Preferences Payment Info Company Info Tra…" at bounding box center [848, 438] width 1111 height 649
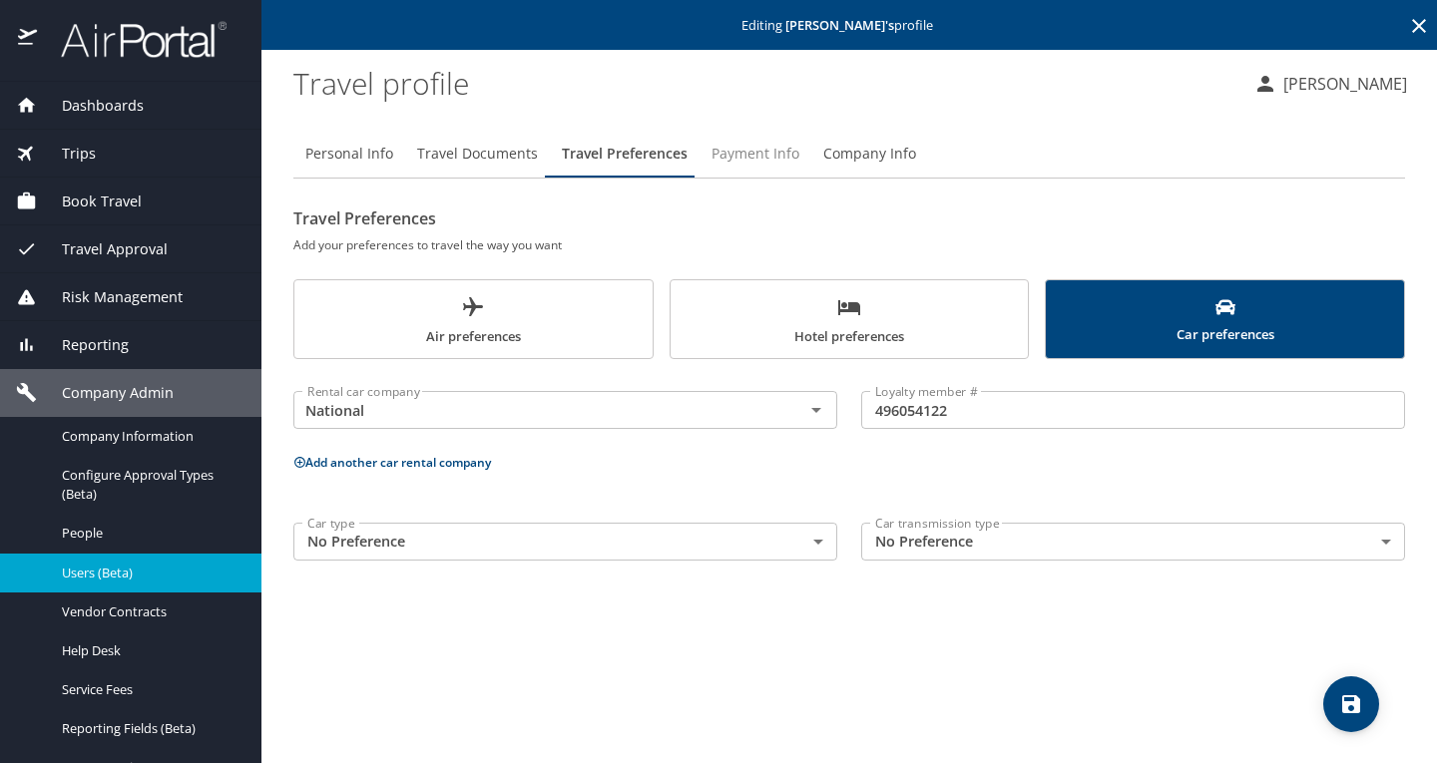
click at [765, 153] on span "Payment Info" at bounding box center [755, 154] width 88 height 25
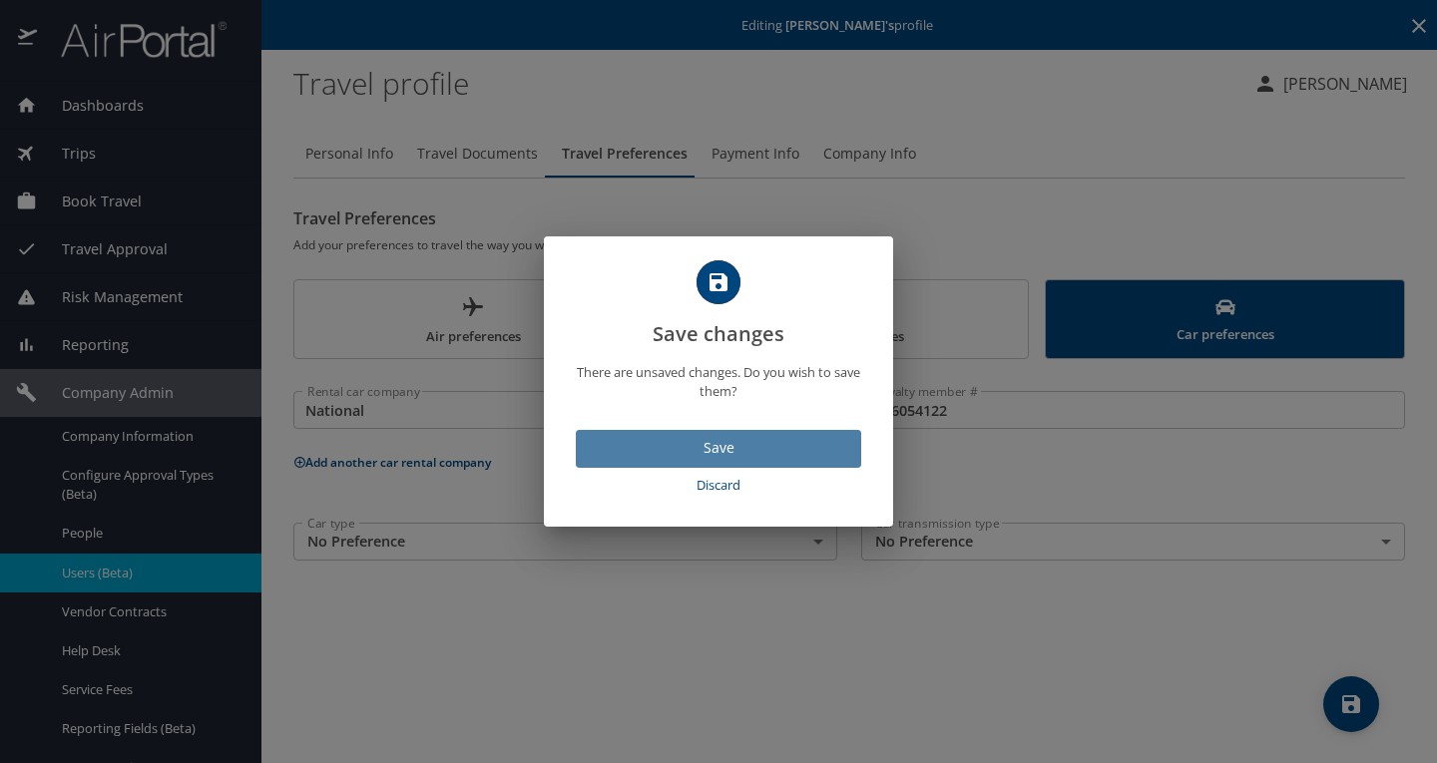
click at [750, 446] on span "Save" at bounding box center [718, 448] width 253 height 25
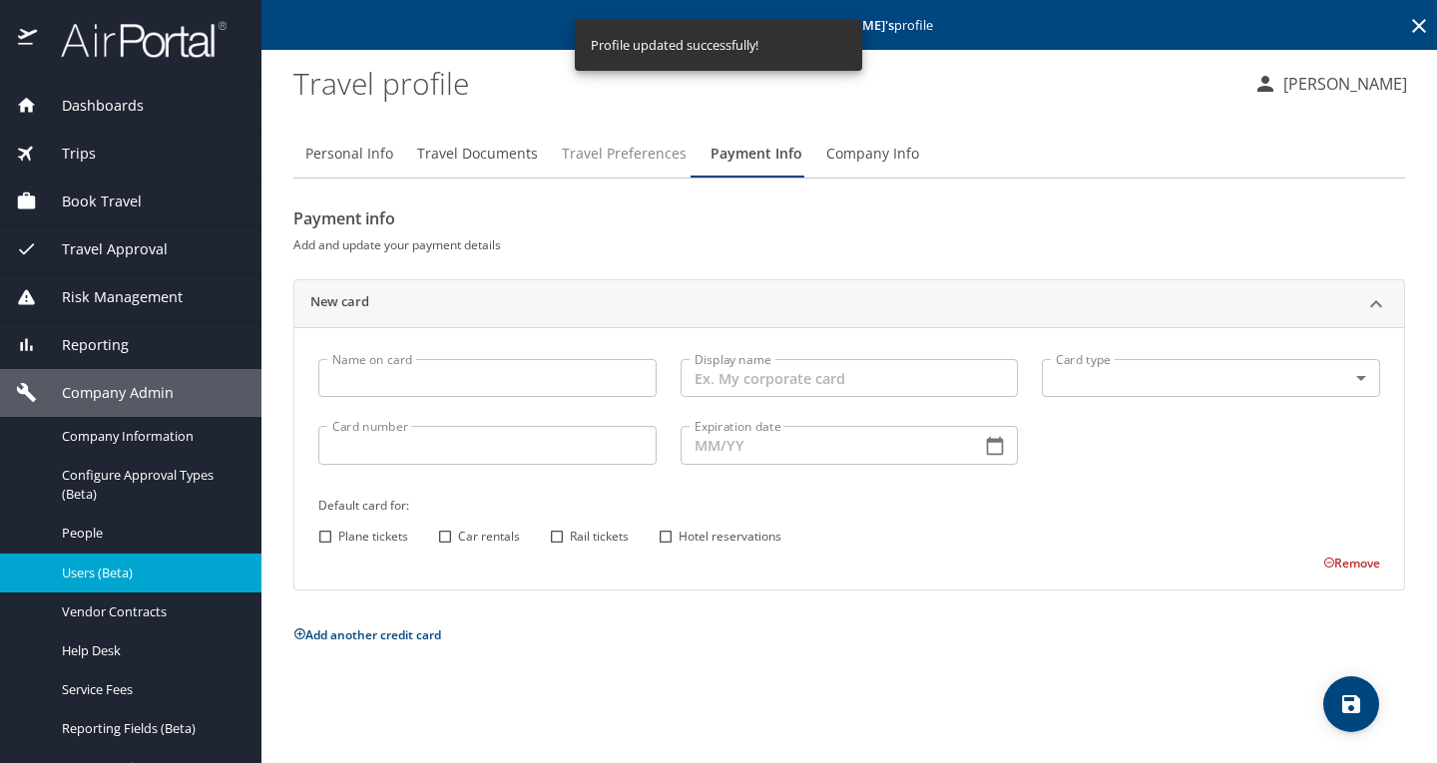
click at [651, 153] on span "Travel Preferences" at bounding box center [624, 154] width 125 height 25
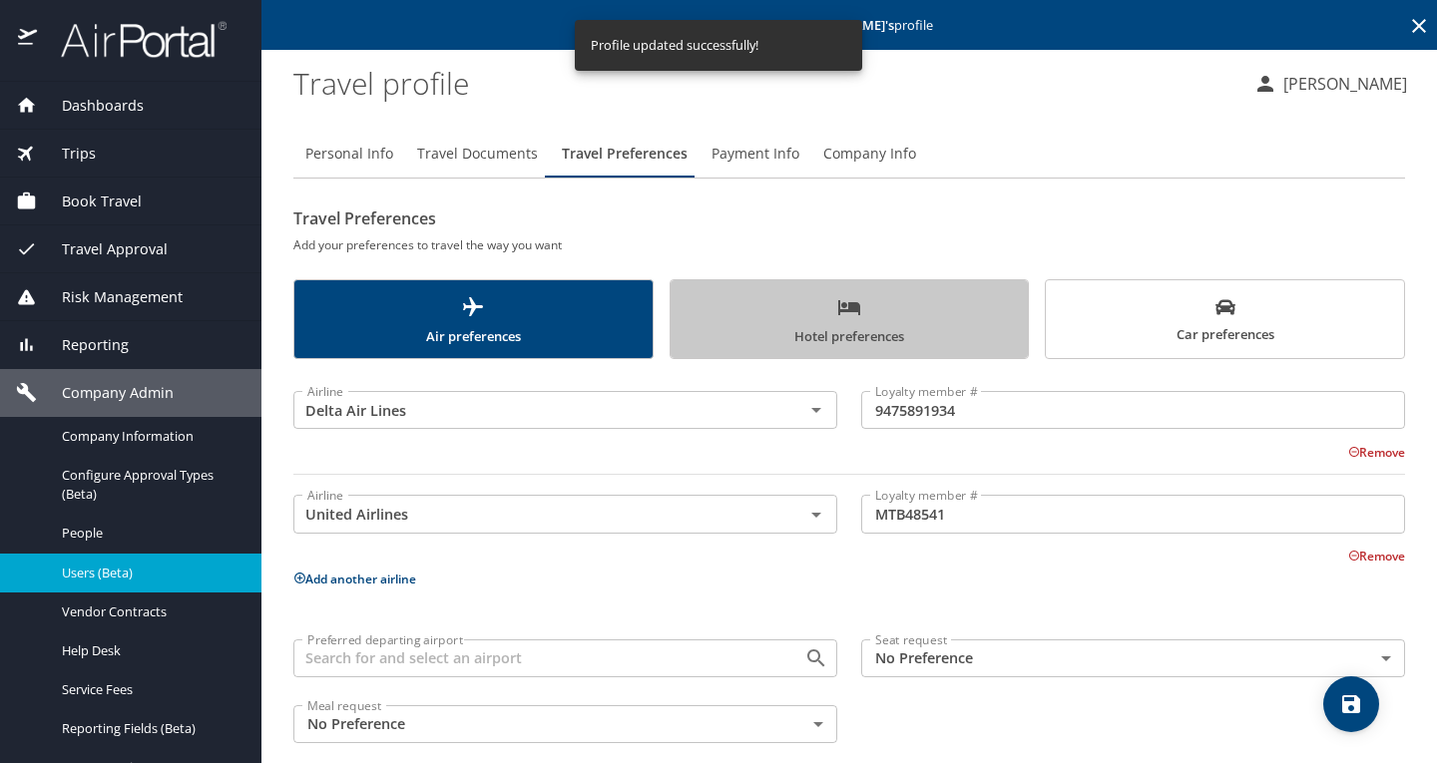
click at [887, 333] on span "Hotel preferences" at bounding box center [849, 321] width 334 height 53
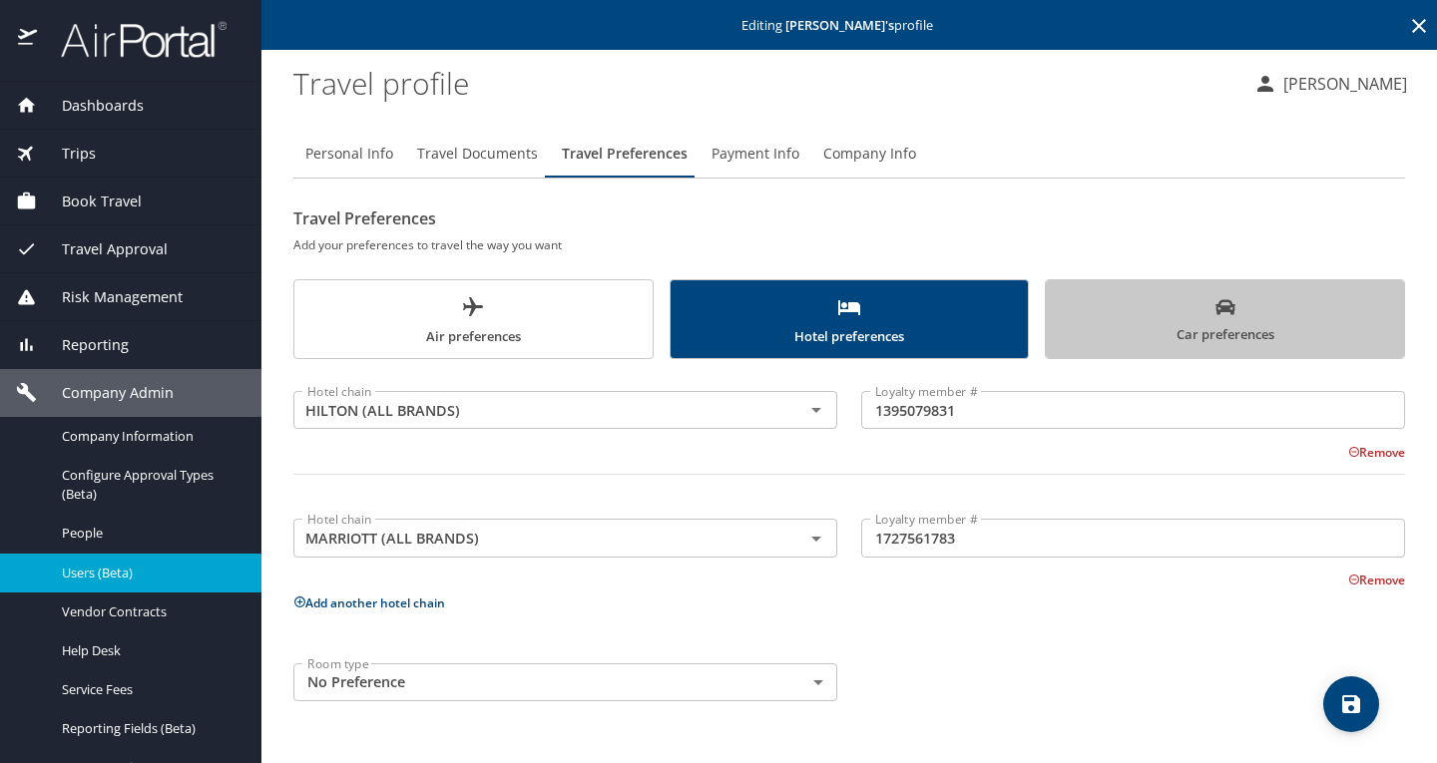
click at [1231, 325] on span "Car preferences" at bounding box center [1224, 321] width 334 height 49
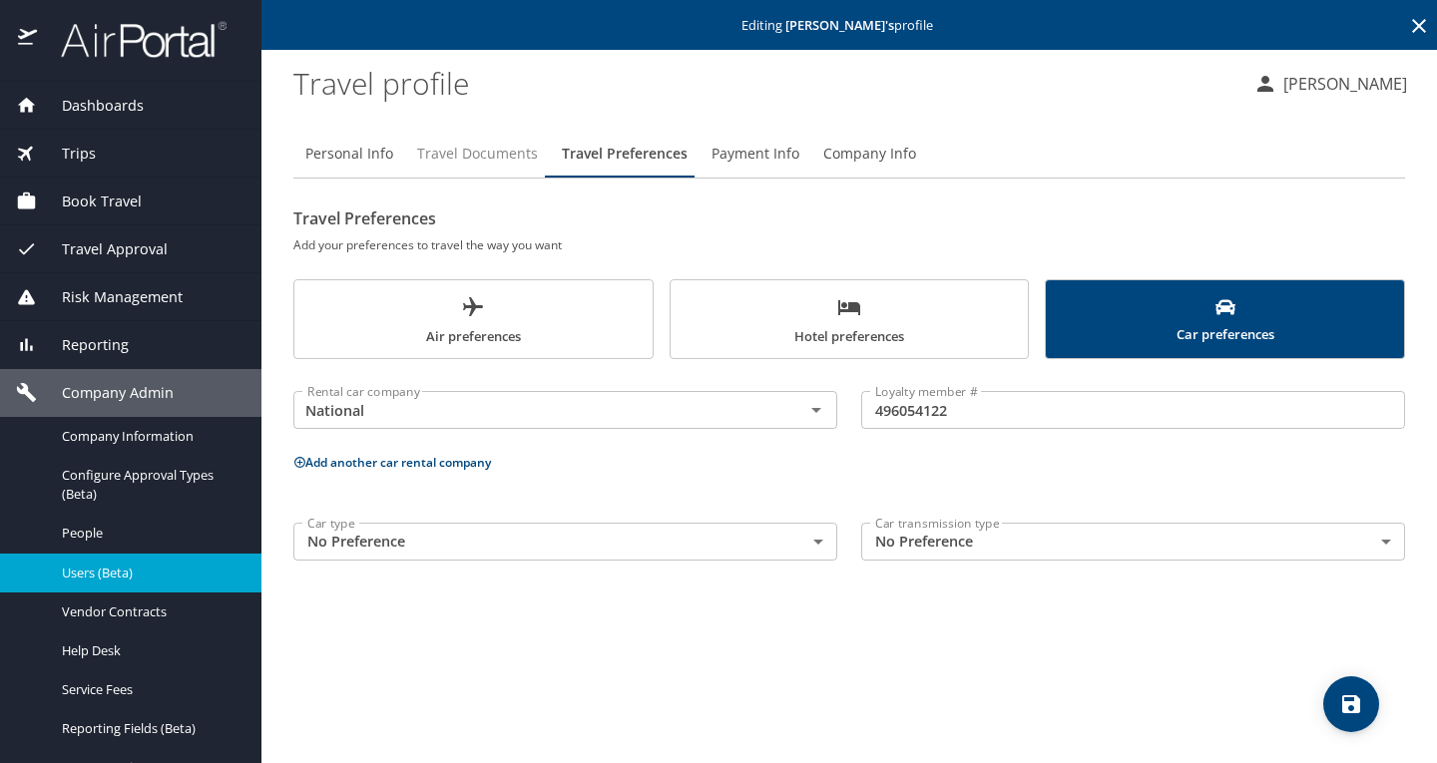
click at [444, 144] on span "Travel Documents" at bounding box center [477, 154] width 121 height 25
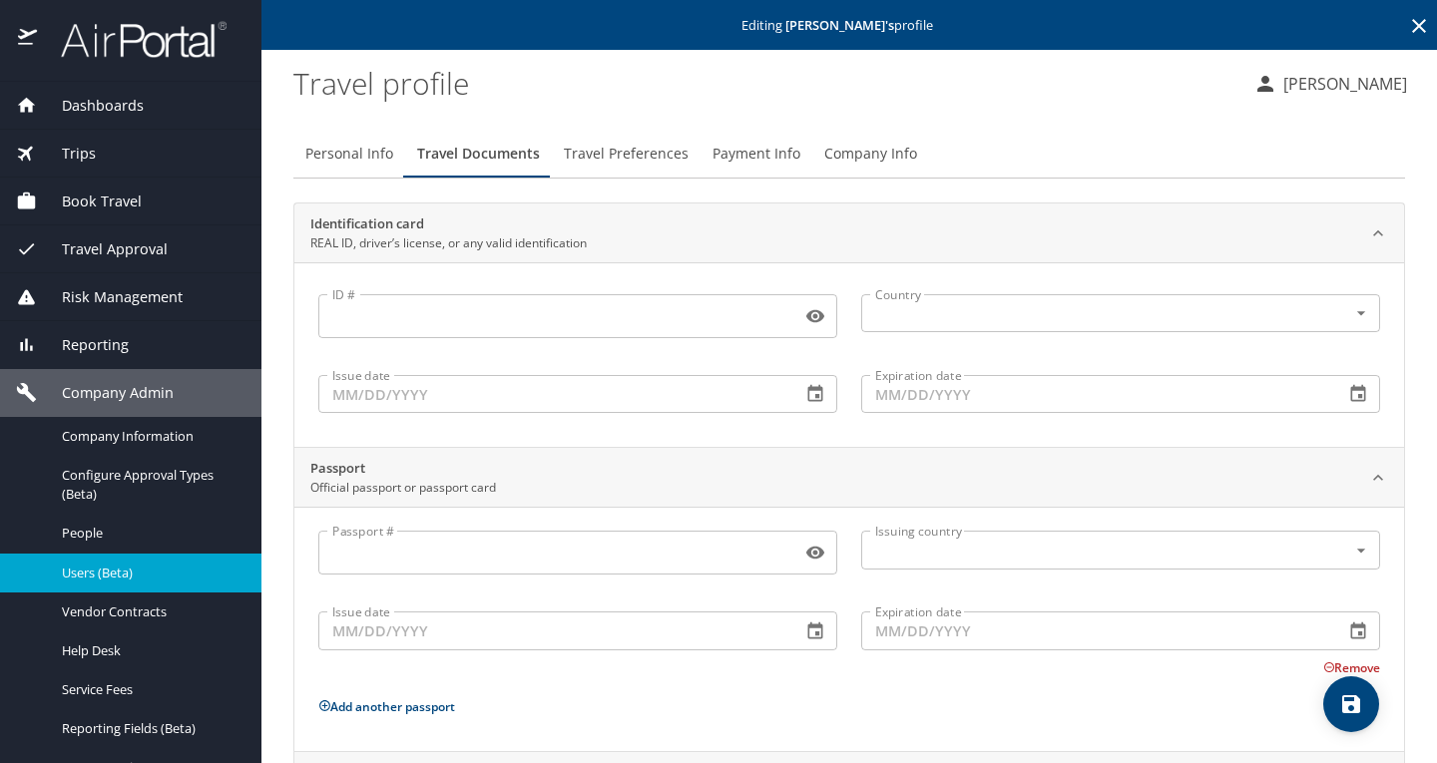
click at [329, 150] on span "Personal Info" at bounding box center [349, 154] width 88 height 25
select select "US"
